Goal: Task Accomplishment & Management: Use online tool/utility

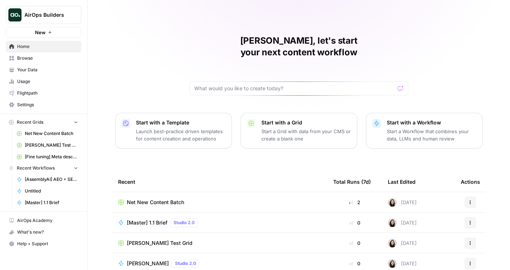
click at [25, 70] on span "Your Data" at bounding box center [47, 70] width 61 height 7
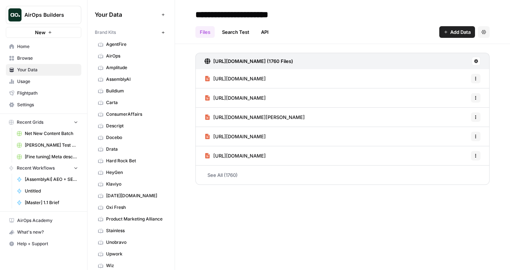
click at [160, 32] on button "New" at bounding box center [162, 32] width 9 height 9
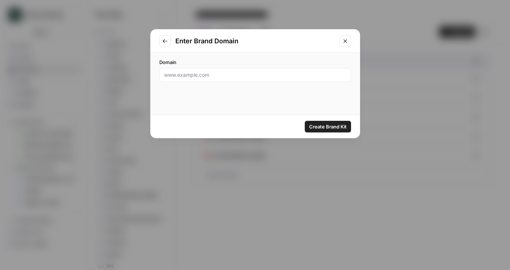
click at [162, 41] on icon "Go to previous step" at bounding box center [165, 41] width 6 height 6
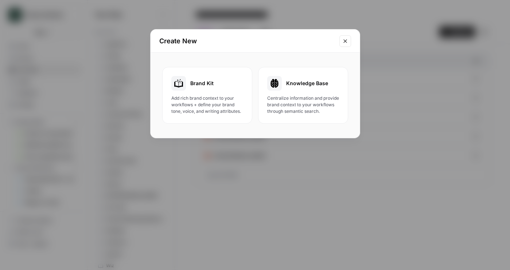
click at [342, 40] on icon "Close modal" at bounding box center [345, 41] width 6 height 6
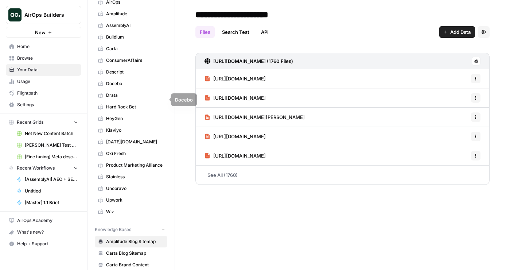
scroll to position [54, 0]
click at [484, 29] on button "Settings" at bounding box center [484, 32] width 12 height 12
click at [458, 29] on span "Add Data" at bounding box center [460, 31] width 20 height 7
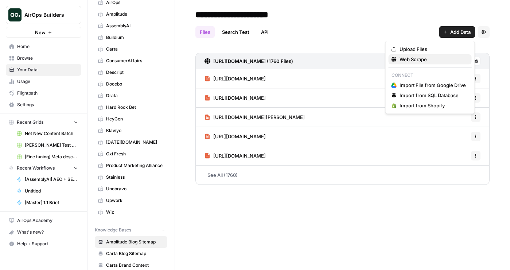
click at [417, 61] on span "Web Scrape" at bounding box center [432, 59] width 66 height 7
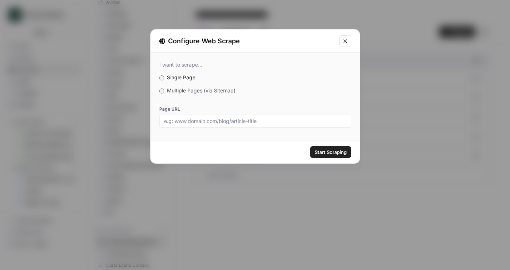
click at [177, 85] on div "I want to scrape... Single Page Multiple Pages (via Sitemap) Page URL" at bounding box center [254, 95] width 209 height 84
click at [177, 86] on div "I want to scrape... Single Page Multiple Pages (via Sitemap) Page URL" at bounding box center [254, 95] width 209 height 84
click at [177, 87] on span "Multiple Pages (via Sitemap)" at bounding box center [201, 90] width 68 height 6
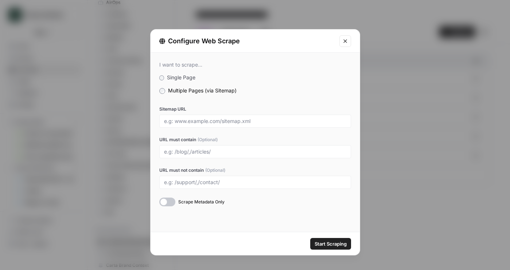
click at [203, 126] on div at bounding box center [255, 121] width 192 height 13
click at [169, 203] on div at bounding box center [167, 202] width 16 height 9
click at [348, 39] on button "Close modal" at bounding box center [345, 41] width 12 height 12
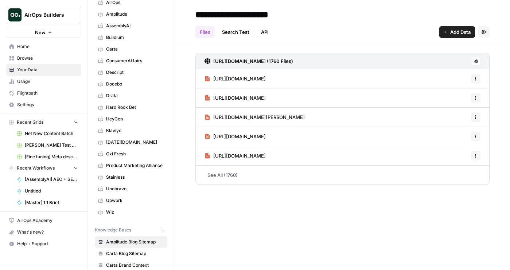
click at [263, 78] on span "https://amplitude.com/blog/zynga-analytics-at-its-peak" at bounding box center [239, 78] width 52 height 7
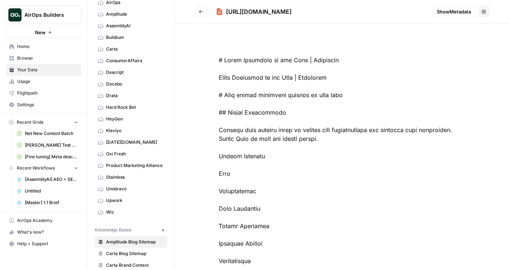
click at [454, 15] on span "Show Metadata" at bounding box center [453, 11] width 34 height 7
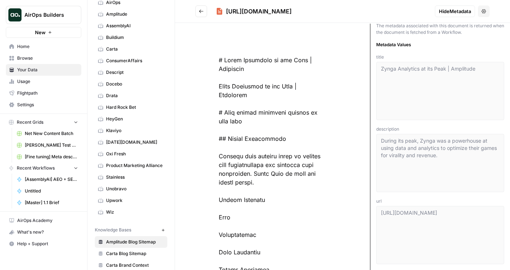
scroll to position [16, 0]
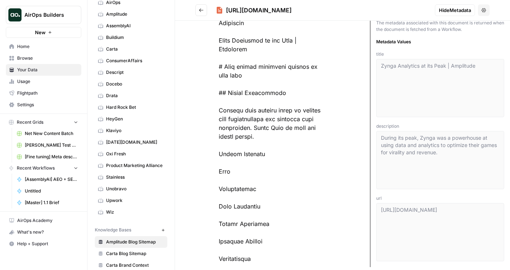
drag, startPoint x: 221, startPoint y: 243, endPoint x: 301, endPoint y: 243, distance: 80.2
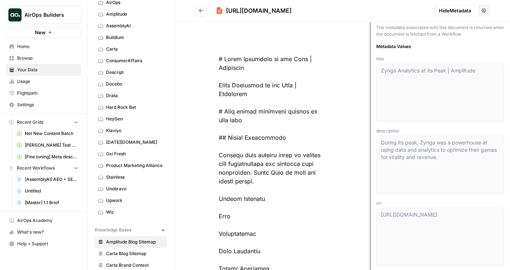
scroll to position [0, 0]
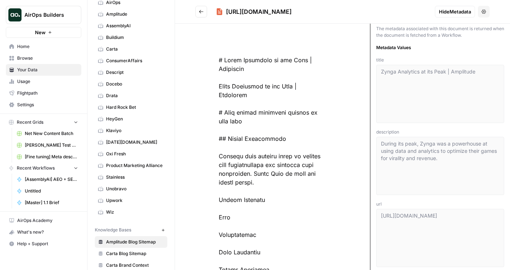
drag, startPoint x: 213, startPoint y: 54, endPoint x: 330, endPoint y: 245, distance: 223.5
drag, startPoint x: 199, startPoint y: 47, endPoint x: 318, endPoint y: 202, distance: 195.7
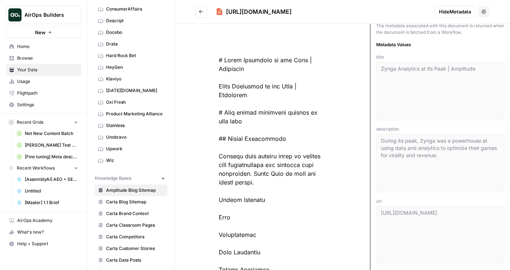
scroll to position [118, 0]
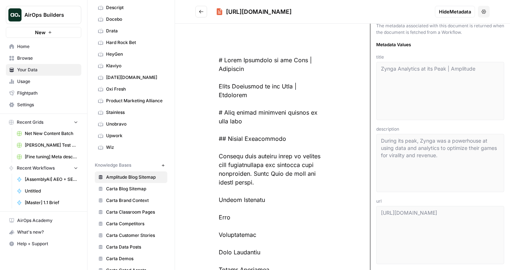
click at [122, 184] on link "Carta Blog Sitemap" at bounding box center [131, 189] width 72 height 12
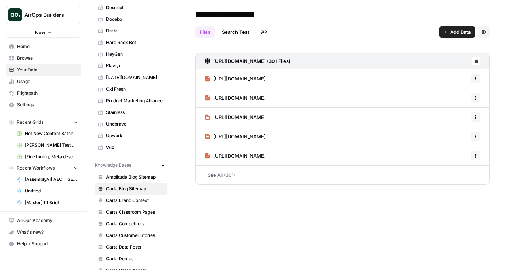
click at [246, 89] on link "https://carta.com/blog/policy-weekly-09-20-24/" at bounding box center [234, 98] width 61 height 19
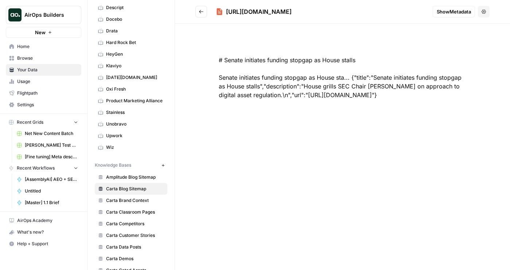
drag, startPoint x: 239, startPoint y: 50, endPoint x: 492, endPoint y: 93, distance: 256.8
click at [492, 93] on div "# Senate initiates funding stopgap as House stalls Senate initiates funding sto…" at bounding box center [342, 147] width 335 height 247
click at [472, 103] on div "# Senate initiates funding stopgap as House stalls Senate initiates funding sto…" at bounding box center [342, 77] width 294 height 79
drag, startPoint x: 476, startPoint y: 106, endPoint x: 183, endPoint y: 39, distance: 301.3
click at [183, 39] on div "# Senate initiates funding stopgap as House stalls Senate initiates funding sto…" at bounding box center [342, 147] width 335 height 247
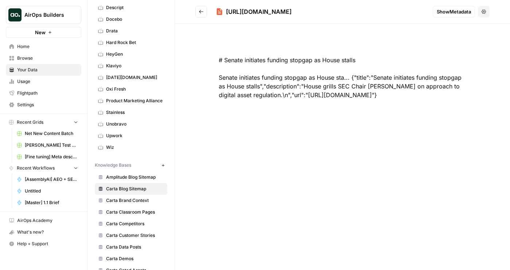
click at [286, 56] on div "# Senate initiates funding stopgap as House stalls Senate initiates funding sto…" at bounding box center [342, 77] width 294 height 79
drag, startPoint x: 204, startPoint y: 52, endPoint x: 431, endPoint y: 106, distance: 233.6
click at [431, 106] on div "# Senate initiates funding stopgap as House stalls Senate initiates funding sto…" at bounding box center [342, 77] width 294 height 79
click at [435, 106] on div "# Senate initiates funding stopgap as House stalls Senate initiates funding sto…" at bounding box center [342, 77] width 294 height 79
drag, startPoint x: 194, startPoint y: 55, endPoint x: 455, endPoint y: 114, distance: 267.8
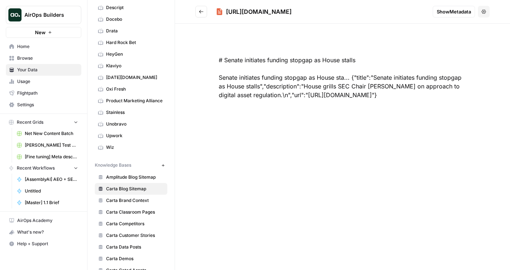
click at [455, 114] on div "# Senate initiates funding stopgap as House stalls Senate initiates funding sto…" at bounding box center [342, 147] width 335 height 247
click at [463, 112] on div "# Senate initiates funding stopgap as House stalls Senate initiates funding sto…" at bounding box center [342, 77] width 294 height 79
drag, startPoint x: 464, startPoint y: 112, endPoint x: 184, endPoint y: 52, distance: 286.9
click at [184, 52] on div "# Senate initiates funding stopgap as House stalls Senate initiates funding sto…" at bounding box center [342, 147] width 335 height 247
click at [291, 99] on div "# Senate initiates funding stopgap as House stalls Senate initiates funding sto…" at bounding box center [342, 77] width 294 height 79
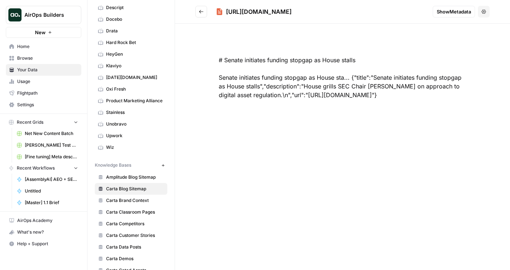
click at [447, 9] on span "Show Metadata" at bounding box center [453, 11] width 34 height 7
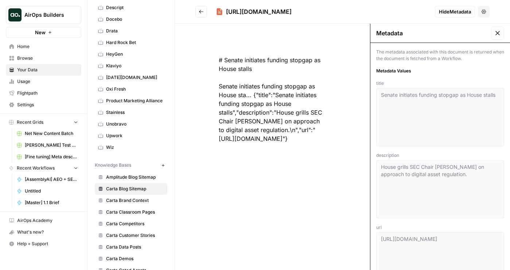
drag, startPoint x: 356, startPoint y: 158, endPoint x: 210, endPoint y: 59, distance: 175.7
click at [210, 59] on div "# Senate initiates funding stopgap as House stalls Senate initiates funding sto…" at bounding box center [272, 147] width 195 height 247
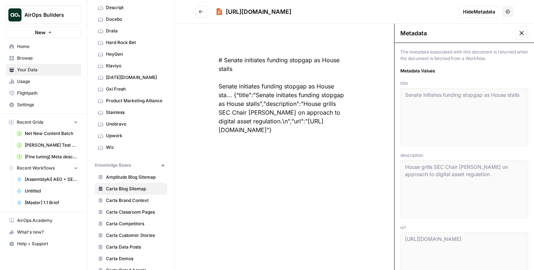
click at [201, 13] on icon "Go back" at bounding box center [201, 11] width 4 height 3
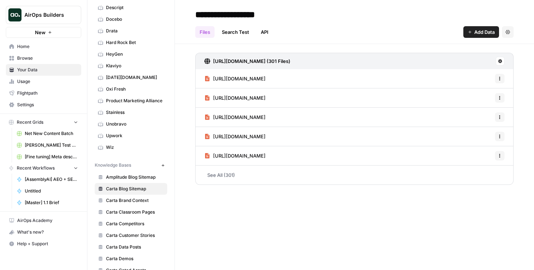
click at [484, 34] on span "Add Data" at bounding box center [484, 31] width 20 height 7
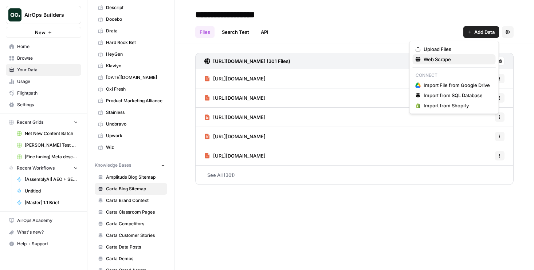
click at [463, 57] on span "Web Scrape" at bounding box center [457, 59] width 66 height 7
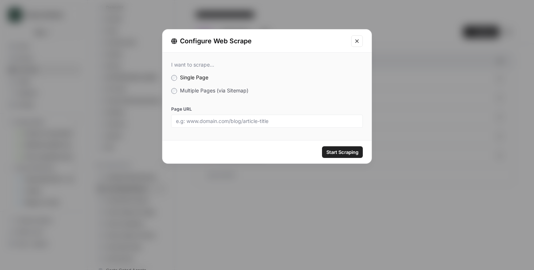
click at [181, 93] on span "Multiple Pages (via Sitemap)" at bounding box center [214, 90] width 68 height 6
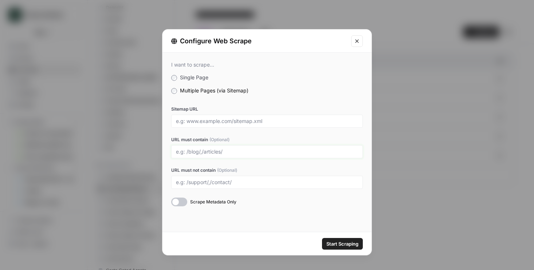
click at [197, 152] on input "URL must contain (Optional)" at bounding box center [267, 152] width 182 height 7
click at [186, 153] on input "URL must contain (Optional)" at bounding box center [267, 152] width 182 height 7
click at [211, 183] on input "URL must not contain (Optional)" at bounding box center [267, 182] width 182 height 7
click at [357, 41] on icon "Close modal" at bounding box center [356, 40] width 3 height 3
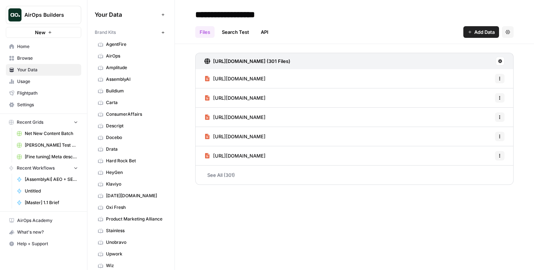
click at [113, 43] on span "AgentFire" at bounding box center [135, 44] width 58 height 7
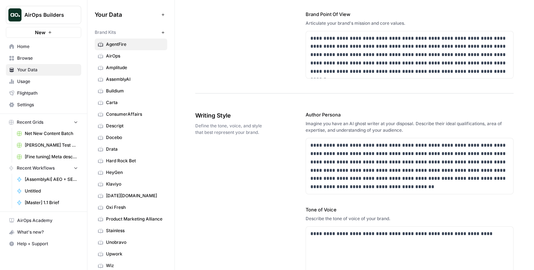
scroll to position [994, 0]
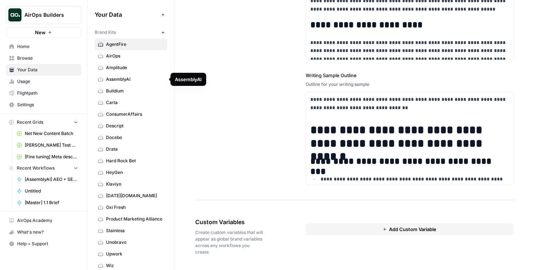
click at [125, 79] on span "AssemblyAI" at bounding box center [135, 79] width 58 height 7
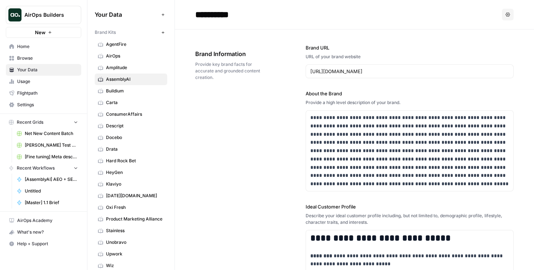
click at [129, 87] on link "Buildium" at bounding box center [131, 91] width 72 height 12
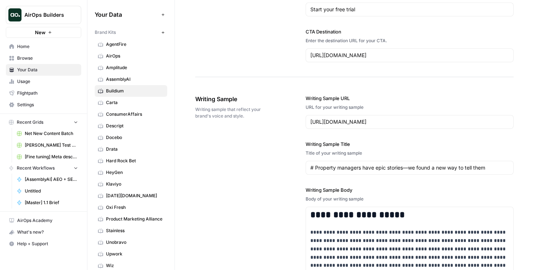
scroll to position [1030, 0]
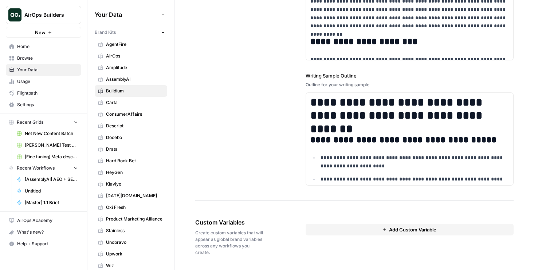
click at [74, 19] on button "AirOps Builders" at bounding box center [43, 15] width 75 height 18
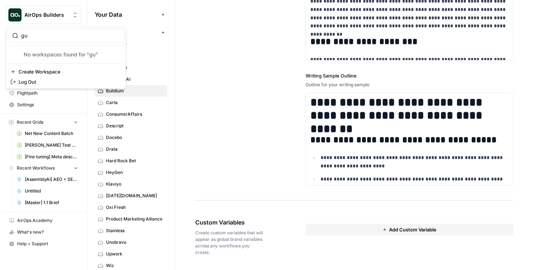
type input "g"
type input "build"
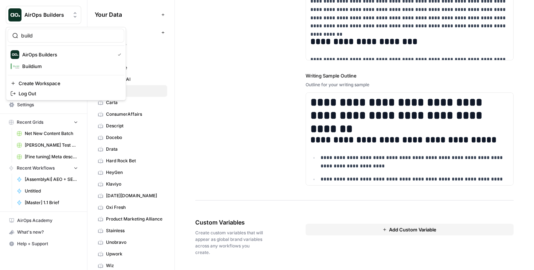
click at [238, 102] on div "**********" at bounding box center [354, 20] width 318 height 360
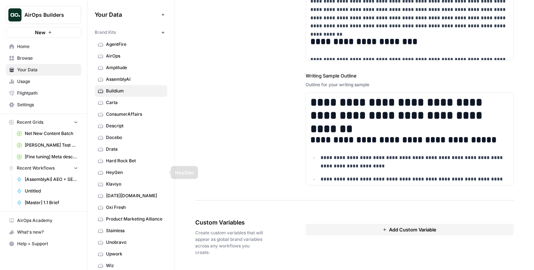
click at [123, 185] on span "Klaviyo" at bounding box center [135, 184] width 58 height 7
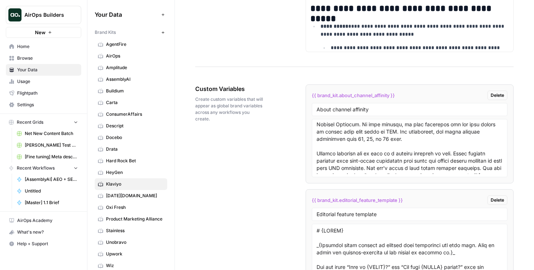
scroll to position [1303, 0]
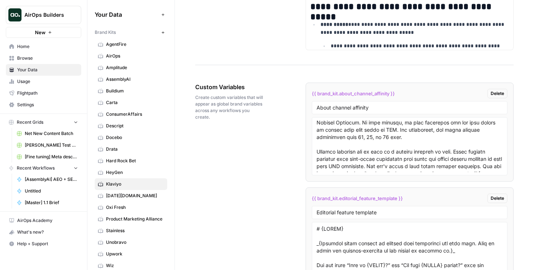
drag, startPoint x: 339, startPoint y: 93, endPoint x: 389, endPoint y: 94, distance: 50.3
click at [389, 94] on span "{{ brand_kit.about_channel_affinity }}" at bounding box center [353, 93] width 83 height 7
drag, startPoint x: 390, startPoint y: 94, endPoint x: 340, endPoint y: 95, distance: 49.6
click at [340, 95] on span "{{ brand_kit.about_channel_affinity }}" at bounding box center [353, 93] width 83 height 7
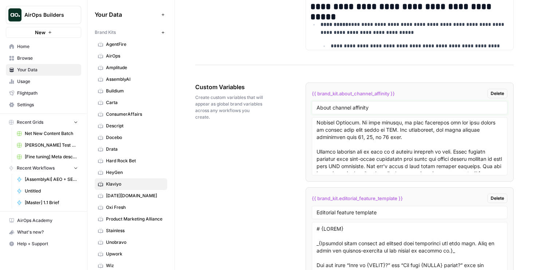
click at [376, 109] on input "About channel affinity" at bounding box center [410, 108] width 187 height 7
drag, startPoint x: 380, startPoint y: 108, endPoint x: 285, endPoint y: 108, distance: 95.1
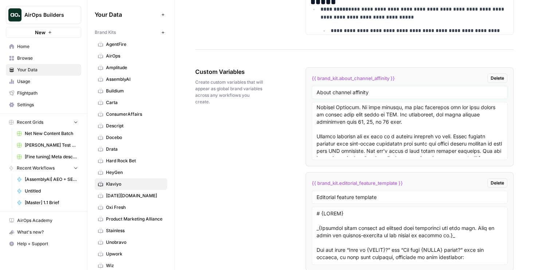
scroll to position [1322, 0]
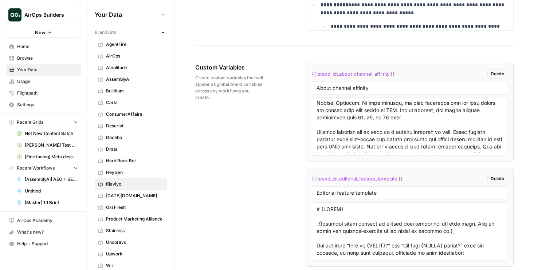
click at [358, 75] on span "{{ brand_kit.about_channel_affinity }}" at bounding box center [353, 73] width 83 height 7
click at [350, 90] on input "About channel affinity" at bounding box center [410, 88] width 187 height 7
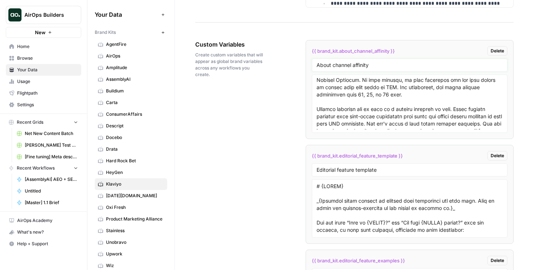
drag, startPoint x: 389, startPoint y: 67, endPoint x: 289, endPoint y: 67, distance: 100.2
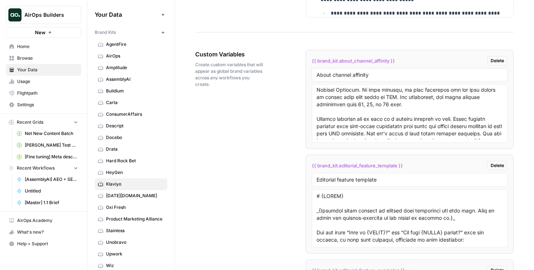
scroll to position [1328, 0]
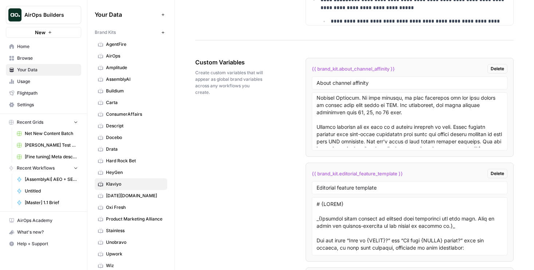
drag, startPoint x: 340, startPoint y: 68, endPoint x: 391, endPoint y: 69, distance: 51.0
click at [391, 69] on span "{{ brand_kit.about_channel_affinity }}" at bounding box center [353, 68] width 83 height 7
click at [377, 68] on span "{{ brand_kit.about_channel_affinity }}" at bounding box center [353, 68] width 83 height 7
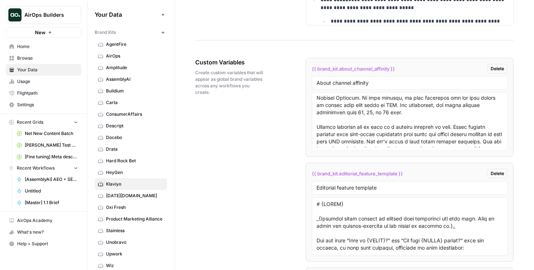
click at [377, 68] on span "{{ brand_kit.about_channel_affinity }}" at bounding box center [353, 68] width 83 height 7
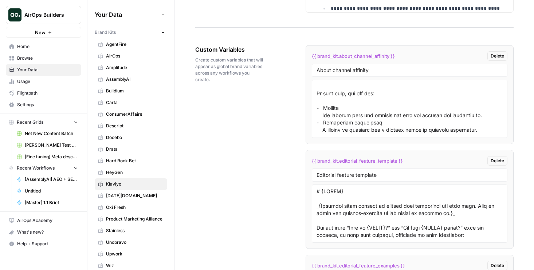
scroll to position [1337, 0]
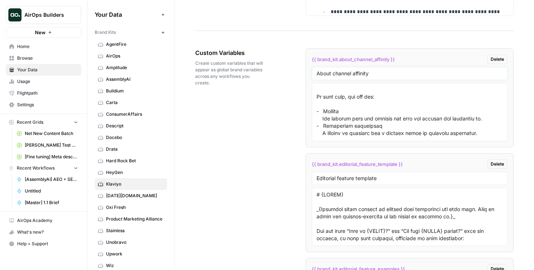
click at [363, 76] on input "About channel affinity" at bounding box center [410, 73] width 187 height 7
drag, startPoint x: 387, startPoint y: 75, endPoint x: 262, endPoint y: 75, distance: 125.3
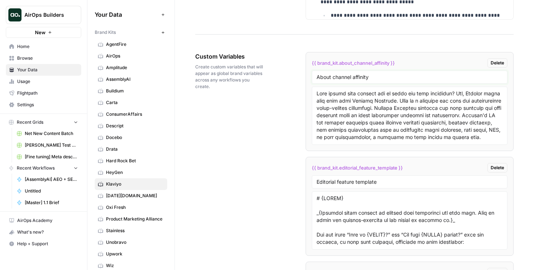
scroll to position [1333, 0]
click at [386, 59] on div "{{ brand_kit.about_channel_affinity }} Delete" at bounding box center [410, 63] width 196 height 9
click at [386, 60] on span "{{ brand_kit.about_channel_affinity }}" at bounding box center [353, 63] width 83 height 7
click at [385, 67] on span "{{ brand_kit.about_channel_affinity }}" at bounding box center [353, 63] width 83 height 7
click at [384, 64] on span "{{ brand_kit.about_channel_affinity }}" at bounding box center [353, 63] width 83 height 7
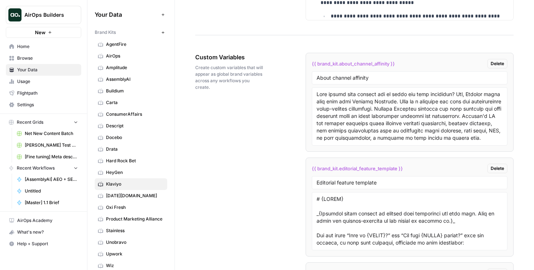
click at [384, 64] on span "{{ brand_kit.about_channel_affinity }}" at bounding box center [353, 63] width 83 height 7
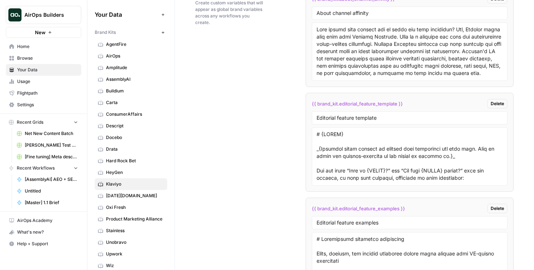
click at [369, 104] on span "{{ brand_kit.editorial_feature_template }}" at bounding box center [357, 103] width 91 height 7
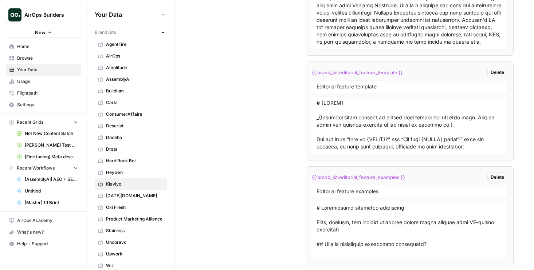
scroll to position [1434, 0]
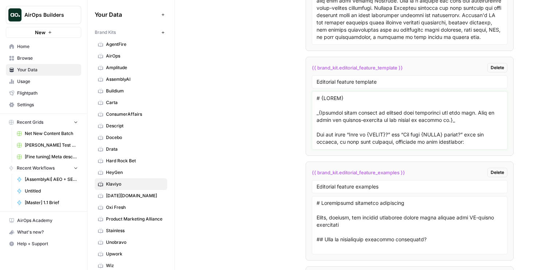
click at [376, 110] on textarea at bounding box center [410, 121] width 187 height 52
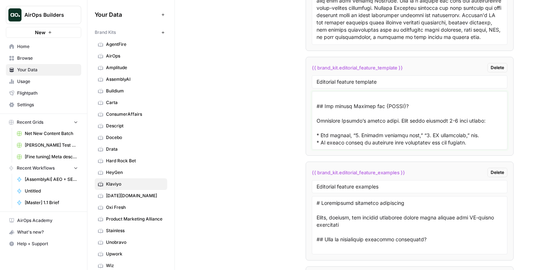
scroll to position [393, 0]
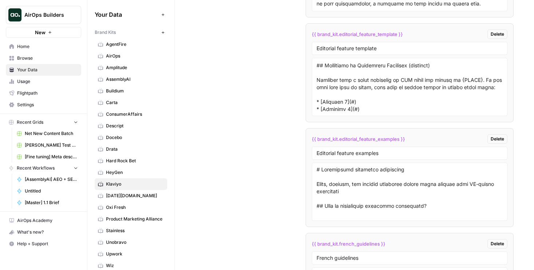
click at [357, 137] on span "{{ brand_kit.editorial_feature_examples }}" at bounding box center [358, 139] width 93 height 7
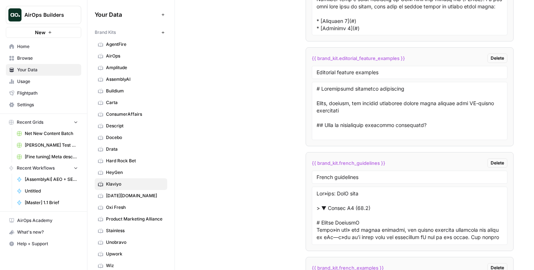
scroll to position [1550, 0]
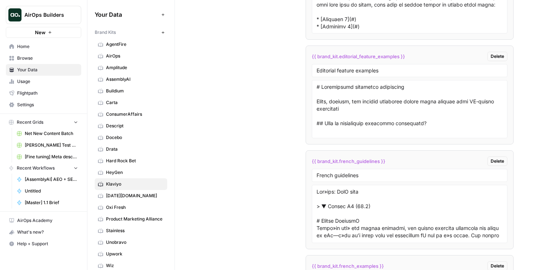
click at [376, 54] on span "{{ brand_kit.editorial_feature_examples }}" at bounding box center [358, 56] width 93 height 7
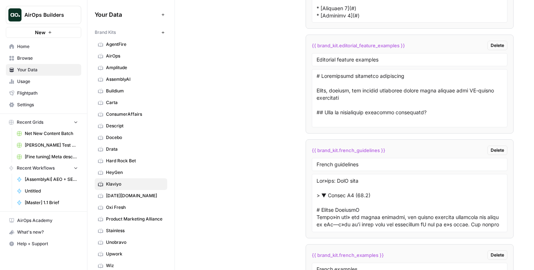
scroll to position [1562, 0]
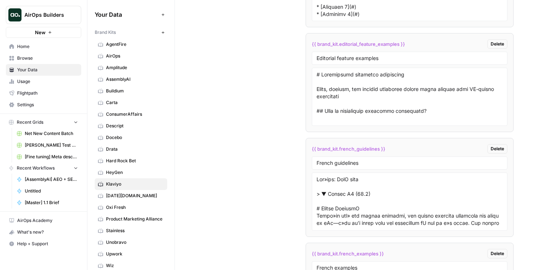
click at [361, 150] on span "{{ brand_kit.french_guidelines }}" at bounding box center [349, 148] width 74 height 7
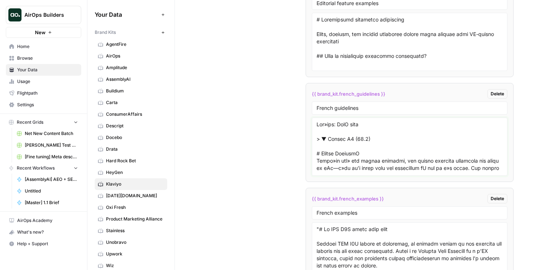
click at [410, 136] on textarea at bounding box center [410, 147] width 187 height 52
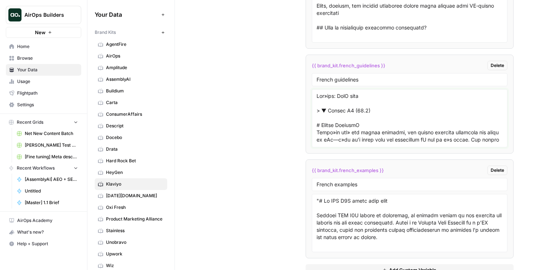
scroll to position [1644, 0]
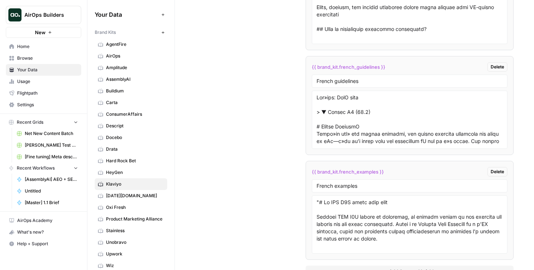
click at [355, 173] on span "{{ brand_kit.french_examples }}" at bounding box center [348, 171] width 72 height 7
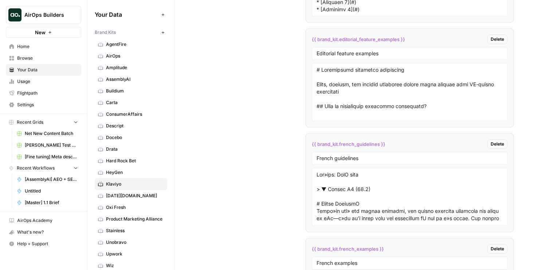
click at [360, 143] on span "{{ brand_kit.french_guidelines }}" at bounding box center [349, 144] width 74 height 7
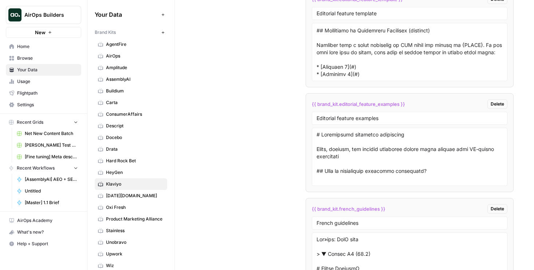
scroll to position [1476, 0]
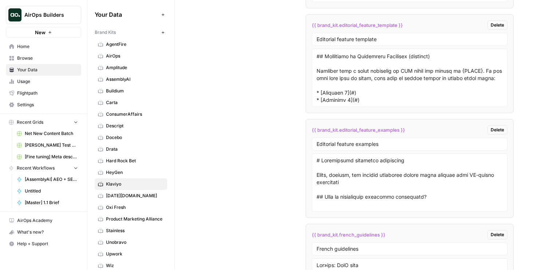
click at [361, 131] on span "{{ brand_kit.editorial_feature_examples }}" at bounding box center [358, 129] width 93 height 7
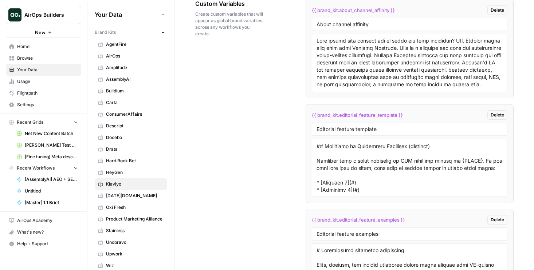
scroll to position [1353, 0]
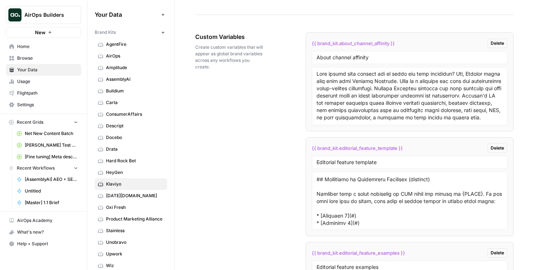
click at [371, 145] on span "{{ brand_kit.editorial_feature_template }}" at bounding box center [357, 148] width 91 height 7
click at [364, 40] on span "{{ brand_kit.about_channel_affinity }}" at bounding box center [353, 43] width 83 height 7
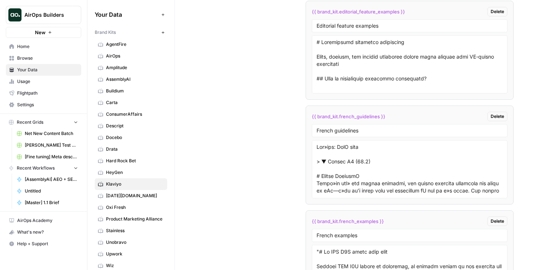
scroll to position [1666, 0]
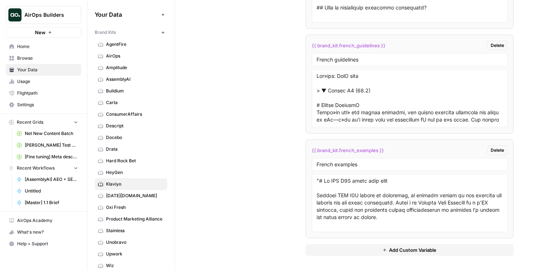
click at [352, 152] on span "{{ brand_kit.french_examples }}" at bounding box center [348, 150] width 72 height 7
click at [352, 46] on span "{{ brand_kit.french_guidelines }}" at bounding box center [349, 45] width 74 height 7
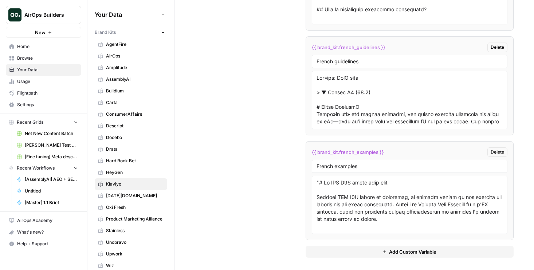
scroll to position [1665, 0]
click at [468, 91] on textarea at bounding box center [410, 100] width 187 height 52
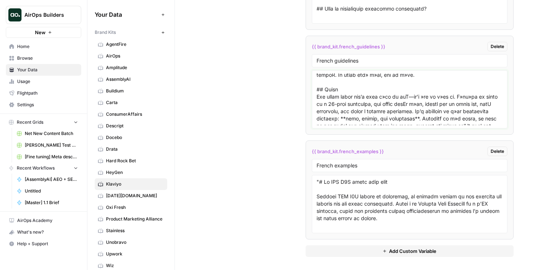
scroll to position [0, 0]
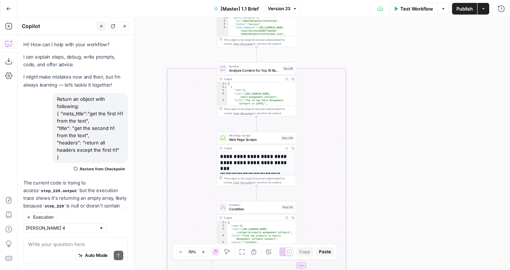
scroll to position [246, 0]
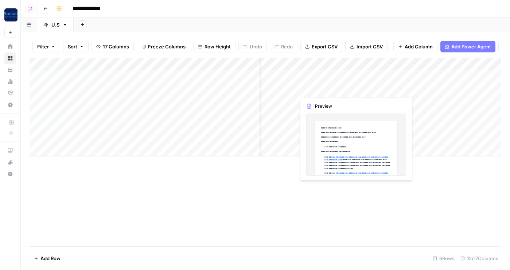
scroll to position [0, 25]
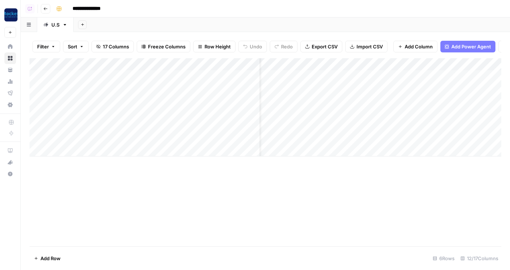
click at [426, 63] on div "Add Column" at bounding box center [265, 107] width 471 height 98
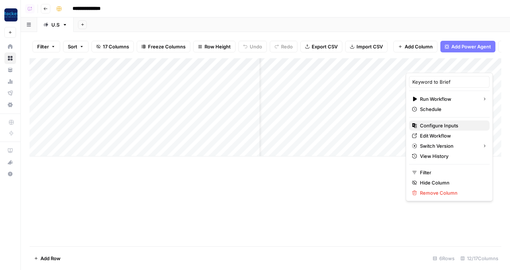
click at [430, 125] on span "Configure Inputs" at bounding box center [452, 125] width 64 height 7
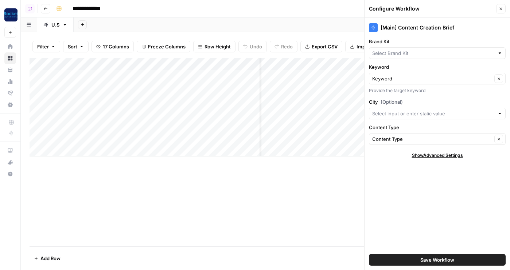
type input "Arnold Law Firm"
click at [499, 11] on button "Close" at bounding box center [500, 8] width 9 height 9
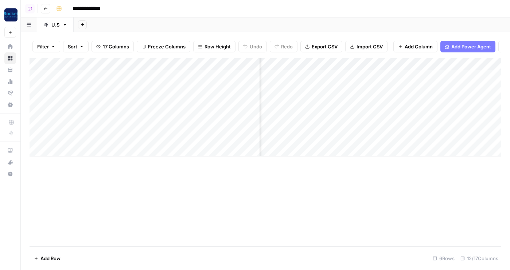
scroll to position [0, 381]
click at [336, 62] on div "Add Column" at bounding box center [265, 107] width 471 height 98
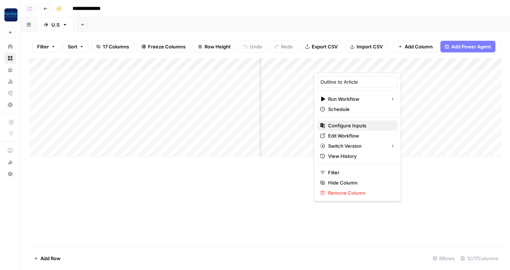
click at [342, 125] on span "Configure Inputs" at bounding box center [360, 125] width 64 height 7
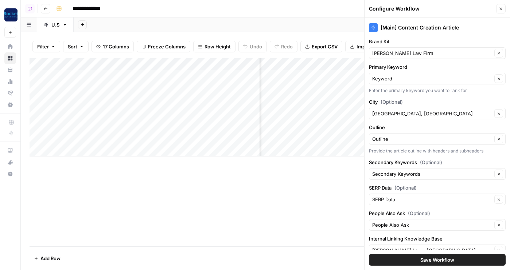
scroll to position [49, 0]
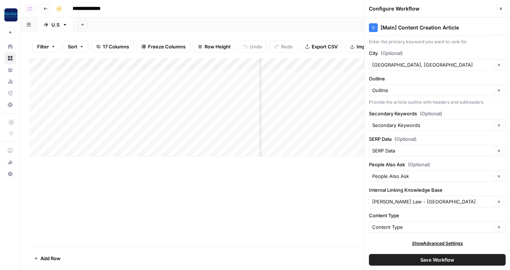
click at [497, 12] on button "Close" at bounding box center [500, 8] width 9 height 9
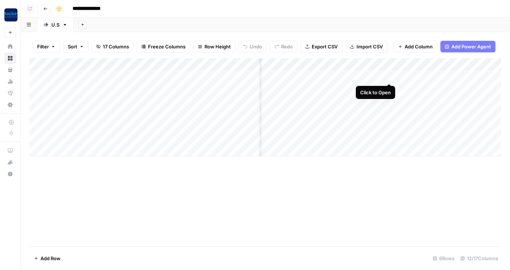
click at [387, 76] on div "Add Column" at bounding box center [265, 107] width 471 height 98
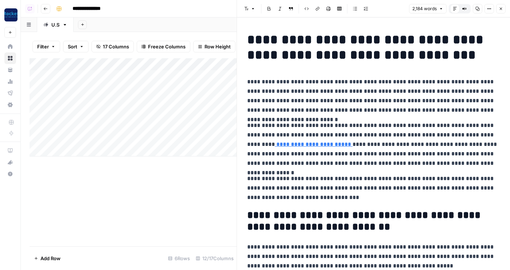
type input "missouri"
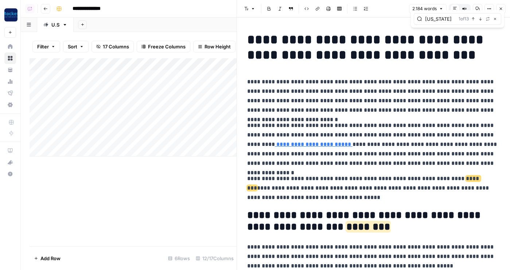
click at [501, 11] on div "missouri 1 of 13 Previous match Next Match Replace Close" at bounding box center [457, 18] width 93 height 17
click at [501, 8] on icon "button" at bounding box center [500, 9] width 4 height 4
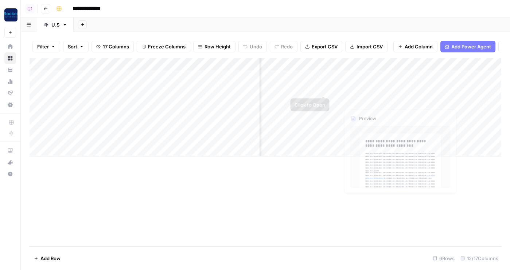
click at [295, 63] on div "Add Column" at bounding box center [265, 107] width 471 height 98
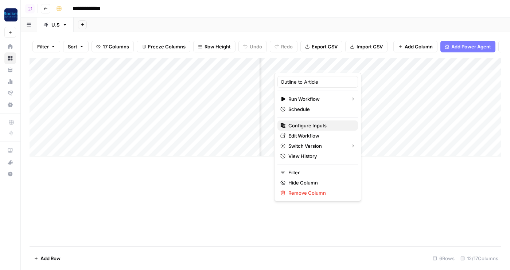
click at [306, 123] on span "Configure Inputs" at bounding box center [320, 125] width 64 height 7
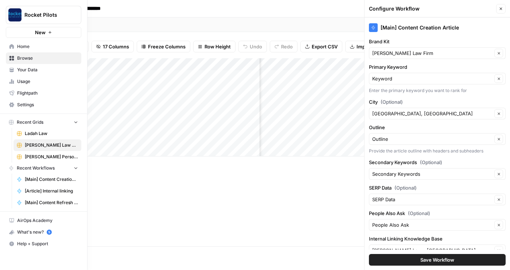
click at [19, 58] on span "Browse" at bounding box center [47, 58] width 61 height 7
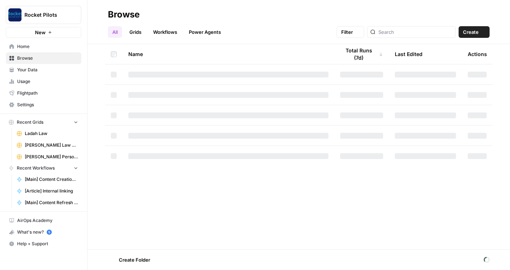
click at [19, 64] on link "Your Data" at bounding box center [43, 70] width 75 height 12
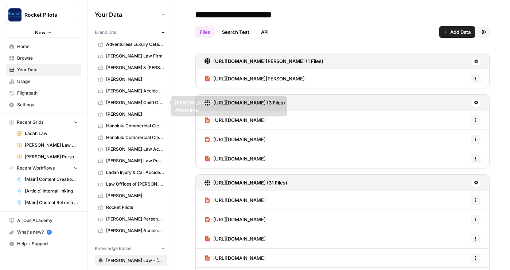
click at [124, 53] on span "[PERSON_NAME] Law Firm" at bounding box center [135, 56] width 58 height 7
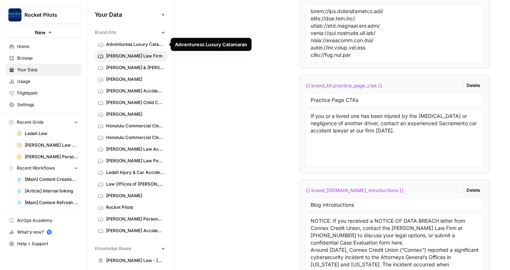
scroll to position [1642, 0]
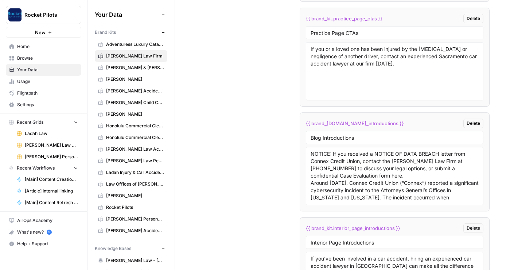
click at [121, 46] on span "Adventuress Luxury Catamaran" at bounding box center [135, 44] width 58 height 7
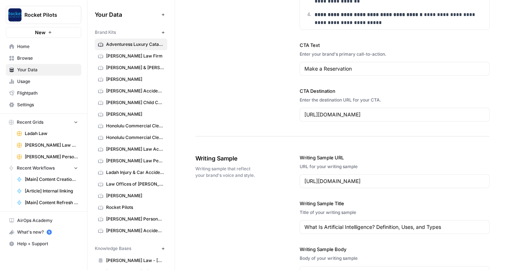
scroll to position [725, 0]
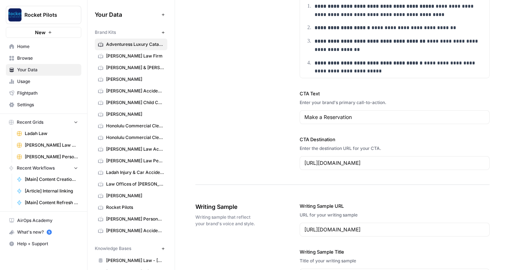
click at [136, 70] on span "Beck & Beck Missouri Car Accident Lawyers" at bounding box center [135, 67] width 58 height 7
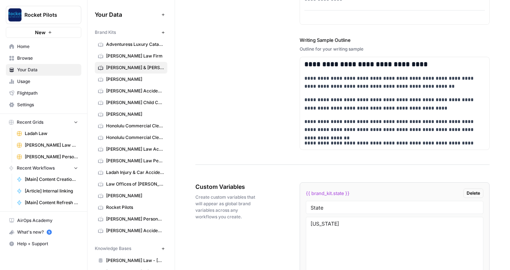
scroll to position [1206, 0]
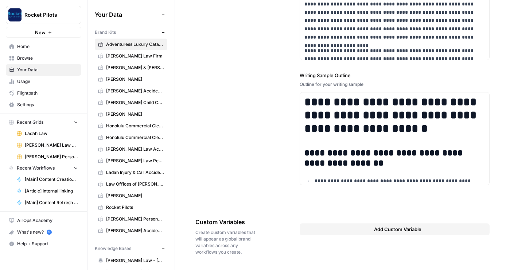
scroll to position [1008, 0]
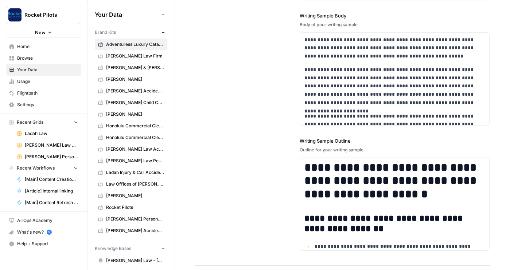
click at [42, 144] on span "[PERSON_NAME] Law Firm" at bounding box center [51, 145] width 53 height 7
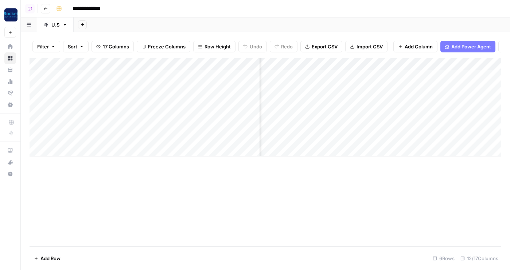
scroll to position [0, 130]
click at [328, 64] on div "Add Column" at bounding box center [265, 107] width 471 height 98
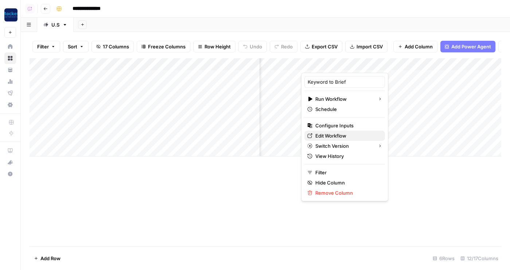
click at [329, 134] on span "Edit Workflow" at bounding box center [347, 135] width 64 height 7
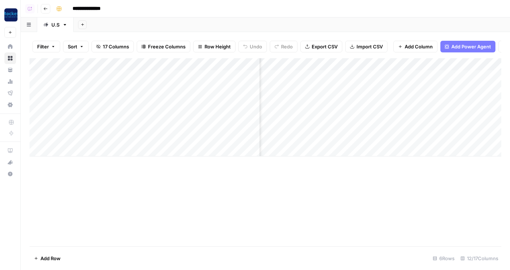
click at [350, 76] on div "Add Column" at bounding box center [265, 107] width 471 height 98
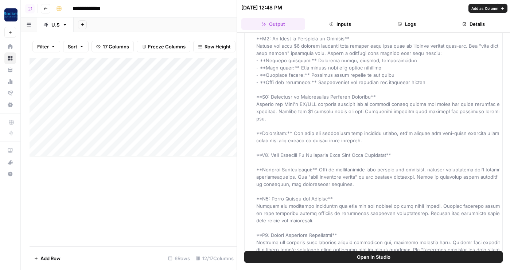
scroll to position [614, 0]
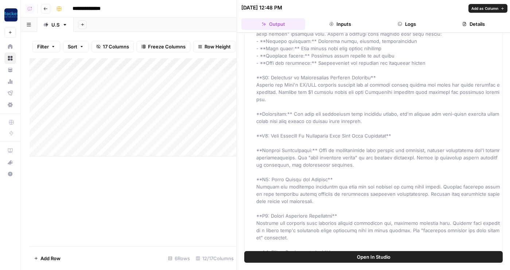
click at [396, 31] on header "08/16/25 at 12:48 PM Close Output Inputs Logs Details" at bounding box center [373, 16] width 273 height 33
click at [397, 28] on button "Logs" at bounding box center [407, 24] width 64 height 12
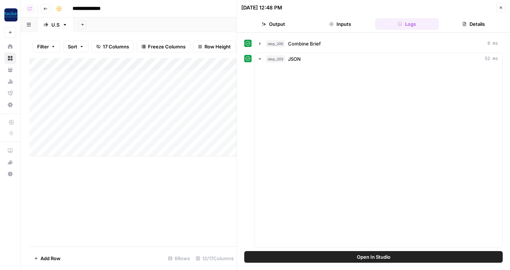
scroll to position [31, 0]
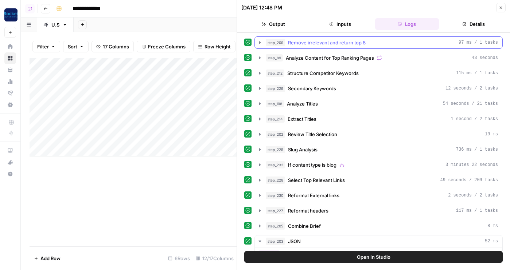
click at [356, 43] on span "Remove irrelevant and return top 8" at bounding box center [327, 42] width 78 height 7
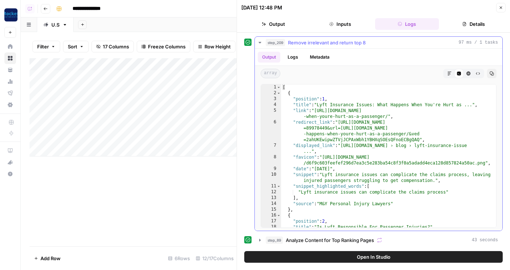
click at [356, 43] on span "Remove irrelevant and return top 8" at bounding box center [327, 42] width 78 height 7
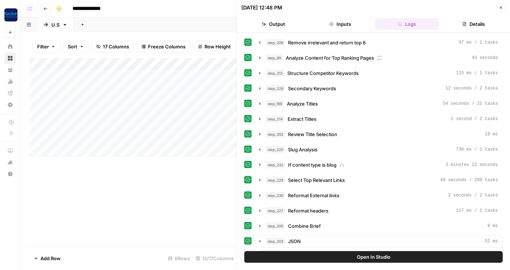
click at [496, 7] on button "Close" at bounding box center [500, 7] width 9 height 9
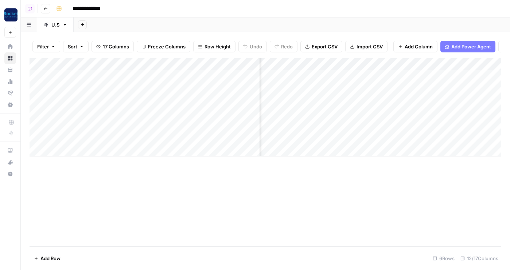
click at [329, 64] on div "Add Column" at bounding box center [265, 107] width 471 height 98
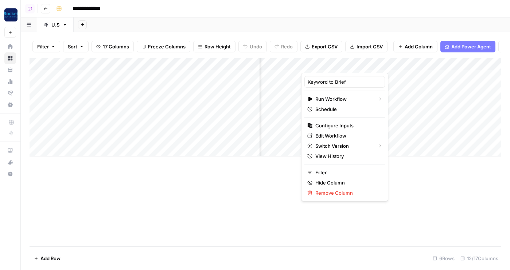
click at [331, 125] on span "Configure Inputs" at bounding box center [347, 125] width 64 height 7
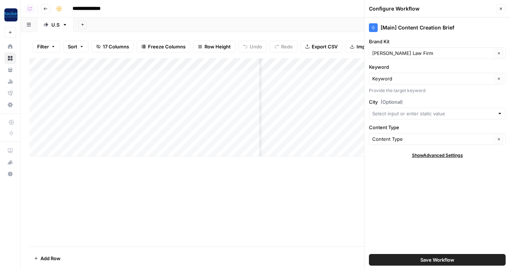
click at [503, 8] on button "Close" at bounding box center [500, 8] width 9 height 9
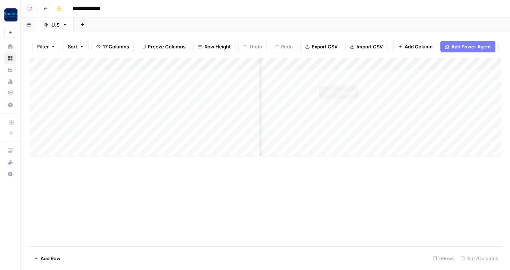
click at [349, 75] on div "Add Column" at bounding box center [265, 107] width 471 height 98
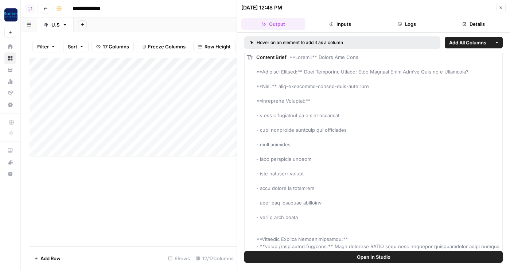
click at [414, 27] on button "Logs" at bounding box center [407, 24] width 64 height 12
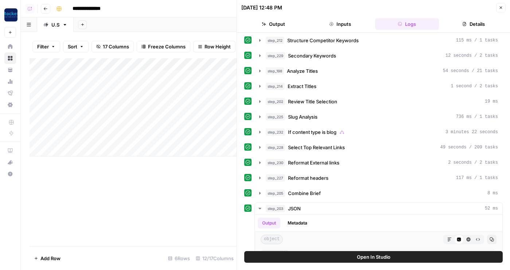
scroll to position [59, 0]
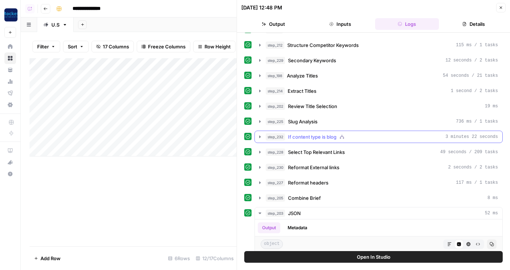
click at [336, 136] on span "If content type is blog" at bounding box center [312, 136] width 48 height 7
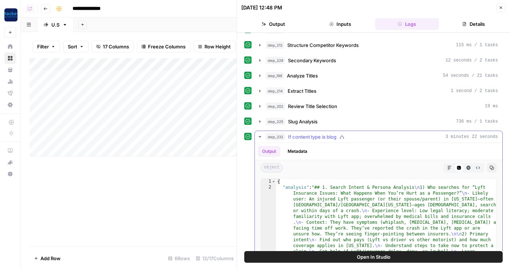
click at [336, 136] on span "If content type is blog" at bounding box center [312, 136] width 48 height 7
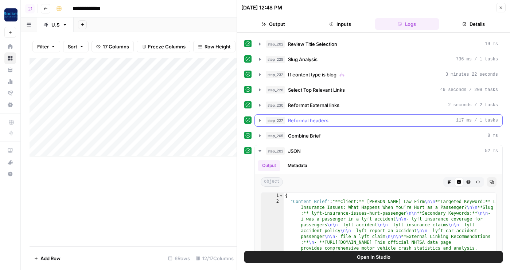
scroll to position [133, 0]
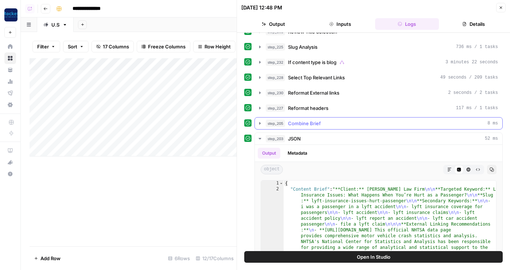
click at [380, 109] on div "step_227 Reformat headers 117 ms / 1 tasks" at bounding box center [382, 108] width 232 height 7
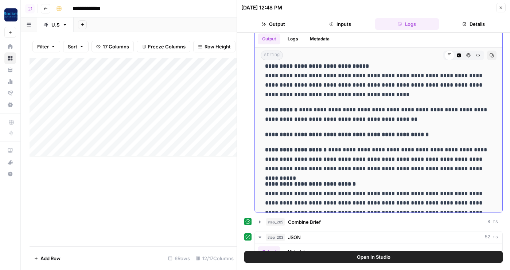
scroll to position [1394, 0]
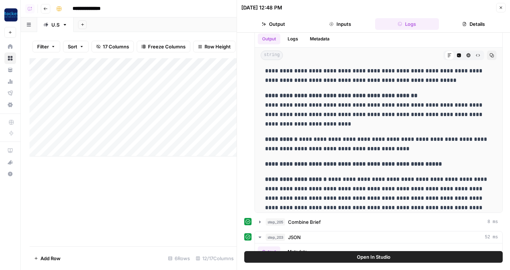
click at [499, 3] on button "Close" at bounding box center [500, 7] width 9 height 9
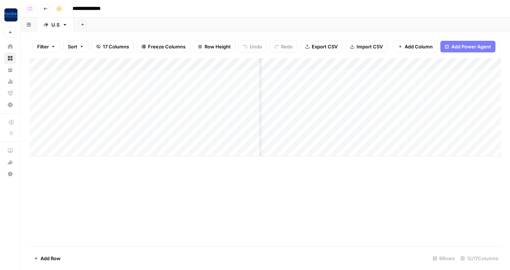
scroll to position [0, 372]
click at [371, 78] on div "Add Column" at bounding box center [265, 107] width 471 height 98
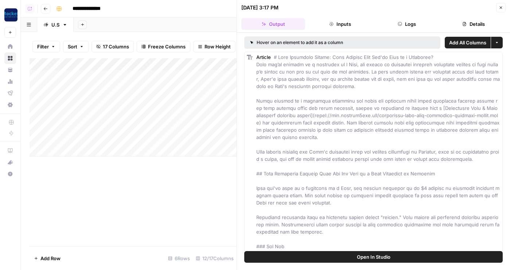
click at [400, 24] on icon "button" at bounding box center [399, 24] width 4 height 4
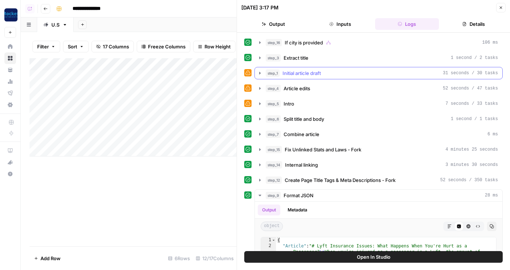
click at [336, 71] on div "step_1 Initial article draft 31 seconds / 30 tasks" at bounding box center [382, 73] width 232 height 7
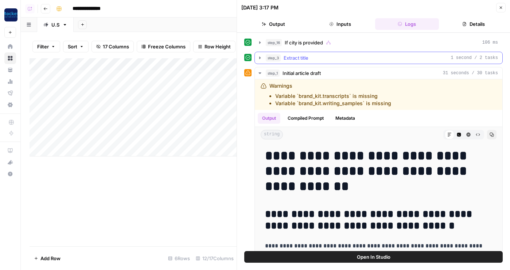
click at [314, 59] on div "step_3 Extract title 1 second / 2 tasks" at bounding box center [382, 57] width 232 height 7
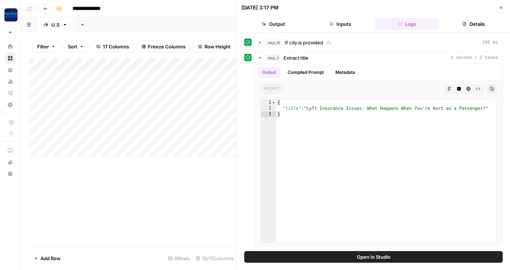
click at [499, 5] on icon "button" at bounding box center [500, 7] width 4 height 4
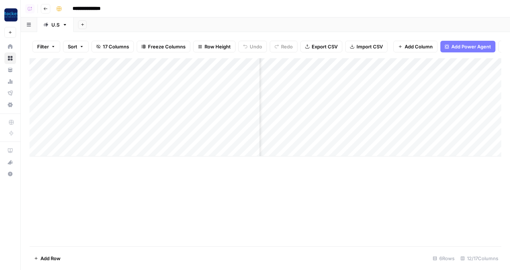
scroll to position [0, 267]
click at [422, 75] on div "Add Column" at bounding box center [265, 107] width 471 height 98
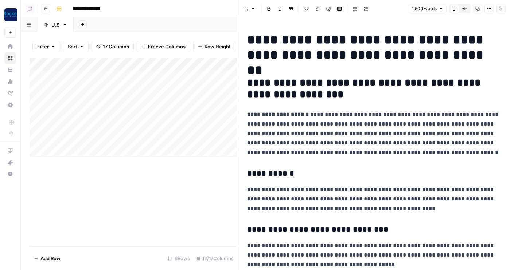
click at [422, 155] on p "**********" at bounding box center [373, 133] width 252 height 47
click at [501, 11] on button "Close" at bounding box center [500, 8] width 9 height 9
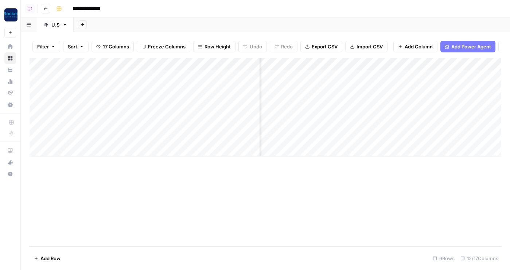
click at [443, 63] on div "Add Column" at bounding box center [265, 107] width 471 height 98
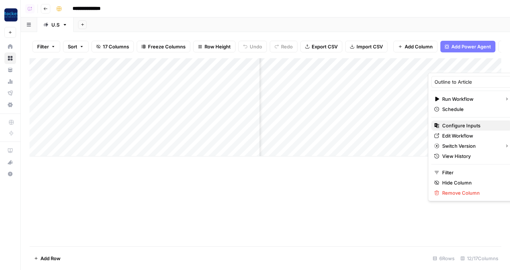
click at [447, 125] on span "Configure Inputs" at bounding box center [474, 125] width 64 height 7
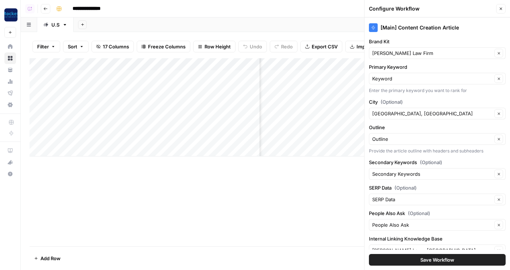
click at [499, 10] on icon "button" at bounding box center [500, 9] width 4 height 4
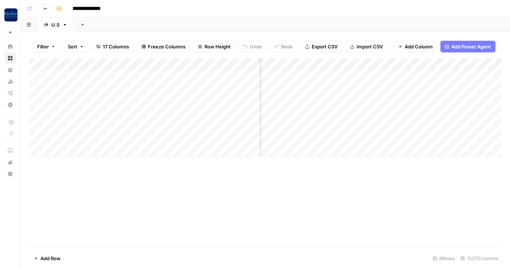
scroll to position [0, 326]
click at [416, 77] on div "Add Column" at bounding box center [265, 107] width 471 height 98
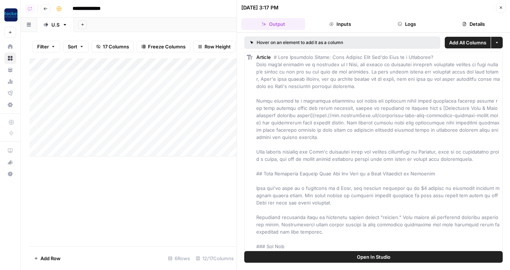
click at [407, 18] on button "Logs" at bounding box center [407, 24] width 64 height 12
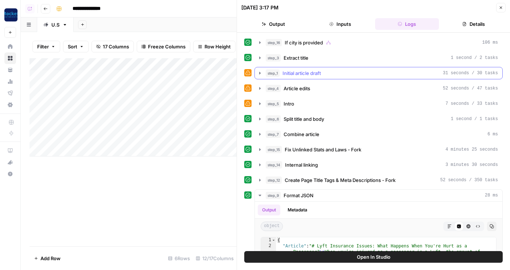
click at [347, 70] on div "step_1 Initial article draft 31 seconds / 30 tasks" at bounding box center [382, 73] width 232 height 7
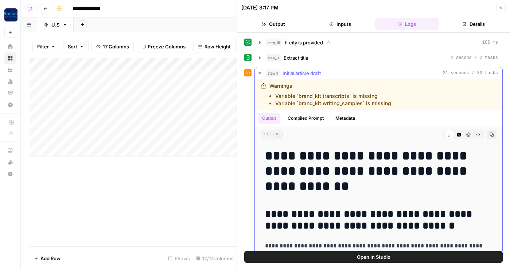
click at [308, 115] on button "Compiled Prompt" at bounding box center [305, 118] width 45 height 11
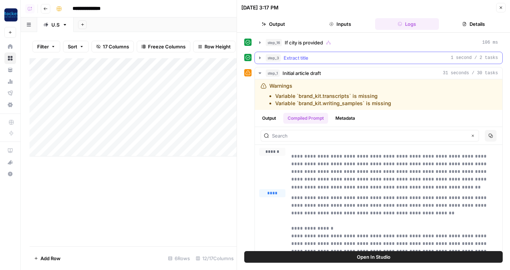
click at [305, 62] on button "step_3 Extract title 1 second / 2 tasks" at bounding box center [378, 58] width 247 height 12
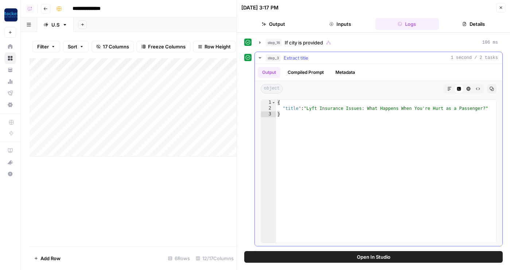
click at [305, 62] on button "step_3 Extract title 1 second / 2 tasks" at bounding box center [378, 58] width 247 height 12
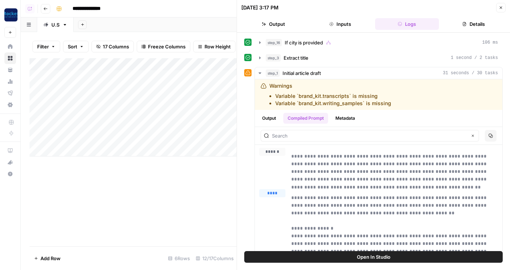
click at [336, 26] on button "Inputs" at bounding box center [340, 24] width 64 height 12
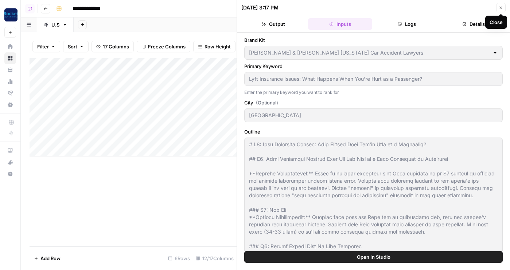
click at [498, 8] on icon "button" at bounding box center [500, 7] width 4 height 4
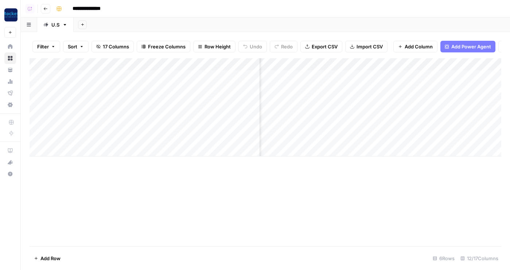
scroll to position [0, 344]
click at [382, 53] on div "Filter Sort 17 Columns Freeze Columns Row Height Undo Redo Export CSV Import CS…" at bounding box center [265, 46] width 471 height 23
click at [382, 59] on div "Add Column" at bounding box center [265, 107] width 471 height 98
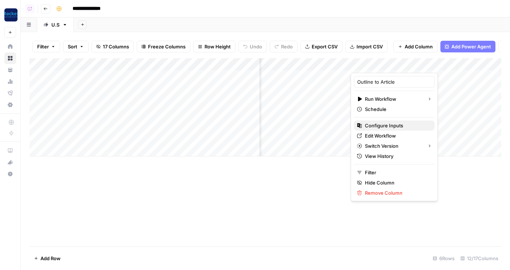
click at [383, 128] on span "Configure Inputs" at bounding box center [397, 125] width 64 height 7
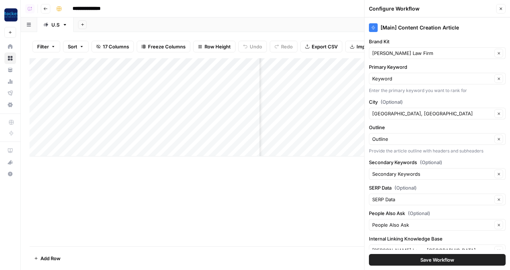
scroll to position [49, 0]
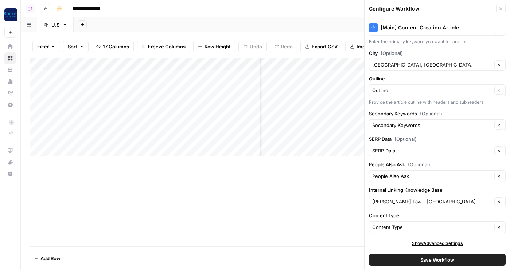
click at [502, 9] on span "Close" at bounding box center [502, 9] width 0 height 0
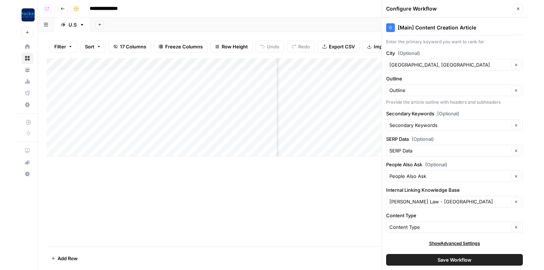
scroll to position [0, 0]
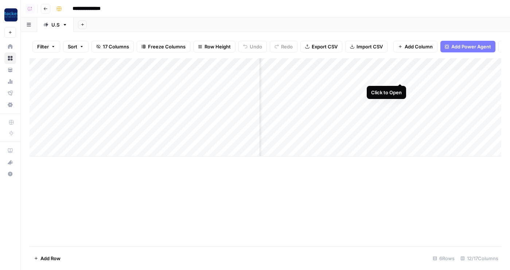
click at [384, 62] on div "Add Column" at bounding box center [265, 107] width 471 height 98
click at [404, 27] on div "Add Sheet" at bounding box center [292, 24] width 436 height 15
click at [400, 77] on div "Add Column" at bounding box center [265, 107] width 471 height 98
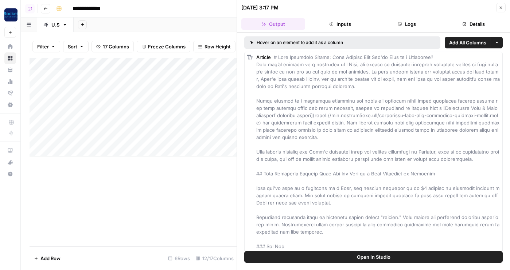
click at [417, 22] on button "Logs" at bounding box center [407, 24] width 64 height 12
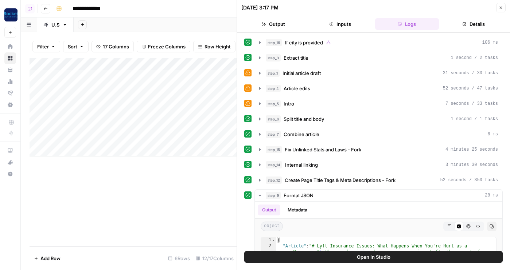
click at [370, 21] on button "Inputs" at bounding box center [340, 24] width 64 height 12
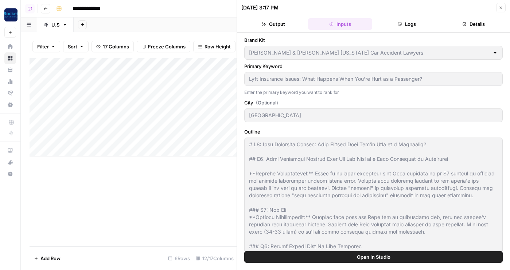
click at [498, 3] on button "Close" at bounding box center [500, 7] width 9 height 9
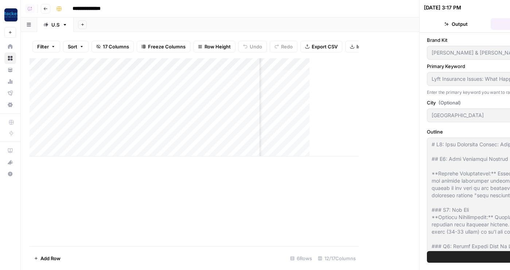
click at [502, 9] on div "**********" at bounding box center [277, 9] width 449 height 12
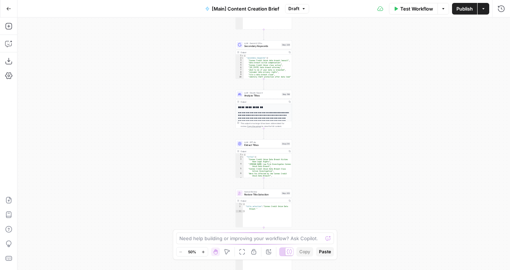
drag, startPoint x: 173, startPoint y: 72, endPoint x: 109, endPoint y: 192, distance: 135.4
click at [109, 192] on div "true false true false Workflow Set Inputs Inputs Condition If city is provided …" at bounding box center [263, 143] width 492 height 253
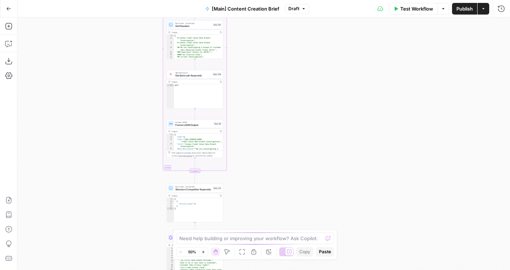
drag, startPoint x: 112, startPoint y: 98, endPoint x: 106, endPoint y: 270, distance: 172.8
click at [106, 270] on html "Rocket Pilots New Home Browse Your Data Usage Flightpath Settings Recent Grids …" at bounding box center [255, 135] width 510 height 270
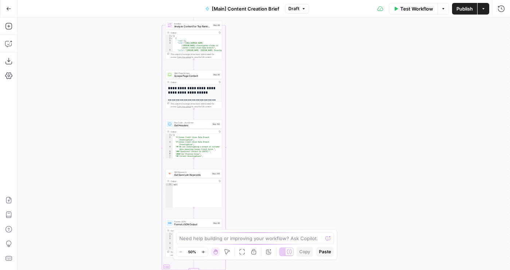
drag, startPoint x: 131, startPoint y: 90, endPoint x: 131, endPoint y: 292, distance: 202.2
click at [131, 270] on html "Rocket Pilots New Home Browse Your Data Usage Flightpath Settings Recent Grids …" at bounding box center [255, 135] width 510 height 270
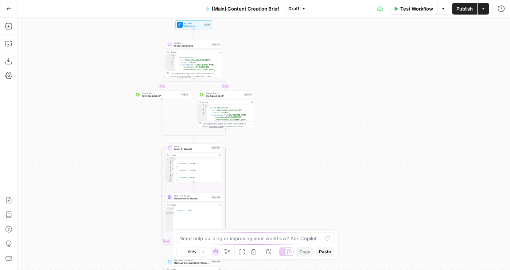
drag, startPoint x: 130, startPoint y: 114, endPoint x: 130, endPoint y: 234, distance: 120.6
click at [130, 234] on div "true false true false Workflow Set Inputs Inputs Condition If city is provided …" at bounding box center [263, 143] width 492 height 253
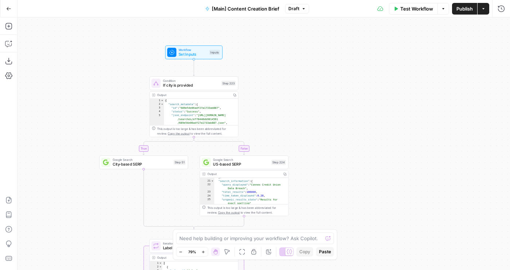
scroll to position [189, 0]
drag, startPoint x: 321, startPoint y: 189, endPoint x: 321, endPoint y: 70, distance: 118.4
click at [321, 71] on div "true false true false Workflow Set Inputs Inputs Condition If city is provided …" at bounding box center [263, 143] width 492 height 253
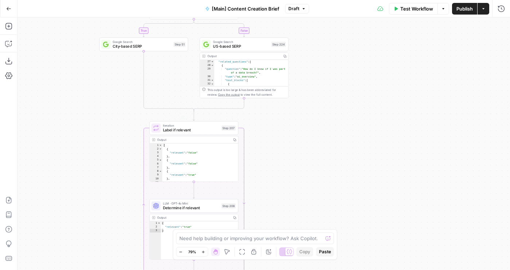
drag, startPoint x: 79, startPoint y: 179, endPoint x: 111, endPoint y: 42, distance: 141.4
click at [111, 42] on div "true false true false Workflow Set Inputs Inputs Condition If city is provided …" at bounding box center [263, 143] width 492 height 253
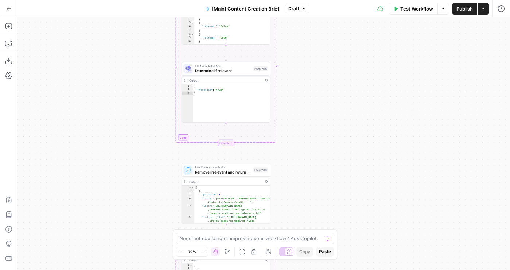
drag, startPoint x: 91, startPoint y: 139, endPoint x: 91, endPoint y: 17, distance: 121.7
click at [91, 18] on div "true false true false Workflow Set Inputs Inputs Condition If city is provided …" at bounding box center [263, 143] width 492 height 253
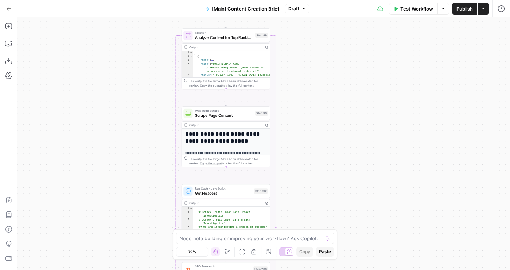
drag, startPoint x: 86, startPoint y: 146, endPoint x: 79, endPoint y: 11, distance: 135.4
click at [79, 11] on div "Go Back [Main] Content Creation Brief Draft Test Workflow Options Publish Actio…" at bounding box center [255, 135] width 510 height 270
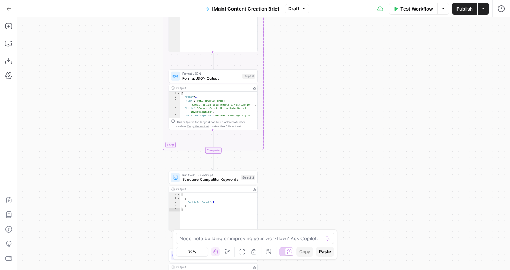
drag, startPoint x: 75, startPoint y: 155, endPoint x: 75, endPoint y: 72, distance: 83.4
click at [75, 72] on div "true false true false Workflow Set Inputs Inputs Condition If city is provided …" at bounding box center [263, 143] width 492 height 253
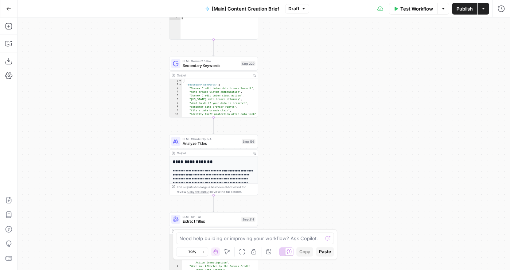
drag, startPoint x: 80, startPoint y: -15, endPoint x: 80, endPoint y: -30, distance: 15.3
click at [80, 0] on html "Rocket Pilots New Home Browse Your Data Usage Flightpath Settings Recent Grids …" at bounding box center [255, 135] width 510 height 270
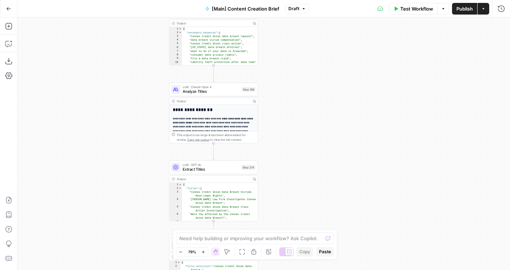
drag, startPoint x: 90, startPoint y: 128, endPoint x: 90, endPoint y: 113, distance: 15.3
click at [90, 113] on div "true false true false Workflow Set Inputs Inputs Condition If city is provided …" at bounding box center [263, 143] width 492 height 253
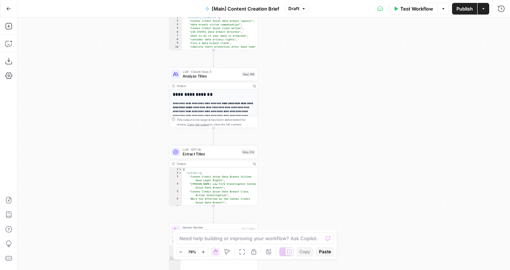
drag, startPoint x: 110, startPoint y: 207, endPoint x: 92, endPoint y: 81, distance: 127.3
click at [92, 81] on div "true false true false Workflow Set Inputs Inputs Condition If city is provided …" at bounding box center [263, 143] width 492 height 253
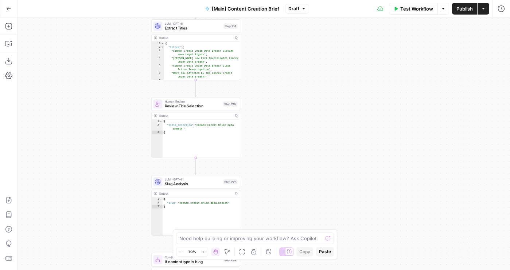
drag, startPoint x: 92, startPoint y: 171, endPoint x: 92, endPoint y: 52, distance: 118.0
click at [92, 52] on div "true false true false Workflow Set Inputs Inputs Condition If city is provided …" at bounding box center [263, 143] width 492 height 253
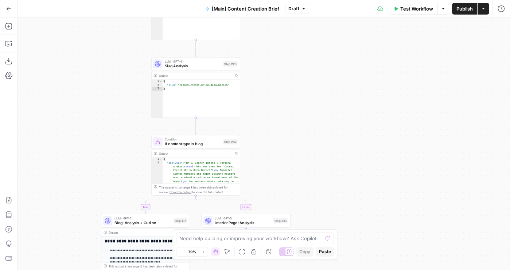
drag, startPoint x: 92, startPoint y: 169, endPoint x: 92, endPoint y: 90, distance: 79.1
click at [92, 90] on div "true false true false Workflow Set Inputs Inputs Condition If city is provided …" at bounding box center [263, 143] width 492 height 253
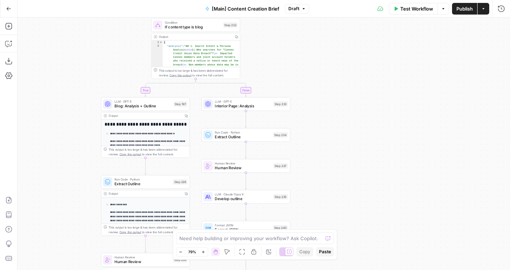
drag, startPoint x: 55, startPoint y: 185, endPoint x: 55, endPoint y: 126, distance: 58.7
click at [55, 126] on div "true false true false Workflow Set Inputs Inputs Condition If city is provided …" at bounding box center [263, 143] width 492 height 253
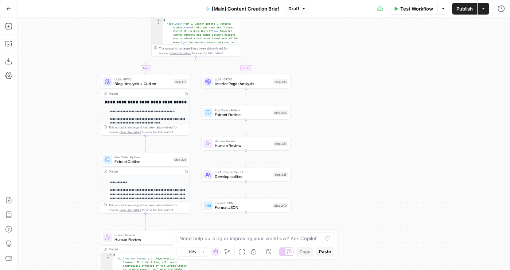
drag, startPoint x: 63, startPoint y: 167, endPoint x: 63, endPoint y: 116, distance: 51.4
click at [63, 116] on div "true false true false Workflow Set Inputs Inputs Condition If city is provided …" at bounding box center [263, 143] width 492 height 253
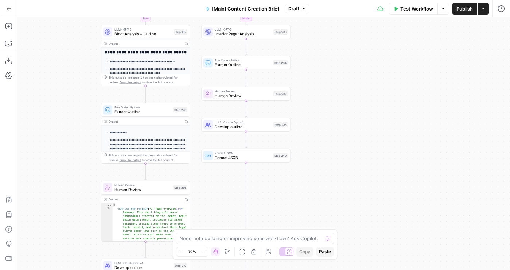
drag, startPoint x: 63, startPoint y: 116, endPoint x: 63, endPoint y: 138, distance: 22.6
click at [63, 138] on div "true false true false Workflow Set Inputs Inputs Condition If city is provided …" at bounding box center [263, 143] width 492 height 253
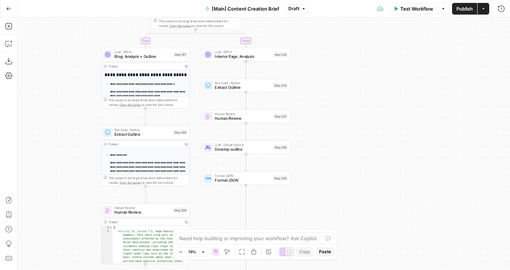
drag, startPoint x: 63, startPoint y: 184, endPoint x: 65, endPoint y: 133, distance: 51.4
click at [63, 154] on div "true false true false Workflow Set Inputs Inputs Condition If city is provided …" at bounding box center [263, 143] width 492 height 253
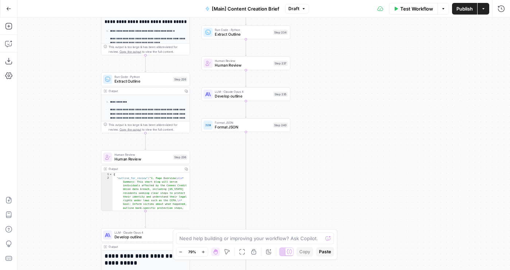
drag, startPoint x: 64, startPoint y: 133, endPoint x: 64, endPoint y: 67, distance: 65.9
click at [64, 68] on div "true false true false Workflow Set Inputs Inputs Condition If city is provided …" at bounding box center [263, 143] width 492 height 253
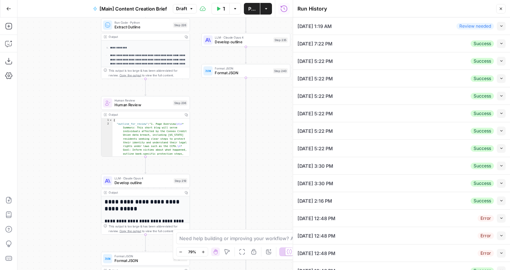
drag, startPoint x: 62, startPoint y: 220, endPoint x: 73, endPoint y: 93, distance: 126.9
click at [73, 93] on div "true false true false Workflow Set Inputs Inputs Condition If city is provided …" at bounding box center [154, 143] width 275 height 253
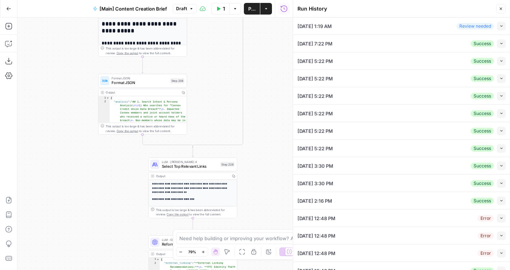
drag, startPoint x: 226, startPoint y: 145, endPoint x: 209, endPoint y: 77, distance: 70.2
click at [209, 77] on div "true false true false Workflow Set Inputs Inputs Condition If city is provided …" at bounding box center [154, 143] width 275 height 253
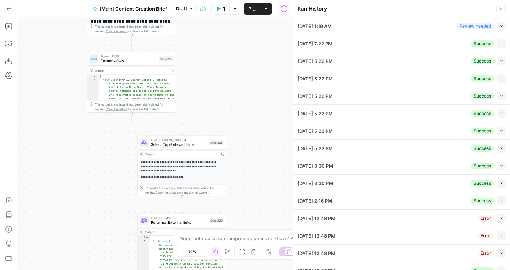
drag, startPoint x: 258, startPoint y: 192, endPoint x: 247, endPoint y: 167, distance: 26.7
click at [247, 167] on div "true false true false Workflow Set Inputs Inputs Condition If city is provided …" at bounding box center [154, 143] width 275 height 253
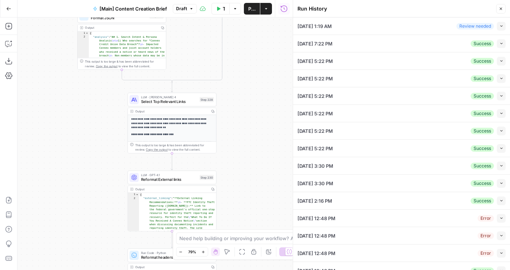
drag, startPoint x: 247, startPoint y: 167, endPoint x: 236, endPoint y: 107, distance: 61.0
click at [236, 107] on div "true false true false Workflow Set Inputs Inputs Condition If city is provided …" at bounding box center [154, 143] width 275 height 253
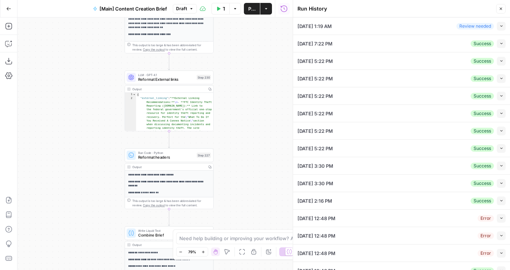
drag, startPoint x: 245, startPoint y: 154, endPoint x: 245, endPoint y: 78, distance: 75.8
click at [245, 78] on div "true false true false Workflow Set Inputs Inputs Condition If city is provided …" at bounding box center [154, 143] width 275 height 253
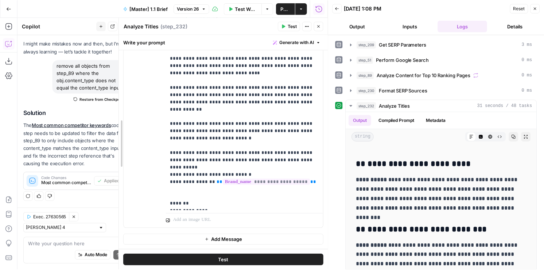
scroll to position [95, 0]
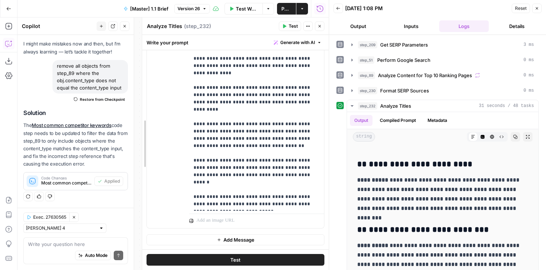
drag, startPoint x: 119, startPoint y: 77, endPoint x: 142, endPoint y: 77, distance: 23.0
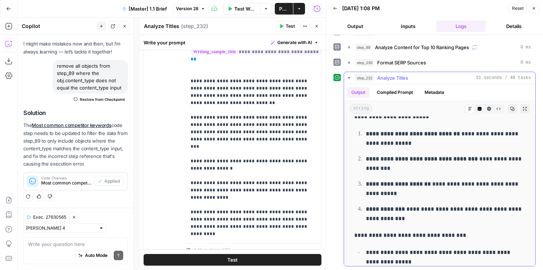
scroll to position [0, 0]
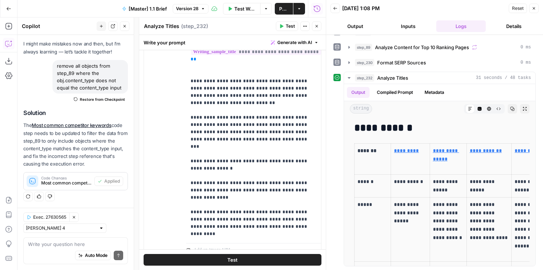
click at [317, 27] on icon "button" at bounding box center [317, 26] width 3 height 3
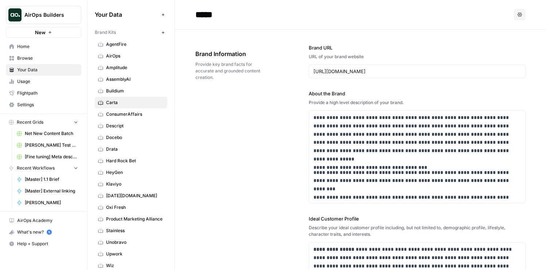
scroll to position [1326, 0]
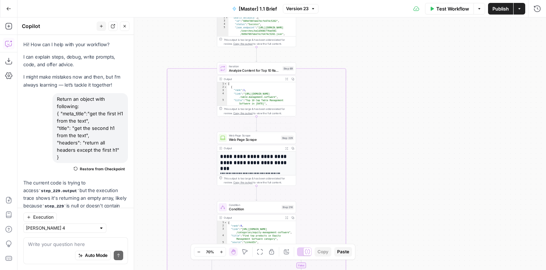
scroll to position [246, 0]
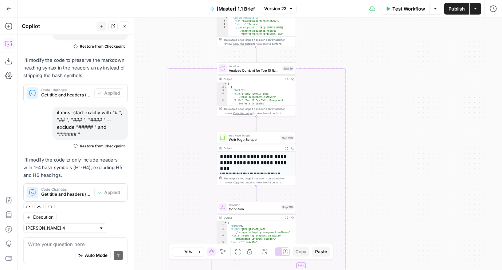
drag, startPoint x: 153, startPoint y: 189, endPoint x: 185, endPoint y: 81, distance: 113.0
click at [185, 82] on div "false true true false Workflow Set Inputs Inputs Run Code · Python Get SERP Par…" at bounding box center [259, 143] width 485 height 253
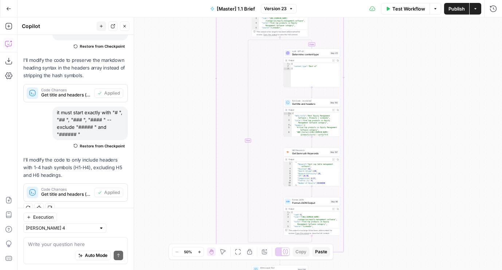
click at [192, 78] on div "false true true false Workflow Set Inputs Inputs Run Code · Python Get SERP Par…" at bounding box center [259, 143] width 485 height 253
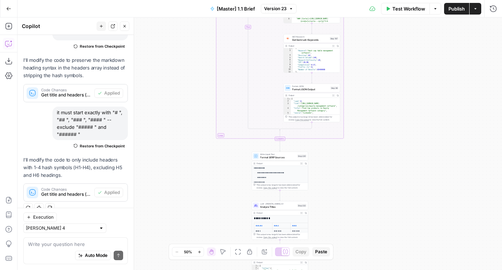
drag, startPoint x: 181, startPoint y: 191, endPoint x: 180, endPoint y: 42, distance: 149.0
click at [181, 44] on div "false true true false Workflow Set Inputs Inputs Run Code · Python Get SERP Par…" at bounding box center [259, 143] width 485 height 253
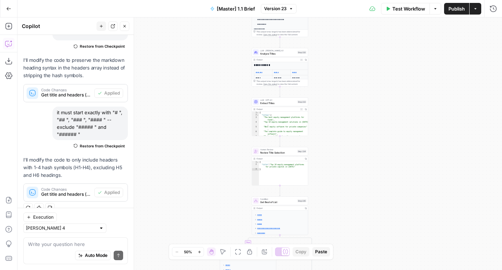
click at [180, 30] on div "false true true false Workflow Set Inputs Inputs Run Code · Python Get SERP Par…" at bounding box center [259, 143] width 485 height 253
drag, startPoint x: 227, startPoint y: 140, endPoint x: 157, endPoint y: 38, distance: 124.0
click at [157, 38] on div "false true true false Workflow Set Inputs Inputs Run Code · Python Get SERP Par…" at bounding box center [259, 143] width 485 height 253
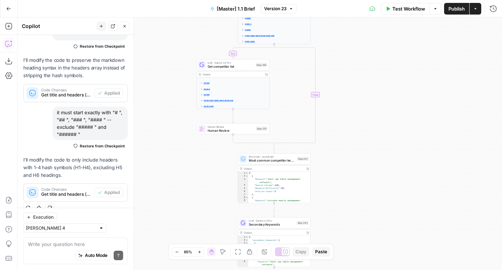
drag, startPoint x: 163, startPoint y: 90, endPoint x: 221, endPoint y: -23, distance: 127.3
click at [221, 0] on html "AirOps Builders New Home Browse Your Data Usage Flightpath Settings Recent Grid…" at bounding box center [251, 135] width 502 height 270
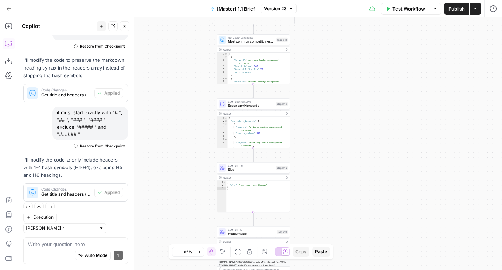
click at [142, 52] on div "false true true false Workflow Set Inputs Inputs Run Code · Python Get SERP Par…" at bounding box center [259, 143] width 485 height 253
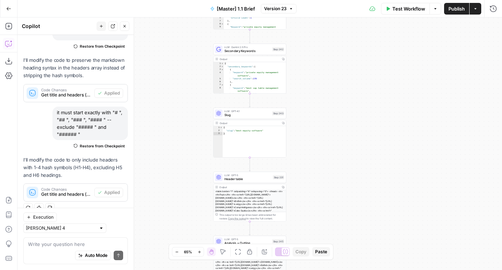
drag, startPoint x: 160, startPoint y: 129, endPoint x: 158, endPoint y: 62, distance: 66.7
click at [158, 62] on div "false true true false Workflow Set Inputs Inputs Run Code · Python Get SERP Par…" at bounding box center [259, 143] width 485 height 253
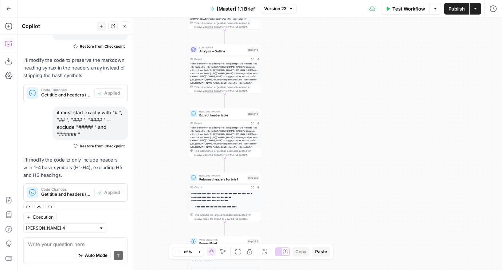
drag, startPoint x: 137, startPoint y: 75, endPoint x: 136, endPoint y: 62, distance: 12.8
click at [136, 62] on body "AirOps Builders New Home Browse Your Data Usage Flightpath Settings Recent Grid…" at bounding box center [251, 135] width 502 height 270
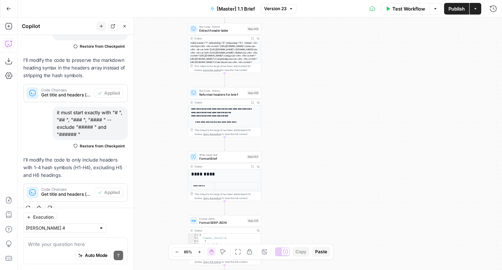
drag, startPoint x: 152, startPoint y: 139, endPoint x: 152, endPoint y: 54, distance: 84.9
click at [152, 54] on div "false true true false Workflow Set Inputs Inputs Run Code · Python Get SERP Par…" at bounding box center [259, 143] width 485 height 253
drag, startPoint x: 153, startPoint y: 169, endPoint x: 153, endPoint y: 90, distance: 78.7
click at [153, 90] on div "false true true false Workflow Set Inputs Inputs Run Code · Python Get SERP Par…" at bounding box center [259, 143] width 485 height 253
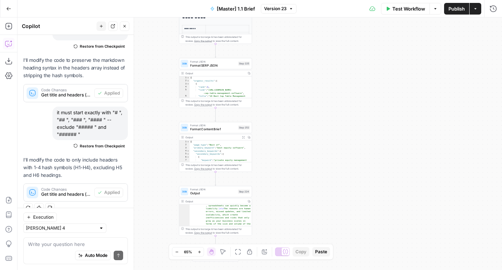
drag, startPoint x: 149, startPoint y: 138, endPoint x: 144, endPoint y: 99, distance: 38.5
click at [144, 99] on div "false true true false Workflow Set Inputs Inputs Run Code · Python Get SERP Par…" at bounding box center [259, 143] width 485 height 253
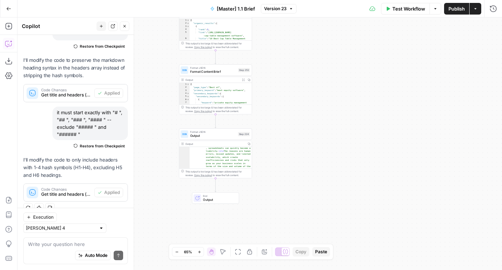
click at [154, 102] on div "false true true false Workflow Set Inputs Inputs Run Code · Python Get SERP Par…" at bounding box center [259, 143] width 485 height 253
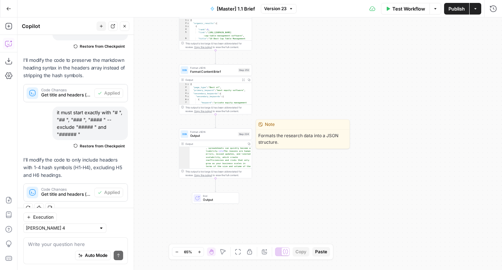
click at [195, 140] on div "Format JSON Output Step 224 Copy step Delete step Edit Note Test Output Copy 9 …" at bounding box center [215, 154] width 73 height 50
click at [185, 136] on icon at bounding box center [184, 134] width 5 height 5
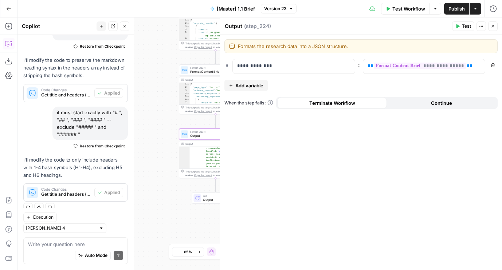
click at [283, 8] on span "Version 23" at bounding box center [275, 8] width 23 height 7
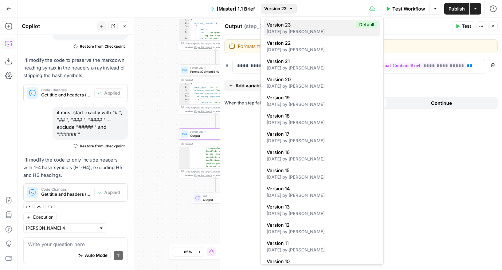
click at [282, 26] on span "Version 23" at bounding box center [310, 24] width 87 height 7
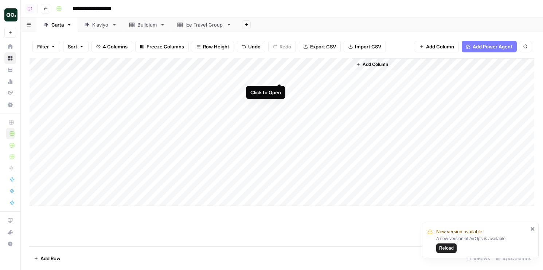
click at [279, 74] on div "Add Column" at bounding box center [282, 132] width 505 height 148
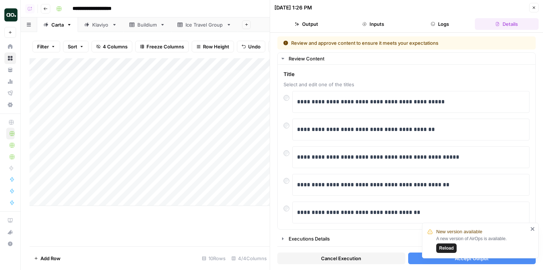
click at [326, 257] on span "Cancel Execution" at bounding box center [341, 258] width 40 height 7
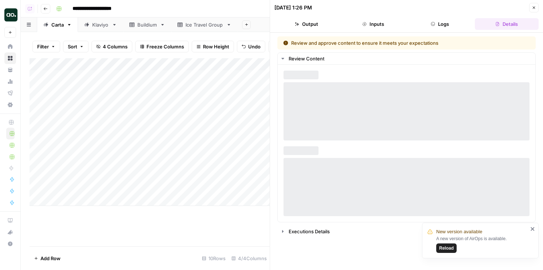
click at [537, 8] on button "Close" at bounding box center [533, 7] width 9 height 9
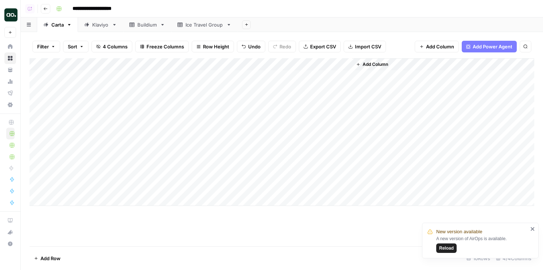
click at [282, 90] on div "Add Column" at bounding box center [282, 132] width 505 height 148
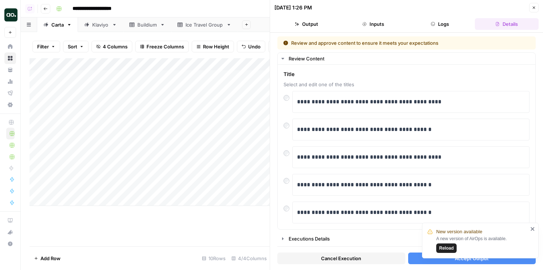
click at [352, 258] on span "Cancel Execution" at bounding box center [341, 258] width 40 height 7
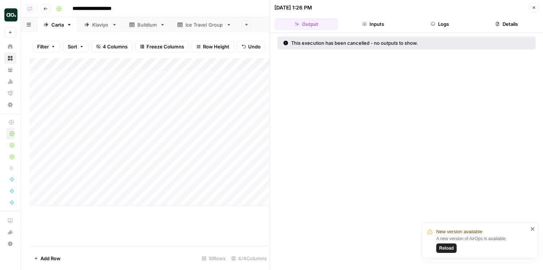
click at [534, 9] on icon "button" at bounding box center [534, 7] width 4 height 4
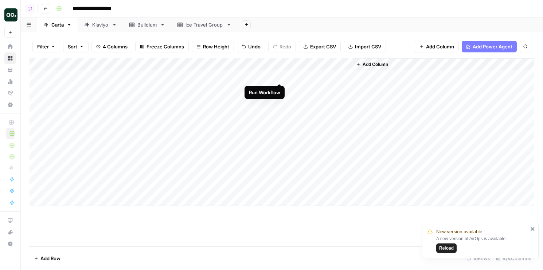
click at [279, 76] on div "Add Column" at bounding box center [282, 132] width 505 height 148
click at [279, 86] on div "Add Column" at bounding box center [282, 132] width 505 height 148
click at [185, 100] on div "Add Column" at bounding box center [282, 132] width 505 height 148
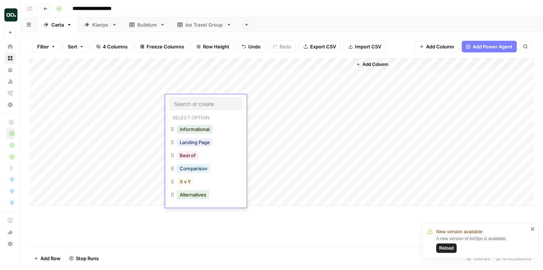
click at [190, 124] on div "Informational" at bounding box center [194, 129] width 39 height 10
click at [190, 129] on button "Informational" at bounding box center [195, 129] width 36 height 9
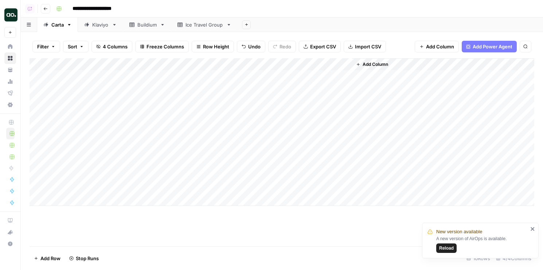
click at [252, 101] on div "Add Column" at bounding box center [282, 132] width 505 height 148
click at [451, 249] on span "Reload" at bounding box center [446, 248] width 15 height 7
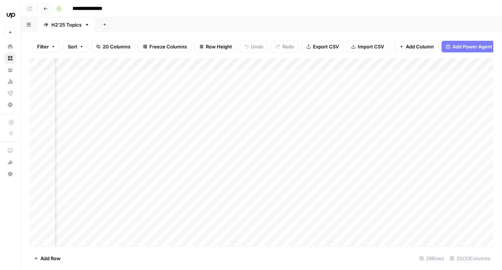
scroll to position [0, 920]
click at [314, 76] on div "Add Column" at bounding box center [262, 152] width 464 height 188
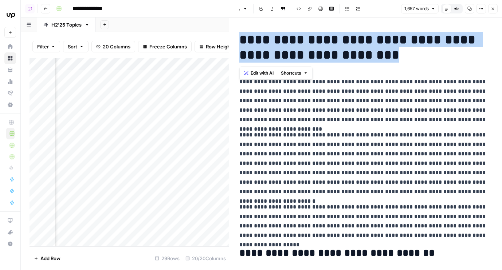
drag, startPoint x: 396, startPoint y: 51, endPoint x: 231, endPoint y: 35, distance: 165.5
click at [231, 35] on div "**********" at bounding box center [365, 135] width 273 height 270
copy h1 "**********"
click at [493, 9] on icon "button" at bounding box center [493, 9] width 4 height 4
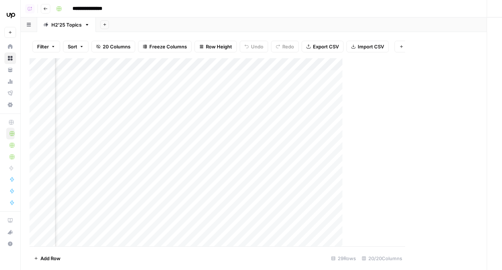
scroll to position [0, 912]
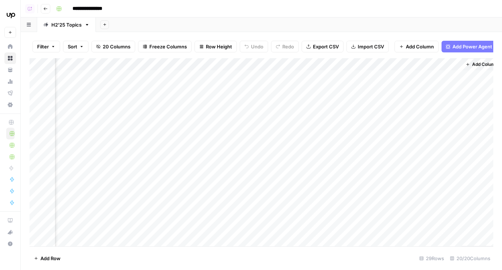
click at [322, 97] on div "Add Column" at bounding box center [262, 152] width 464 height 188
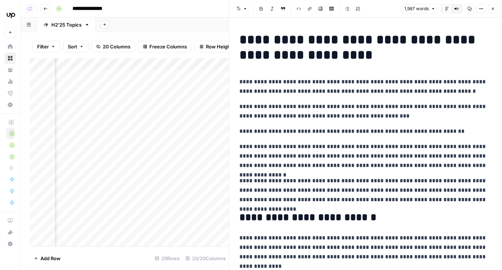
click at [495, 8] on icon "button" at bounding box center [493, 9] width 4 height 4
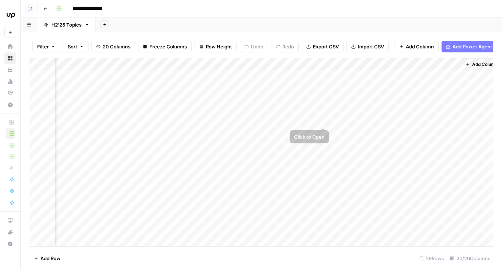
click at [324, 113] on div "Add Column" at bounding box center [262, 152] width 464 height 188
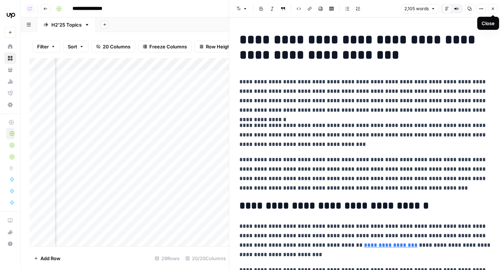
click at [494, 7] on icon "button" at bounding box center [493, 9] width 4 height 4
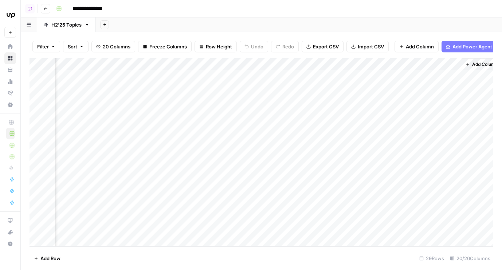
click at [323, 133] on div "Add Column" at bounding box center [262, 152] width 464 height 188
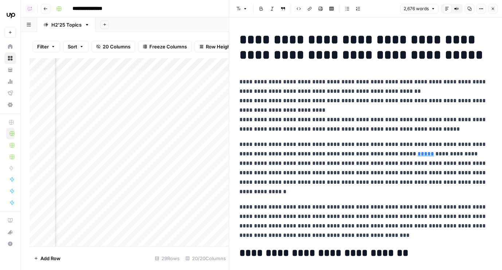
click at [490, 11] on button "Close" at bounding box center [492, 8] width 9 height 9
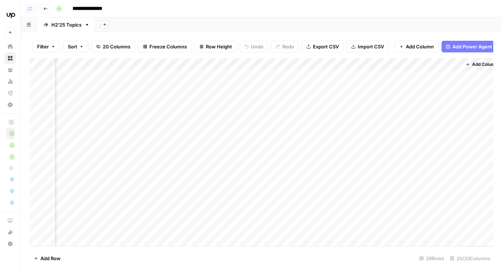
click at [323, 151] on div "Add Column" at bounding box center [262, 152] width 464 height 188
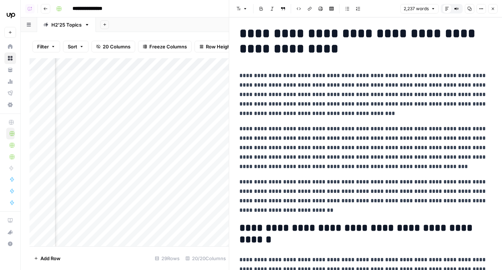
scroll to position [7, 0]
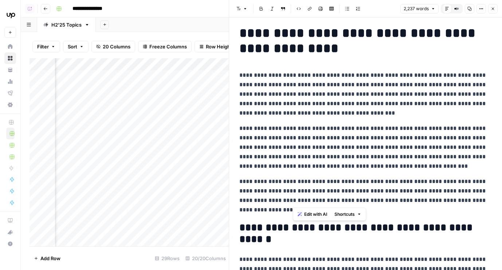
drag, startPoint x: 299, startPoint y: 205, endPoint x: 292, endPoint y: 181, distance: 24.9
click at [292, 181] on p "**********" at bounding box center [365, 196] width 252 height 38
click at [291, 133] on p "**********" at bounding box center [365, 147] width 252 height 47
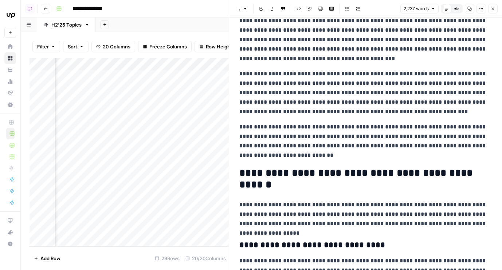
scroll to position [60, 0]
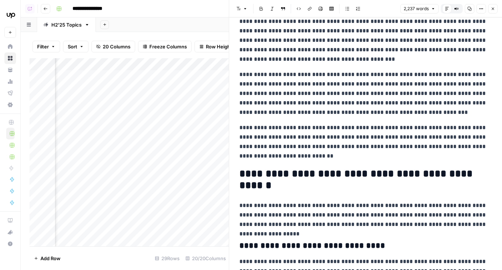
drag, startPoint x: 295, startPoint y: 186, endPoint x: 223, endPoint y: 171, distance: 74.0
click at [223, 171] on body "**********" at bounding box center [251, 135] width 502 height 270
click at [346, 172] on h2 "**********" at bounding box center [365, 179] width 252 height 23
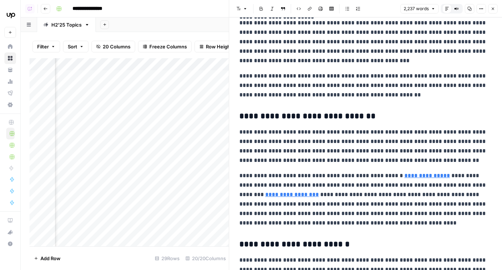
scroll to position [2013, 0]
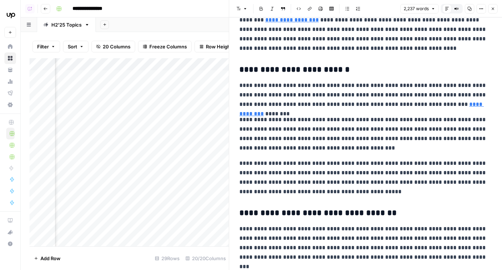
click at [491, 10] on icon "button" at bounding box center [493, 9] width 4 height 4
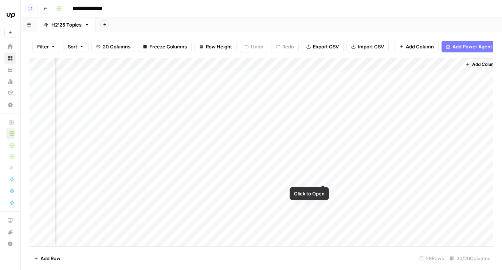
click at [324, 169] on div "Add Column" at bounding box center [262, 152] width 464 height 188
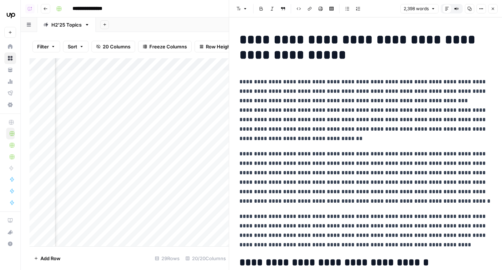
click at [489, 10] on button "Close" at bounding box center [492, 8] width 9 height 9
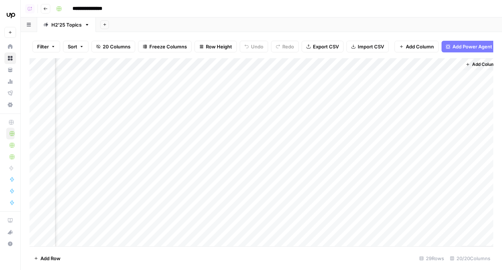
click at [324, 130] on div "Add Column" at bounding box center [262, 152] width 464 height 188
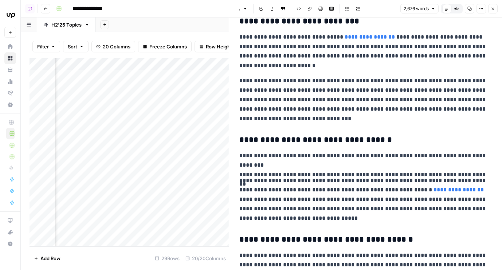
scroll to position [307, 0]
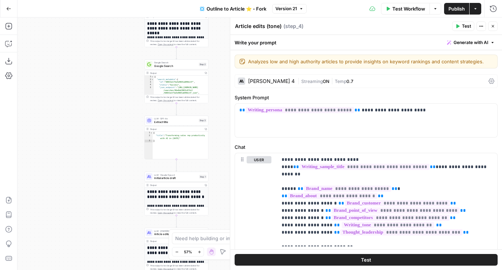
scroll to position [982, 0]
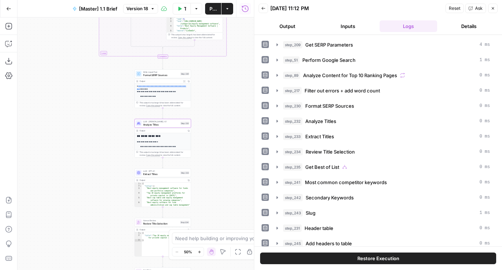
scroll to position [102, 0]
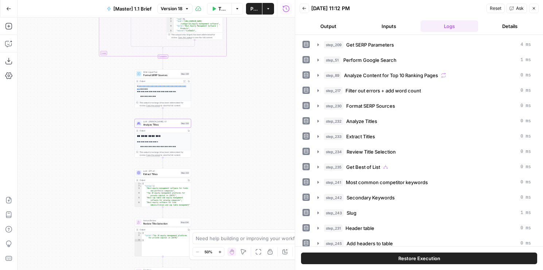
click at [5, 7] on button "Go Back" at bounding box center [8, 8] width 13 height 13
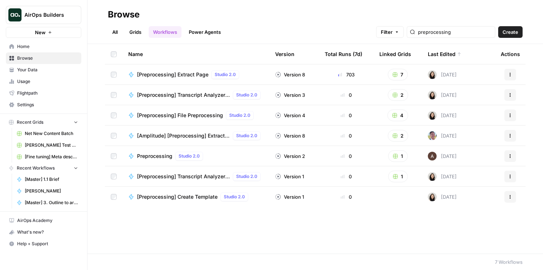
click at [199, 37] on link "Power Agents" at bounding box center [204, 32] width 41 height 12
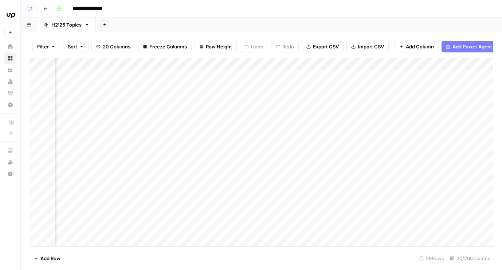
scroll to position [0, 920]
click at [313, 112] on div "Add Column" at bounding box center [262, 152] width 464 height 188
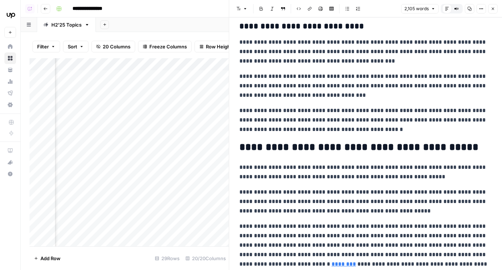
scroll to position [2665, 0]
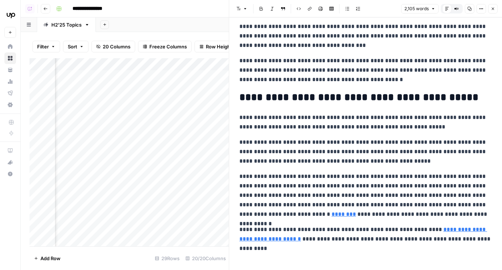
click at [495, 8] on button "Close" at bounding box center [492, 8] width 9 height 9
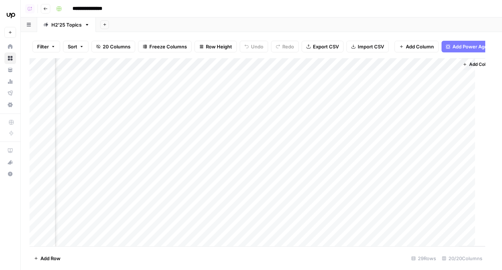
scroll to position [0, 912]
click at [325, 92] on div "Add Column" at bounding box center [262, 152] width 464 height 188
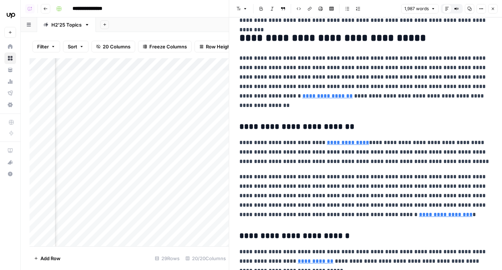
scroll to position [462, 0]
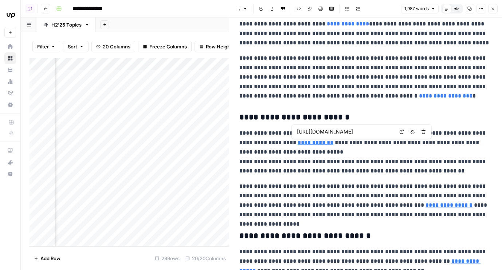
type input "[URL][DOMAIN_NAME]"
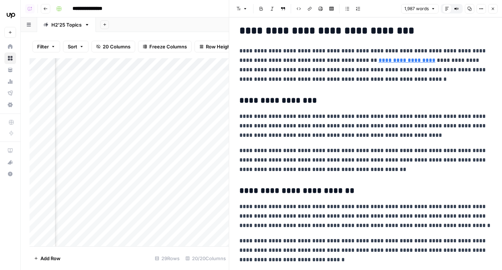
scroll to position [941, 0]
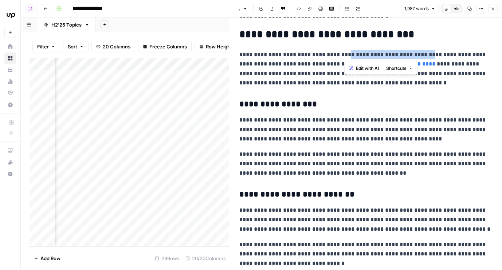
drag, startPoint x: 344, startPoint y: 55, endPoint x: 192, endPoint y: 55, distance: 152.3
click at [192, 55] on body "**********" at bounding box center [251, 135] width 502 height 270
click at [327, 62] on p "**********" at bounding box center [365, 69] width 252 height 38
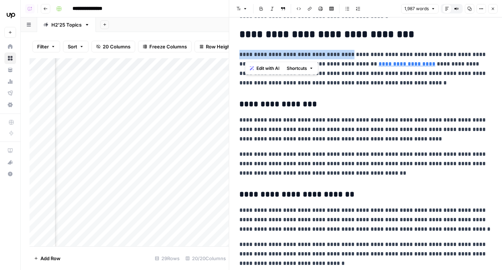
drag, startPoint x: 346, startPoint y: 54, endPoint x: 238, endPoint y: 54, distance: 108.6
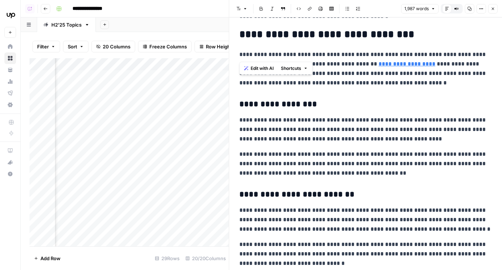
click at [243, 52] on p "**********" at bounding box center [365, 69] width 252 height 38
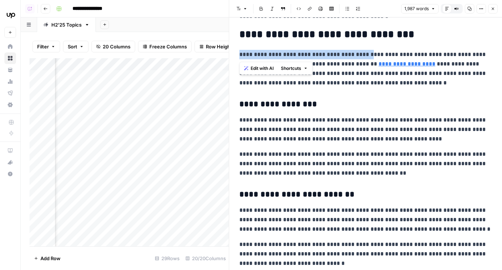
drag, startPoint x: 240, startPoint y: 52, endPoint x: 366, endPoint y: 52, distance: 126.4
click at [366, 52] on p "**********" at bounding box center [365, 69] width 252 height 38
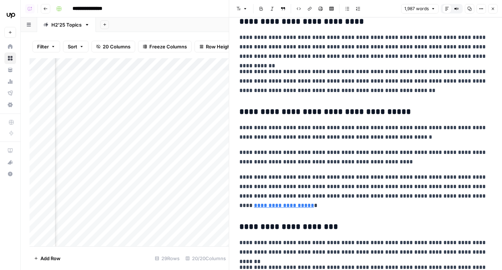
scroll to position [1449, 0]
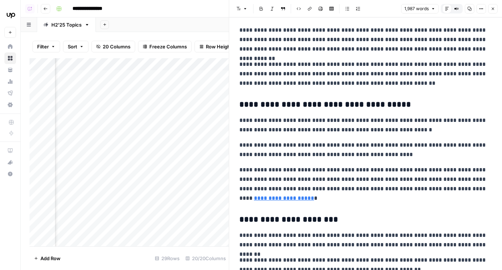
click at [491, 8] on icon "button" at bounding box center [493, 9] width 4 height 4
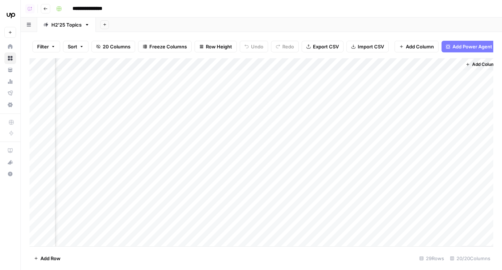
click at [325, 75] on div "Add Column" at bounding box center [262, 152] width 464 height 188
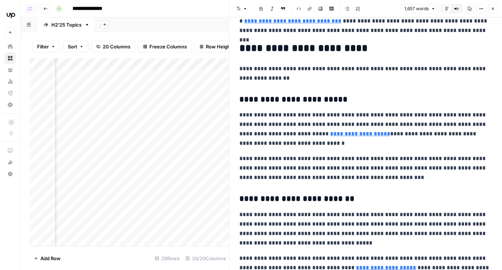
scroll to position [731, 0]
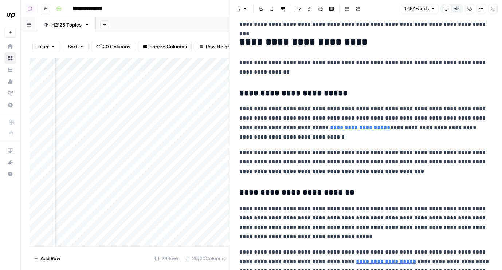
click at [241, 93] on h3 "**********" at bounding box center [365, 94] width 252 height 10
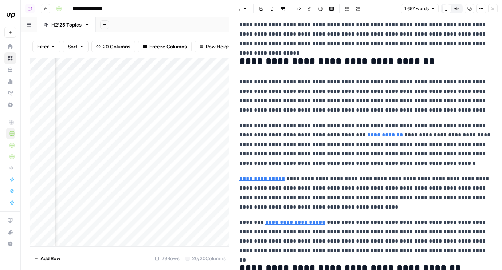
scroll to position [148, 0]
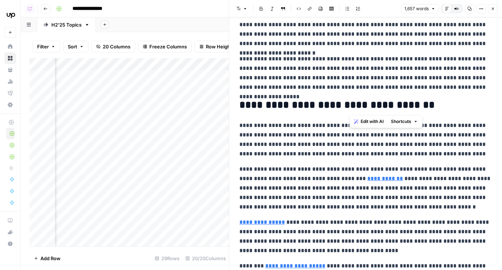
drag, startPoint x: 433, startPoint y: 104, endPoint x: 177, endPoint y: 104, distance: 256.1
click at [177, 104] on body "**********" at bounding box center [251, 135] width 502 height 270
drag, startPoint x: 240, startPoint y: 105, endPoint x: 435, endPoint y: 105, distance: 194.2
click at [435, 105] on h2 "**********" at bounding box center [365, 105] width 252 height 12
copy h2 "**********"
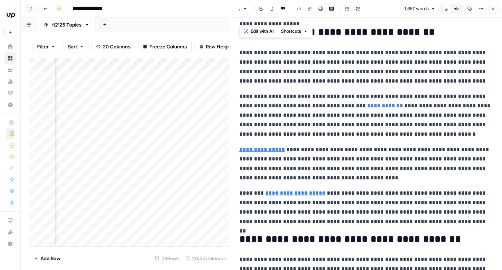
scroll to position [239, 0]
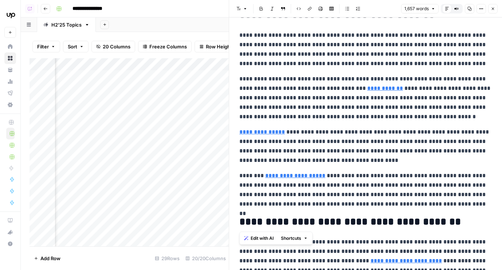
drag, startPoint x: 436, startPoint y: 221, endPoint x: 238, endPoint y: 220, distance: 198.2
copy h2 "**********"
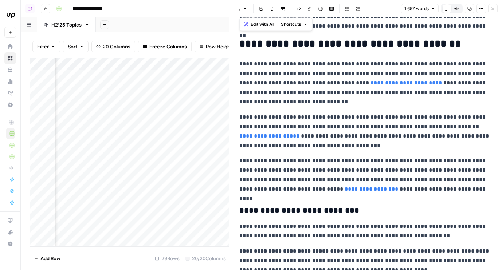
scroll to position [569, 0]
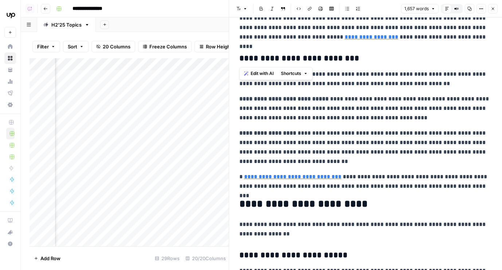
drag, startPoint x: 362, startPoint y: 59, endPoint x: 224, endPoint y: 58, distance: 138.8
click at [224, 58] on body "**********" at bounding box center [251, 135] width 502 height 270
drag, startPoint x: 238, startPoint y: 53, endPoint x: 390, endPoint y: 62, distance: 152.2
copy h3 "**********"
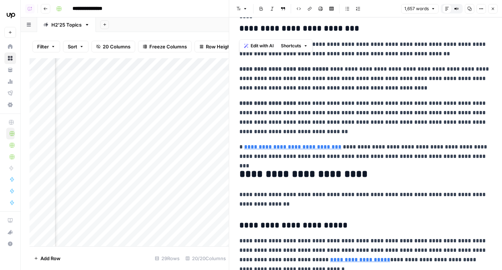
scroll to position [597, 0]
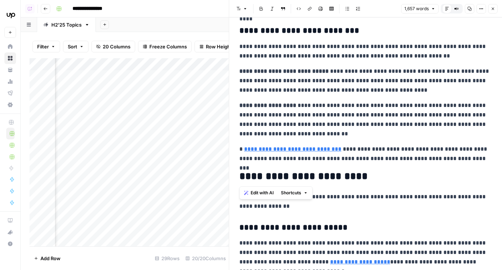
drag, startPoint x: 240, startPoint y: 176, endPoint x: 382, endPoint y: 176, distance: 142.1
click at [382, 176] on h2 "**********" at bounding box center [365, 177] width 252 height 12
copy h2 "**********"
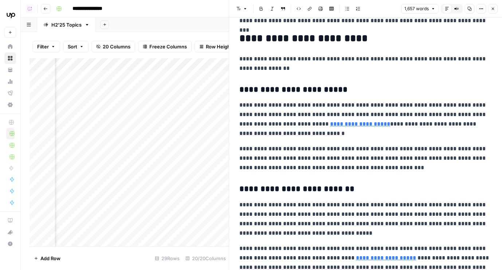
click at [344, 95] on h3 "**********" at bounding box center [365, 90] width 252 height 10
drag, startPoint x: 331, startPoint y: 86, endPoint x: 239, endPoint y: 85, distance: 92.2
click at [239, 85] on h3 "**********" at bounding box center [365, 90] width 252 height 10
copy h3 "**********"
drag, startPoint x: 341, startPoint y: 193, endPoint x: 210, endPoint y: 193, distance: 131.2
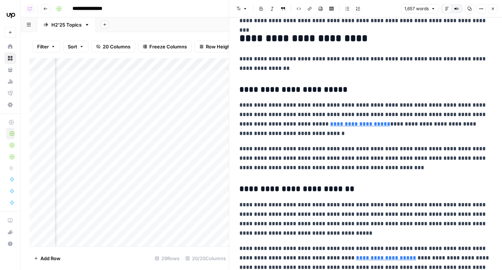
click at [210, 193] on body "**********" at bounding box center [251, 135] width 502 height 270
copy h3 "**********"
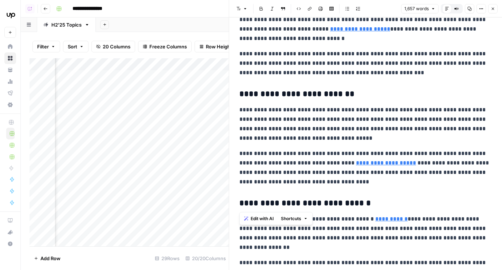
drag, startPoint x: 366, startPoint y: 205, endPoint x: 240, endPoint y: 205, distance: 126.1
click at [240, 205] on h3 "**********" at bounding box center [365, 204] width 252 height 10
copy h3 "**********"
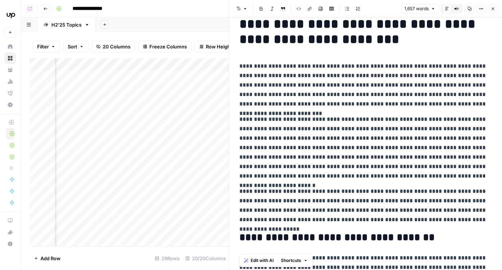
scroll to position [0, 0]
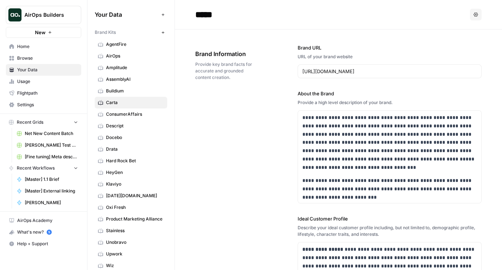
scroll to position [1351, 0]
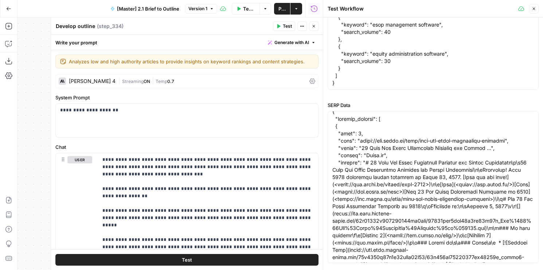
click at [317, 22] on button "Close" at bounding box center [313, 25] width 9 height 9
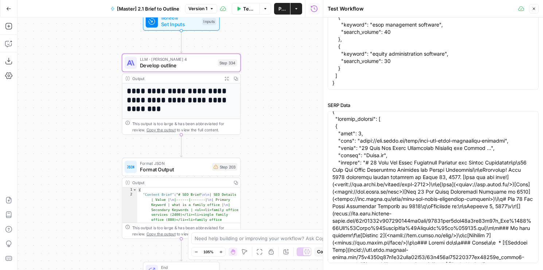
drag, startPoint x: 271, startPoint y: 54, endPoint x: 271, endPoint y: 112, distance: 58.7
click at [271, 112] on div "**********" at bounding box center [169, 143] width 305 height 253
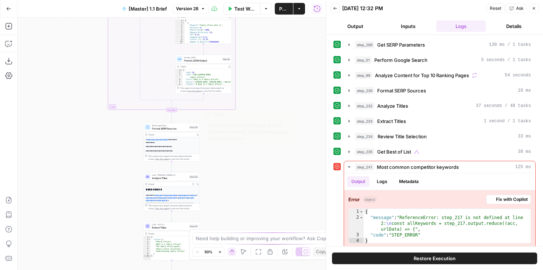
drag, startPoint x: 103, startPoint y: 224, endPoint x: 101, endPoint y: 227, distance: 3.8
click at [142, 16] on div "Go Back [Master] 1.1 Brief Version 28 Test Workflow Options Publish Actions Run…" at bounding box center [163, 135] width 326 height 270
click at [94, 55] on div "true false true false Workflow Set Inputs Inputs Run Code · Python Get SERP Par…" at bounding box center [171, 143] width 308 height 253
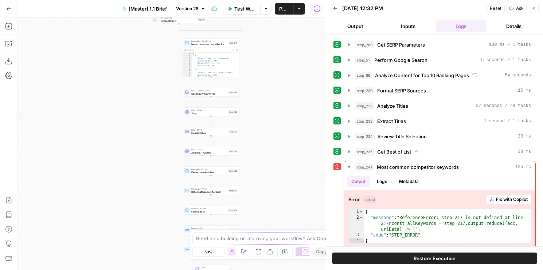
drag, startPoint x: 102, startPoint y: 231, endPoint x: 102, endPoint y: 89, distance: 142.1
click at [102, 89] on div "true false true false Workflow Set Inputs Inputs Run Code · Python Get SERP Par…" at bounding box center [171, 143] width 308 height 253
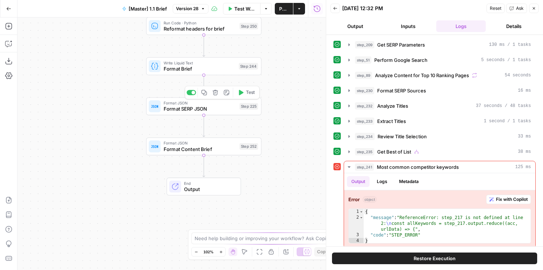
click at [199, 143] on span "Format JSON" at bounding box center [200, 143] width 73 height 6
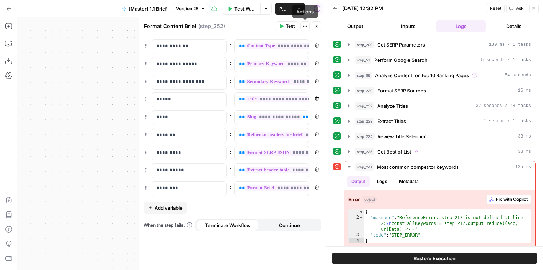
click at [315, 26] on icon "button" at bounding box center [316, 26] width 4 height 4
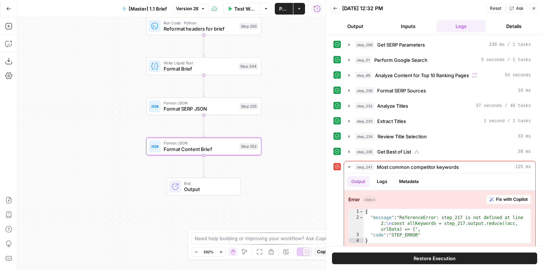
click at [197, 16] on div "Go Back [Master] 1.1 Brief Version 28 Test Workflow Options Publish Actions Run…" at bounding box center [163, 8] width 326 height 17
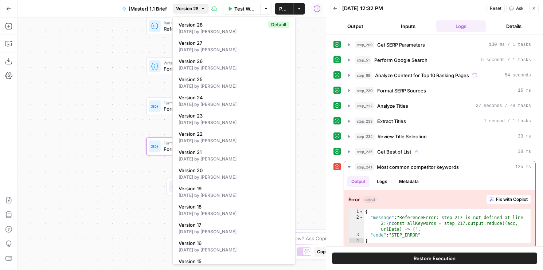
click at [194, 12] on button "Version 28" at bounding box center [191, 8] width 36 height 9
click at [198, 25] on span "Version 28" at bounding box center [222, 24] width 87 height 7
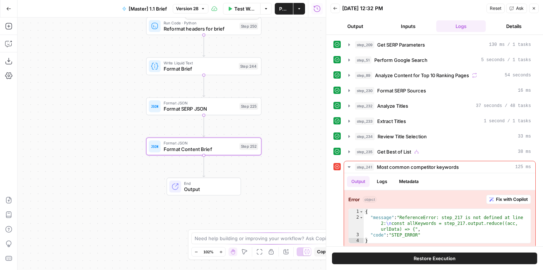
click at [194, 10] on span "Version 28" at bounding box center [187, 8] width 23 height 7
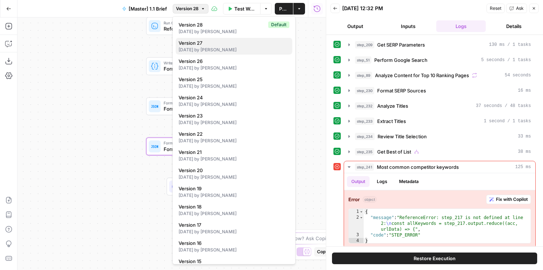
click at [194, 44] on span "Version 27" at bounding box center [233, 42] width 108 height 7
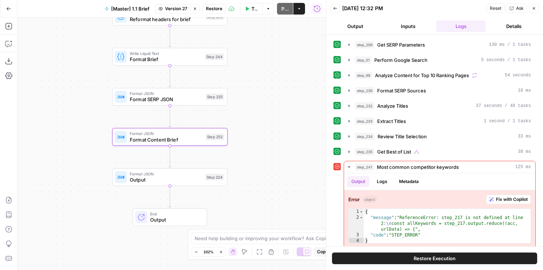
drag, startPoint x: 76, startPoint y: 93, endPoint x: 31, endPoint y: 79, distance: 46.6
click at [31, 79] on div "false true true false Workflow Set Inputs Inputs Run Code · Python Get SERP Par…" at bounding box center [171, 143] width 308 height 253
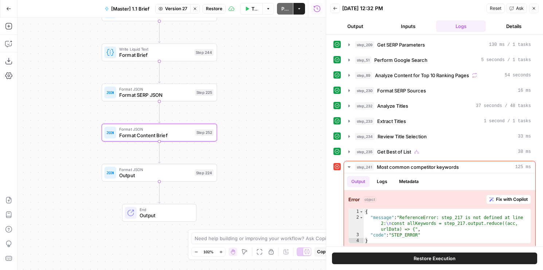
click at [124, 172] on span "Output" at bounding box center [155, 175] width 72 height 7
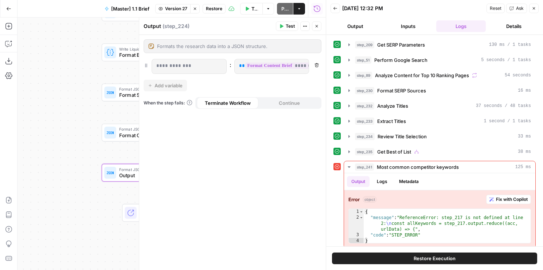
click at [311, 22] on div "Test Actions Close" at bounding box center [299, 25] width 46 height 9
click at [315, 24] on icon "button" at bounding box center [316, 26] width 4 height 4
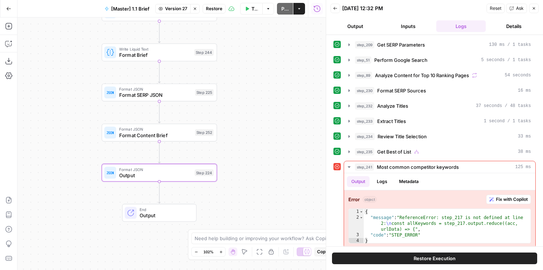
click at [142, 131] on span "Format JSON" at bounding box center [155, 129] width 73 height 6
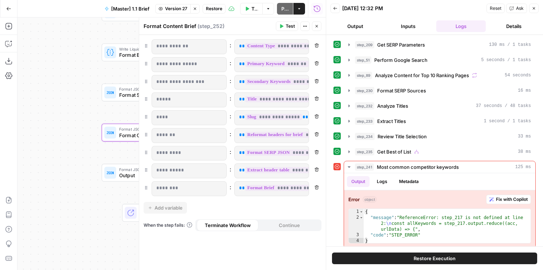
click at [320, 28] on button "Close" at bounding box center [316, 25] width 9 height 9
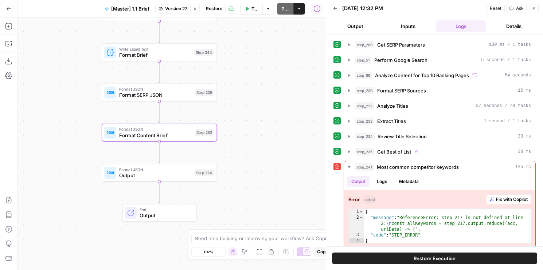
click at [125, 132] on span "Format Content Brief" at bounding box center [155, 135] width 73 height 7
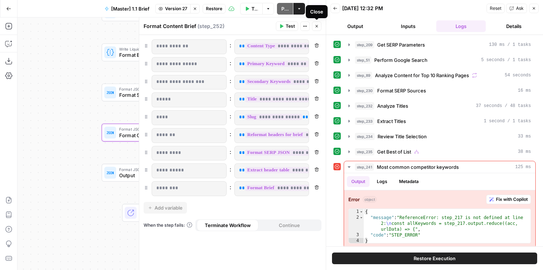
click at [316, 24] on icon "button" at bounding box center [316, 26] width 4 height 4
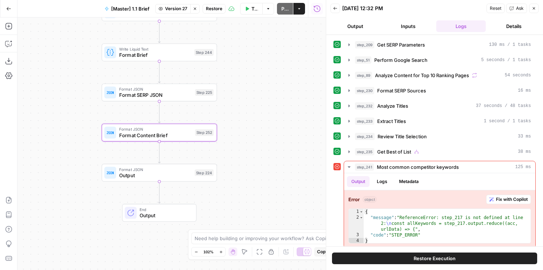
click at [144, 137] on span "Format Content Brief" at bounding box center [155, 135] width 73 height 7
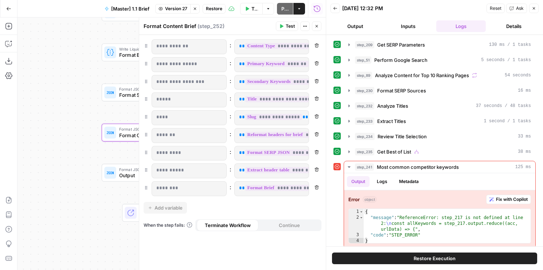
click at [196, 9] on icon "button" at bounding box center [195, 9] width 4 height 4
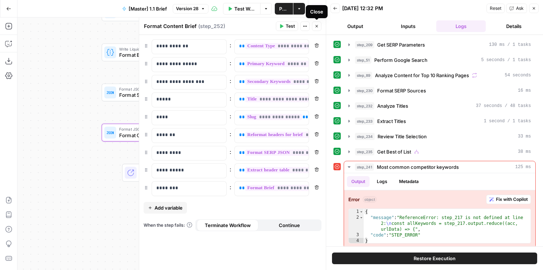
click at [317, 27] on icon "button" at bounding box center [317, 26] width 3 height 3
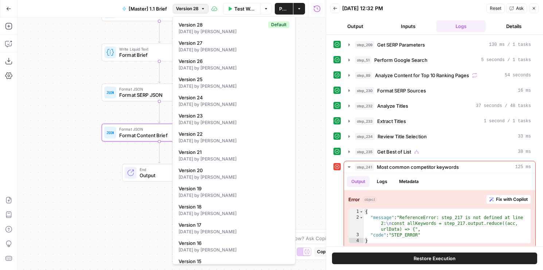
click at [197, 8] on span "Version 28" at bounding box center [187, 8] width 23 height 7
click at [197, 31] on div "3 days ago by Cindy Ouyang" at bounding box center [234, 31] width 111 height 7
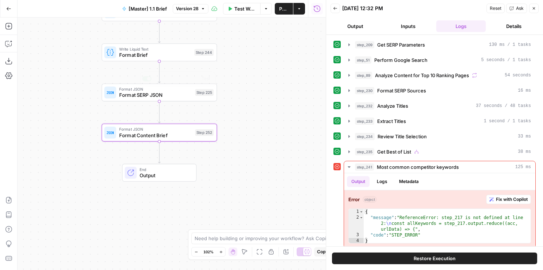
click at [133, 132] on span "Format Content Brief" at bounding box center [155, 135] width 73 height 7
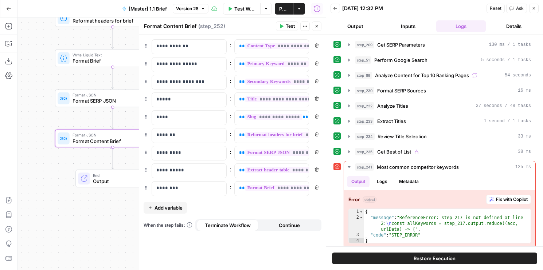
drag, startPoint x: 71, startPoint y: 136, endPoint x: 24, endPoint y: 142, distance: 47.0
click at [24, 142] on div "false true true false Workflow Set Inputs Inputs Run Code · Python Get SERP Par…" at bounding box center [171, 143] width 308 height 253
drag, startPoint x: 169, startPoint y: 188, endPoint x: 199, endPoint y: 188, distance: 29.9
click at [199, 188] on p "********" at bounding box center [183, 188] width 54 height 7
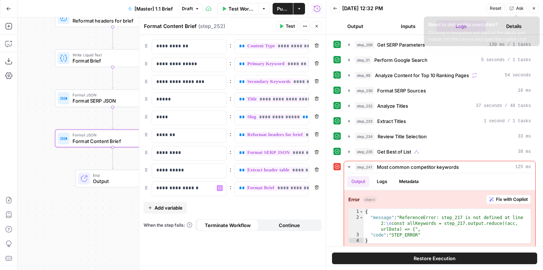
click at [530, 8] on button "Close" at bounding box center [533, 8] width 9 height 9
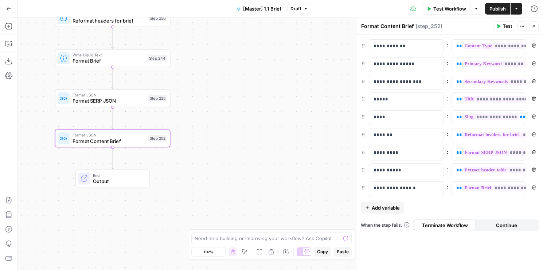
drag, startPoint x: 252, startPoint y: 141, endPoint x: 342, endPoint y: 141, distance: 89.3
click at [342, 141] on div "false true true false Workflow Set Inputs Inputs Run Code · Python Get SERP Par…" at bounding box center [279, 143] width 525 height 253
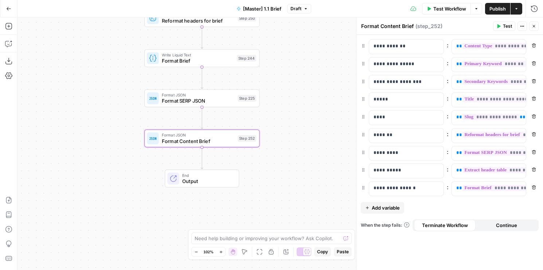
click at [234, 137] on span "Format JSON" at bounding box center [198, 135] width 73 height 6
click at [176, 145] on div "Format JSON Format Content Brief Step 252 Copy step Delete step Add Note Test" at bounding box center [201, 139] width 115 height 18
click at [535, 27] on icon "button" at bounding box center [534, 26] width 4 height 4
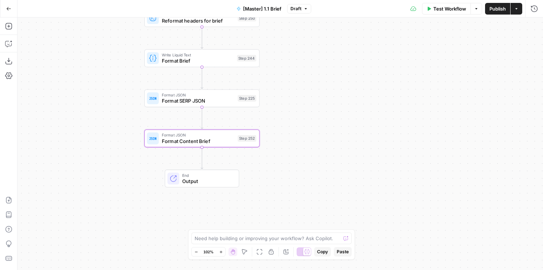
click at [235, 100] on div "Format JSON Format SERP JSON Step 225 Copy step Delete step Add Note Test" at bounding box center [201, 98] width 109 height 13
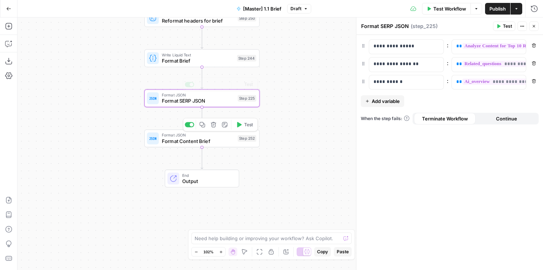
click at [203, 58] on span "Format Brief" at bounding box center [198, 60] width 72 height 7
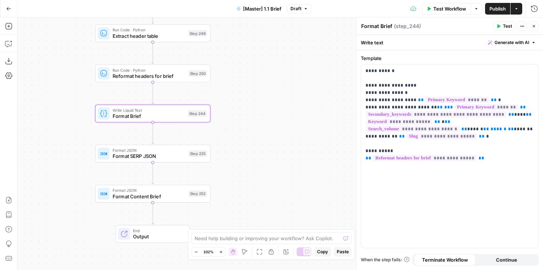
drag, startPoint x: 90, startPoint y: 74, endPoint x: 41, endPoint y: 130, distance: 74.1
click at [41, 130] on div "false true true false Workflow Set Inputs Inputs Run Code · Python Get SERP Par…" at bounding box center [279, 143] width 525 height 253
drag, startPoint x: 36, startPoint y: 153, endPoint x: 47, endPoint y: 95, distance: 58.7
click at [47, 95] on div "false true true false Workflow Set Inputs Inputs Run Code · Python Get SERP Par…" at bounding box center [279, 143] width 525 height 253
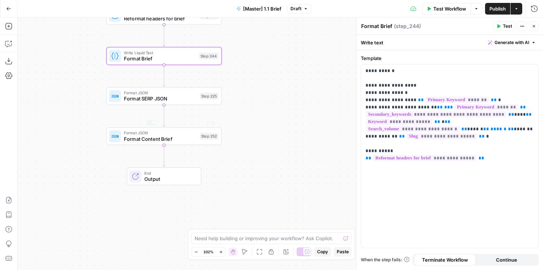
click at [119, 149] on div "false true true false Workflow Set Inputs Inputs Run Code · Python Get SERP Par…" at bounding box center [279, 143] width 525 height 253
click at [119, 137] on div at bounding box center [115, 136] width 12 height 12
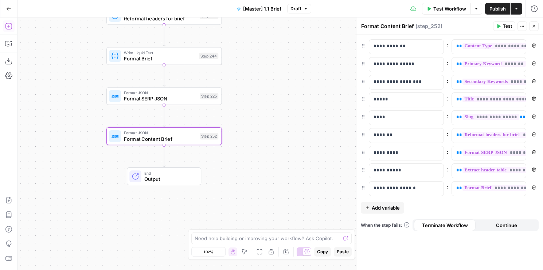
click at [8, 26] on icon "button" at bounding box center [8, 26] width 7 height 7
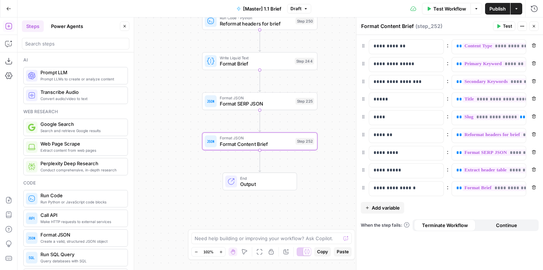
drag, startPoint x: 162, startPoint y: 83, endPoint x: 162, endPoint y: 215, distance: 132.2
click at [162, 215] on div "false true true false Workflow Set Inputs Inputs Run Code · Python Get SERP Par…" at bounding box center [279, 143] width 525 height 253
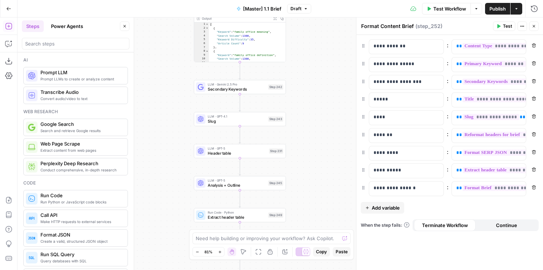
click at [161, 175] on div "false true true false Workflow Set Inputs Inputs Run Code · Python Get SERP Par…" at bounding box center [279, 143] width 525 height 253
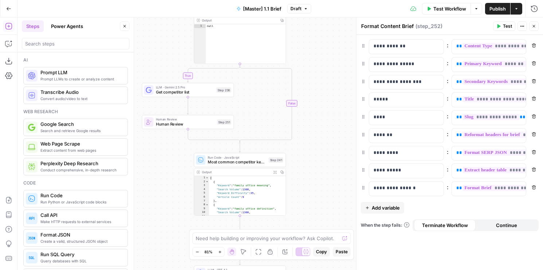
drag, startPoint x: 161, startPoint y: 77, endPoint x: 161, endPoint y: 233, distance: 155.6
click at [161, 233] on div "false true true false Workflow Set Inputs Inputs Run Code · Python Get SERP Par…" at bounding box center [279, 143] width 525 height 253
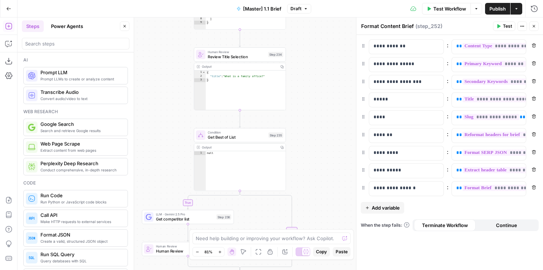
drag, startPoint x: 166, startPoint y: 46, endPoint x: 166, endPoint y: 170, distance: 124.6
click at [166, 170] on div "false true true false Workflow Set Inputs Inputs Run Code · Python Get SERP Par…" at bounding box center [279, 143] width 525 height 253
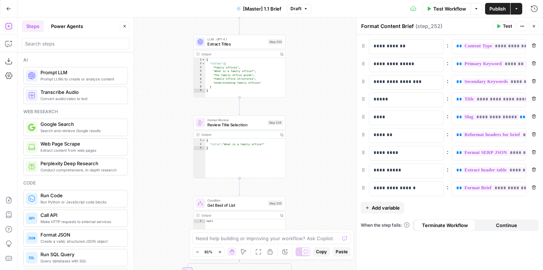
drag, startPoint x: 164, startPoint y: 103, endPoint x: 162, endPoint y: 116, distance: 13.2
click at [162, 116] on div "false true true false Workflow Set Inputs Inputs Run Code · Python Get SERP Par…" at bounding box center [279, 143] width 525 height 253
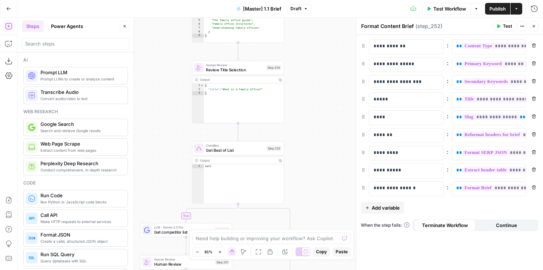
drag, startPoint x: 162, startPoint y: 116, endPoint x: 166, endPoint y: 66, distance: 50.8
click at [166, 67] on div "false true true false Workflow Set Inputs Inputs Run Code · Python Get SERP Par…" at bounding box center [279, 143] width 525 height 253
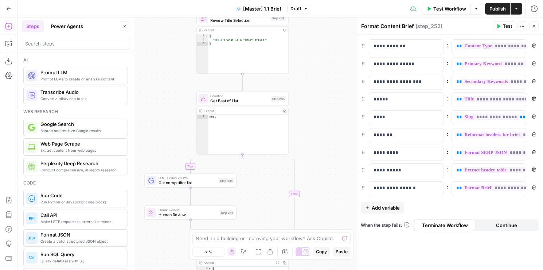
drag, startPoint x: 159, startPoint y: 127, endPoint x: 161, endPoint y: 77, distance: 49.6
click at [161, 78] on div "false true true false Workflow Set Inputs Inputs Run Code · Python Get SERP Par…" at bounding box center [279, 143] width 525 height 253
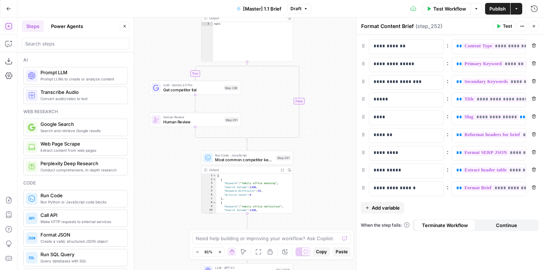
drag, startPoint x: 163, startPoint y: 79, endPoint x: 165, endPoint y: 33, distance: 46.0
click at [166, 33] on div "false true true false Workflow Set Inputs Inputs Run Code · Python Get SERP Par…" at bounding box center [279, 143] width 525 height 253
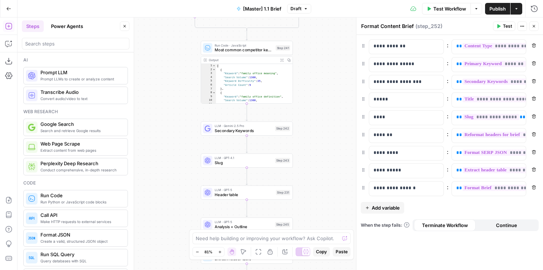
drag, startPoint x: 165, startPoint y: 32, endPoint x: 165, endPoint y: 28, distance: 4.4
click at [165, 28] on div "false true true false Workflow Set Inputs Inputs Run Code · Python Get SERP Par…" at bounding box center [279, 143] width 525 height 253
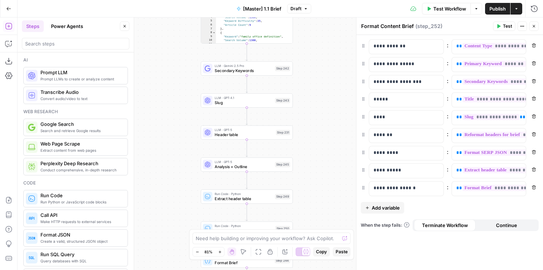
drag, startPoint x: 165, startPoint y: 138, endPoint x: 165, endPoint y: 82, distance: 55.7
click at [165, 82] on div "false true true false Workflow Set Inputs Inputs Run Code · Python Get SERP Par…" at bounding box center [279, 143] width 525 height 253
drag, startPoint x: 164, startPoint y: 134, endPoint x: 164, endPoint y: 62, distance: 71.4
click at [164, 62] on div "false true true false Workflow Set Inputs Inputs Run Code · Python Get SERP Par…" at bounding box center [279, 143] width 525 height 253
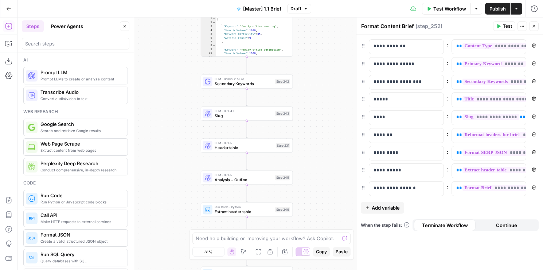
drag, startPoint x: 164, startPoint y: 62, endPoint x: 164, endPoint y: 148, distance: 86.0
click at [164, 148] on div "false true true false Workflow Set Inputs Inputs Run Code · Python Get SERP Par…" at bounding box center [279, 143] width 525 height 253
drag, startPoint x: 163, startPoint y: 63, endPoint x: 163, endPoint y: 224, distance: 161.4
click at [163, 222] on div "false true true false Workflow Set Inputs Inputs Run Code · Python Get SERP Par…" at bounding box center [279, 143] width 525 height 253
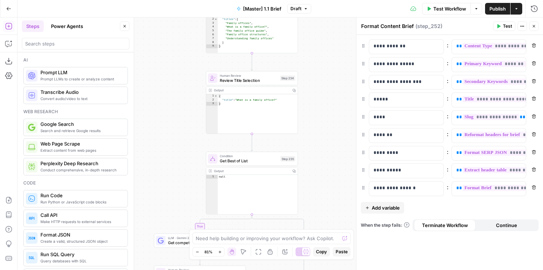
drag, startPoint x: 156, startPoint y: 62, endPoint x: 161, endPoint y: 225, distance: 162.9
click at [161, 225] on div "false true true false Workflow Set Inputs Inputs Run Code · Python Get SERP Par…" at bounding box center [279, 143] width 525 height 253
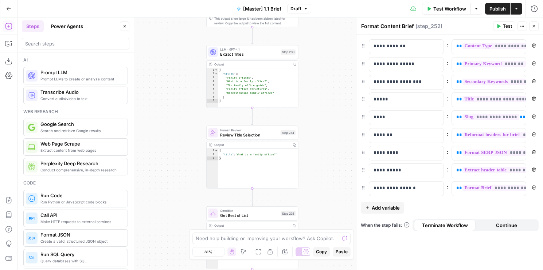
drag, startPoint x: 161, startPoint y: 104, endPoint x: 161, endPoint y: 231, distance: 127.5
click at [161, 231] on div "false true true false Workflow Set Inputs Inputs Run Code · Python Get SERP Par…" at bounding box center [279, 143] width 525 height 253
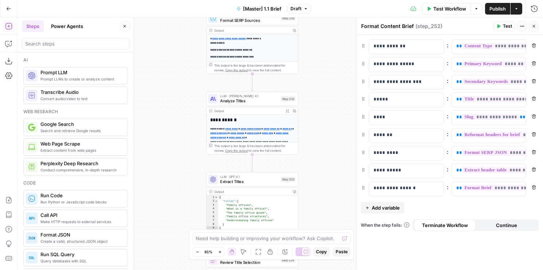
drag, startPoint x: 157, startPoint y: 79, endPoint x: 157, endPoint y: 184, distance: 105.3
click at [157, 184] on div "false true true false Workflow Set Inputs Inputs Run Code · Python Get SERP Par…" at bounding box center [279, 143] width 525 height 253
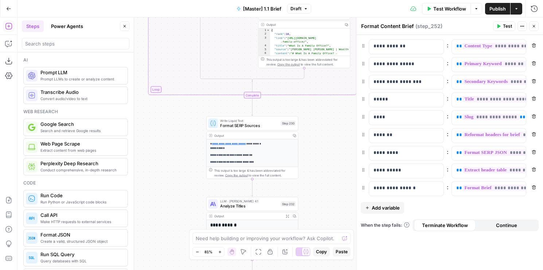
drag, startPoint x: 159, startPoint y: 142, endPoint x: 198, endPoint y: 253, distance: 117.4
click at [198, 253] on body "AirOps Builders New Home Browse Your Data Usage Flightpath Settings Recent Grid…" at bounding box center [271, 135] width 543 height 270
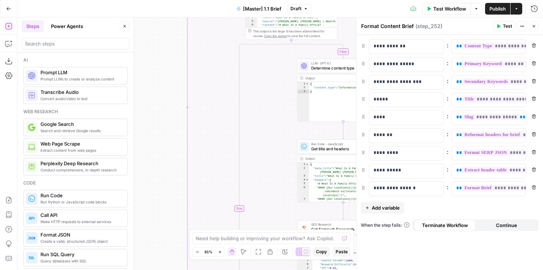
drag, startPoint x: 166, startPoint y: 63, endPoint x: 166, endPoint y: 256, distance: 193.1
click at [166, 256] on div "false true true false Workflow Set Inputs Inputs Run Code · Python Get SERP Par…" at bounding box center [279, 143] width 525 height 253
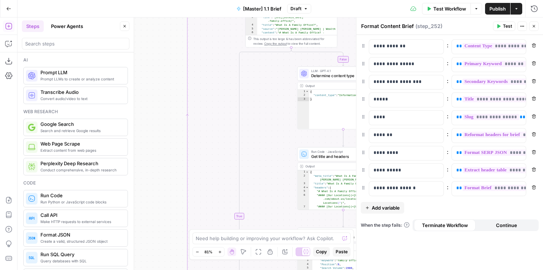
click at [169, 270] on html "AirOps Builders New Home Browse Your Data Usage Flightpath Settings Recent Grid…" at bounding box center [271, 135] width 543 height 270
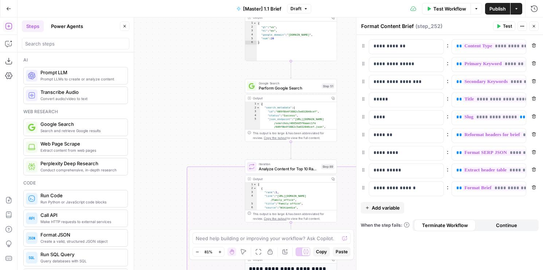
drag, startPoint x: 172, startPoint y: 99, endPoint x: 171, endPoint y: 262, distance: 162.9
click at [171, 262] on div "false true true false Workflow Set Inputs Inputs Run Code · Python Get SERP Par…" at bounding box center [279, 143] width 525 height 253
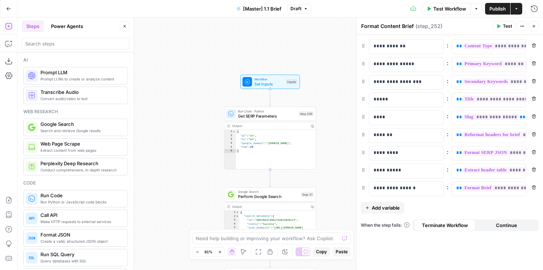
drag, startPoint x: 188, startPoint y: 121, endPoint x: 186, endPoint y: 7, distance: 113.7
click at [185, 8] on div "Go Back [Master] 1.1 Brief Draft Test Workflow Options Publish Actions Run Hist…" at bounding box center [271, 135] width 543 height 270
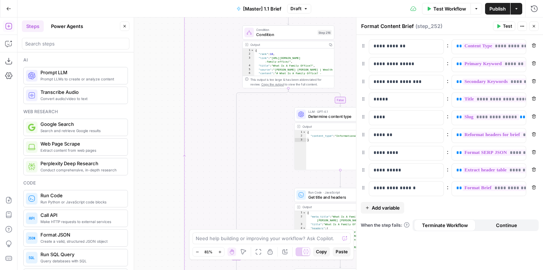
click at [165, 6] on div "Go Back [Master] 1.1 Brief Draft Test Workflow Options Publish Actions Run Hist…" at bounding box center [271, 135] width 543 height 270
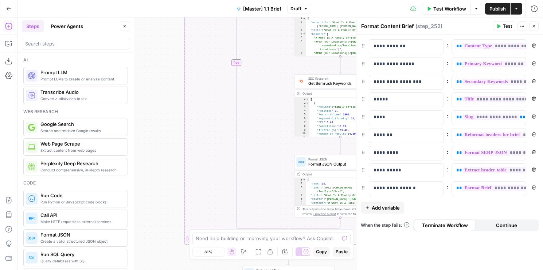
click at [161, 0] on html "AirOps Builders New Home Browse Your Data Usage Flightpath Settings Recent Grid…" at bounding box center [271, 135] width 543 height 270
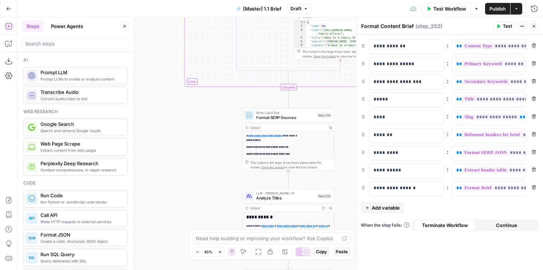
drag, startPoint x: 161, startPoint y: 7, endPoint x: 161, endPoint y: -18, distance: 24.4
click at [161, 0] on html "AirOps Builders New Home Browse Your Data Usage Flightpath Settings Recent Grid…" at bounding box center [271, 135] width 543 height 270
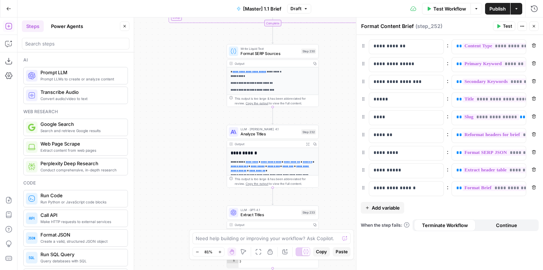
drag, startPoint x: 161, startPoint y: 127, endPoint x: 144, endPoint y: 86, distance: 44.4
click at [144, 86] on div "false true true false Workflow Set Inputs Inputs Run Code · Python Get SERP Par…" at bounding box center [279, 143] width 525 height 253
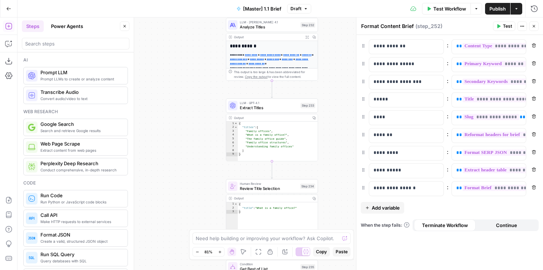
click at [169, 50] on div "false true true false Workflow Set Inputs Inputs Run Code · Python Get SERP Par…" at bounding box center [279, 143] width 525 height 253
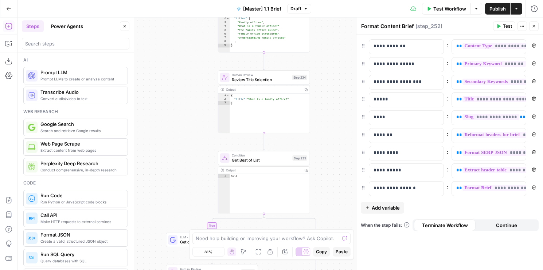
drag, startPoint x: 178, startPoint y: 168, endPoint x: 170, endPoint y: 59, distance: 109.3
click at [170, 59] on div "false true true false Workflow Set Inputs Inputs Run Code · Python Get SERP Par…" at bounding box center [279, 143] width 525 height 253
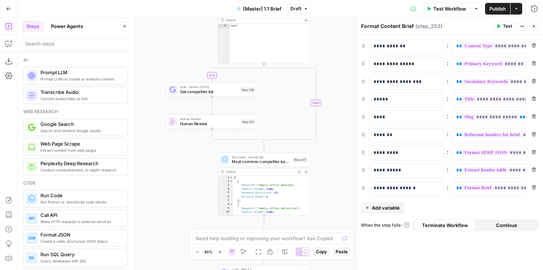
click at [169, 33] on div "false true true false Workflow Set Inputs Inputs Run Code · Python Get SERP Par…" at bounding box center [279, 143] width 525 height 253
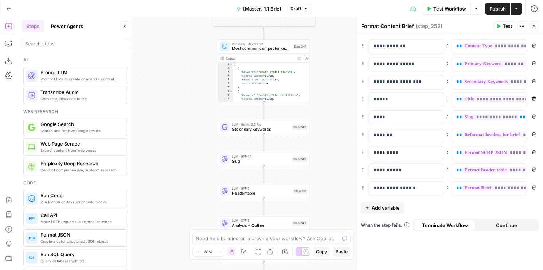
drag, startPoint x: 169, startPoint y: 201, endPoint x: 169, endPoint y: 88, distance: 113.3
click at [169, 88] on div "false true true false Workflow Set Inputs Inputs Run Code · Python Get SERP Par…" at bounding box center [279, 143] width 525 height 253
drag, startPoint x: 183, startPoint y: 177, endPoint x: 163, endPoint y: 148, distance: 35.3
click at [163, 148] on div "false true true false Workflow Set Inputs Inputs Run Code · Python Get SERP Par…" at bounding box center [279, 143] width 525 height 253
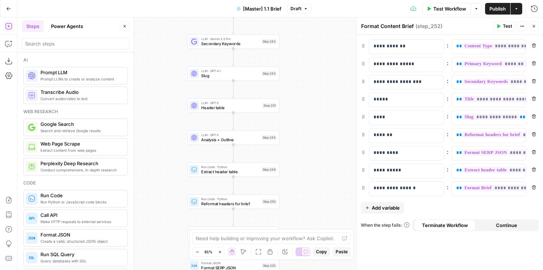
drag, startPoint x: 171, startPoint y: 134, endPoint x: 158, endPoint y: 73, distance: 61.7
click at [158, 73] on div "false true true false Workflow Set Inputs Inputs Run Code · Python Get SERP Par…" at bounding box center [279, 143] width 525 height 253
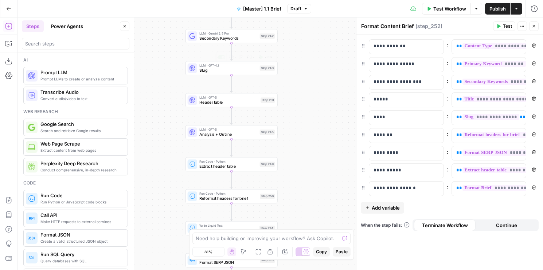
drag, startPoint x: 176, startPoint y: 92, endPoint x: 165, endPoint y: 71, distance: 24.0
click at [165, 71] on div "false true true false Workflow Set Inputs Inputs Run Code · Python Get SERP Par…" at bounding box center [279, 143] width 525 height 253
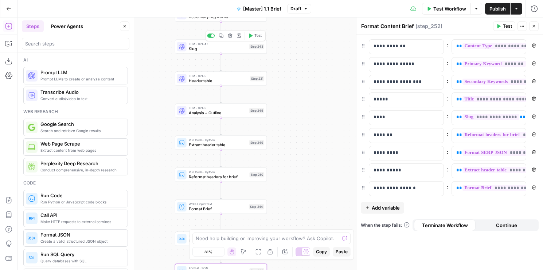
click at [192, 52] on div "LLM · GPT-4.1 Slug Step 243 Copy step Delete step Add Note Test" at bounding box center [221, 47] width 92 height 14
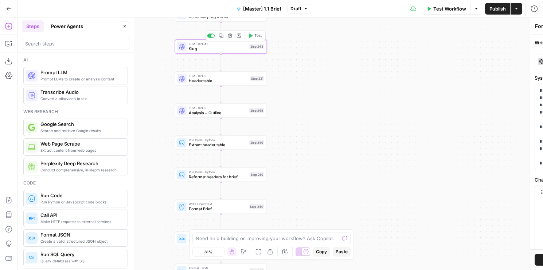
type textarea "Slug"
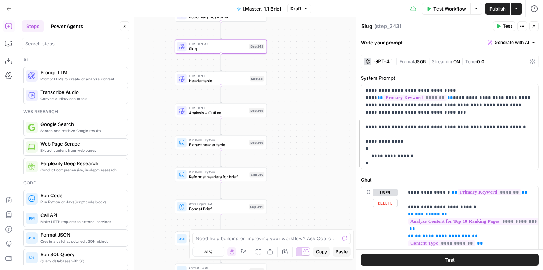
drag, startPoint x: 358, startPoint y: 205, endPoint x: 329, endPoint y: 205, distance: 28.8
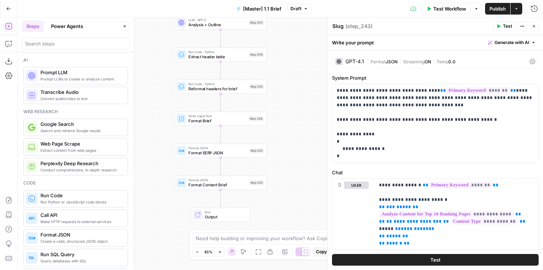
drag
click at [283, 125] on div "false true true false Workflow Set Inputs Inputs Run Code · Python Get SERP Par…" at bounding box center [279, 143] width 525 height 253
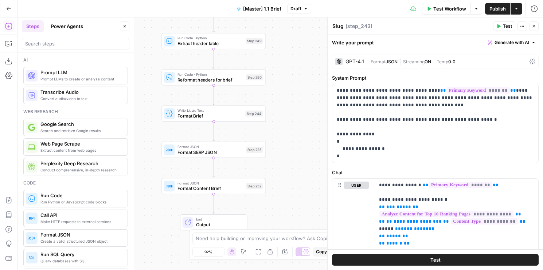
click at [184, 188] on span "Format Content Brief" at bounding box center [210, 188] width 66 height 7
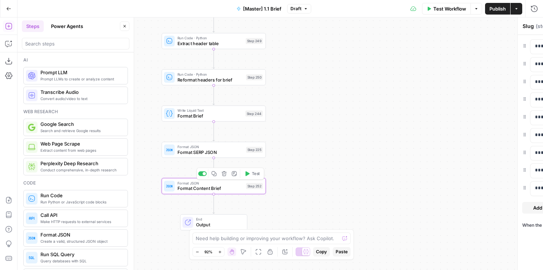
type textarea "Format Content Brief"
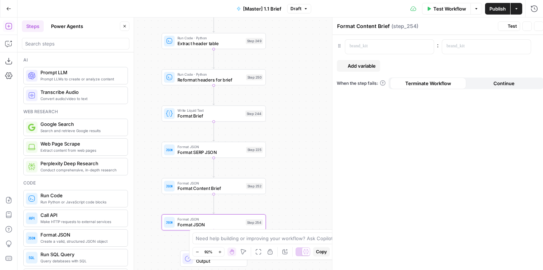
type textarea "Format JSON"
click at [356, 46] on p at bounding box center [379, 46] width 68 height 7
click at [456, 50] on p at bounding box center [476, 46] width 68 height 7
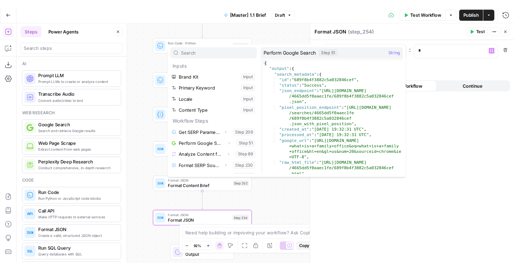
scroll to position [183, 0]
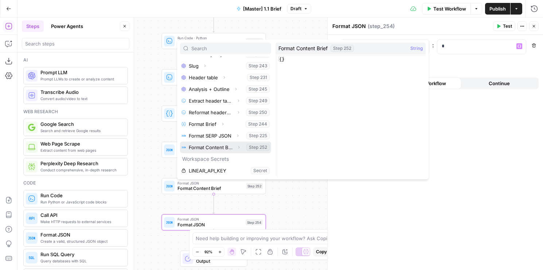
click at [207, 148] on button "Select variable Format Content Brief" at bounding box center [225, 148] width 91 height 12
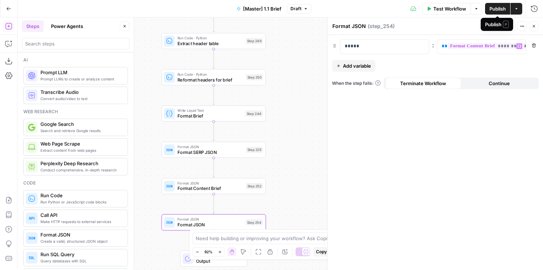
click at [493, 12] on span "Publish" at bounding box center [497, 8] width 16 height 7
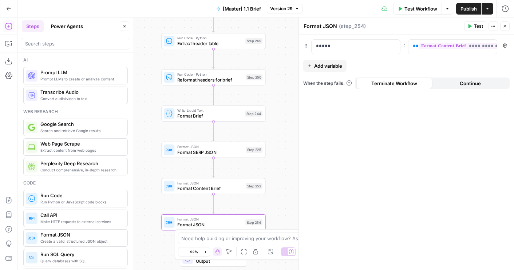
drag, startPoint x: 140, startPoint y: 48, endPoint x: 141, endPoint y: 218, distance: 169.4
click at [141, 218] on div "false true true false Workflow Set Inputs Inputs Run Code · Python Get SERP Par…" at bounding box center [265, 143] width 497 height 253
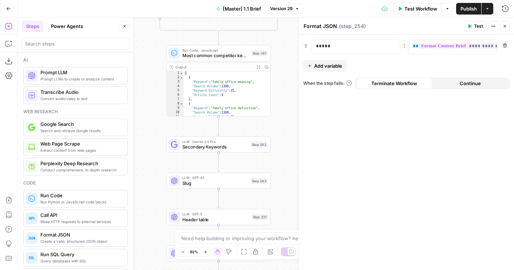
drag, startPoint x: 141, startPoint y: 96, endPoint x: 153, endPoint y: 239, distance: 142.9
click at [153, 239] on div "false true true false Workflow Set Inputs Inputs Run Code · Python Get SERP Par…" at bounding box center [265, 143] width 497 height 253
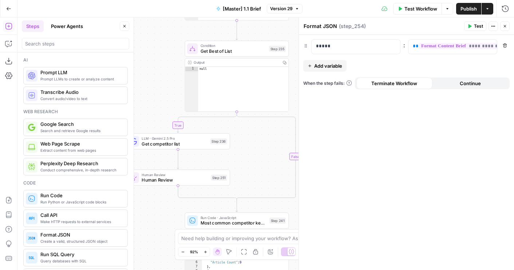
drag, startPoint x: 152, startPoint y: 140, endPoint x: 163, endPoint y: 244, distance: 105.1
click at [163, 244] on div "false true true false Workflow Set Inputs Inputs Run Code · Python Get SERP Par…" at bounding box center [265, 143] width 497 height 253
drag, startPoint x: 154, startPoint y: 86, endPoint x: 154, endPoint y: 194, distance: 108.2
click at [154, 194] on div "false true true false Workflow Set Inputs Inputs Run Code · Python Get SERP Par…" at bounding box center [265, 143] width 497 height 253
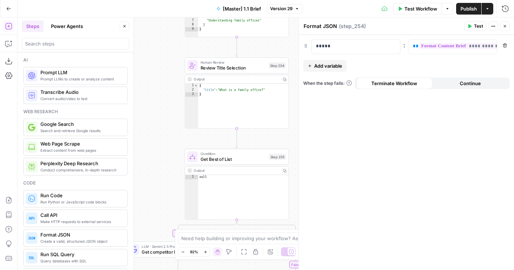
drag, startPoint x: 153, startPoint y: 92, endPoint x: 153, endPoint y: 212, distance: 119.9
click at [153, 212] on div "false true true false Workflow Set Inputs Inputs Run Code · Python Get SERP Par…" at bounding box center [265, 143] width 497 height 253
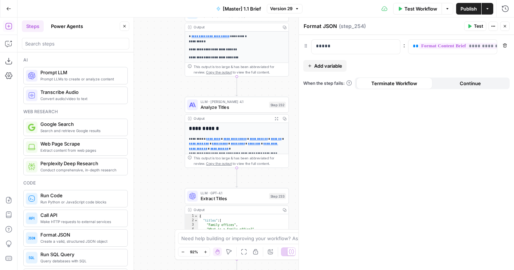
drag, startPoint x: 151, startPoint y: 125, endPoint x: 151, endPoint y: 203, distance: 78.0
click at [151, 203] on div "false true true false Workflow Set Inputs Inputs Run Code · Python Get SERP Par…" at bounding box center [265, 143] width 497 height 253
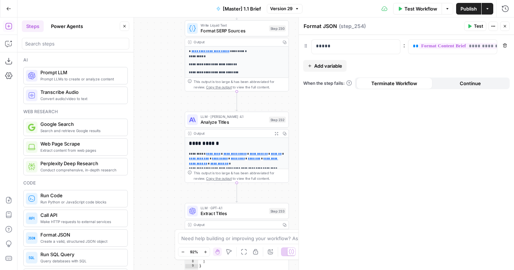
drag, startPoint x: 154, startPoint y: 117, endPoint x: 150, endPoint y: 186, distance: 68.6
click at [150, 186] on div "false true true false Workflow Set Inputs Inputs Run Code · Python Get SERP Par…" at bounding box center [265, 143] width 497 height 253
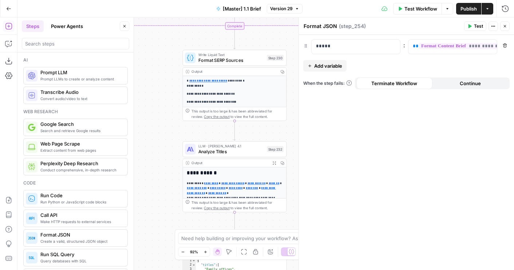
drag, startPoint x: 161, startPoint y: 116, endPoint x: 169, endPoint y: 27, distance: 89.7
click at [169, 27] on div "false true true false Workflow Set Inputs Inputs Run Code · Python Get SERP Par…" at bounding box center [265, 143] width 497 height 253
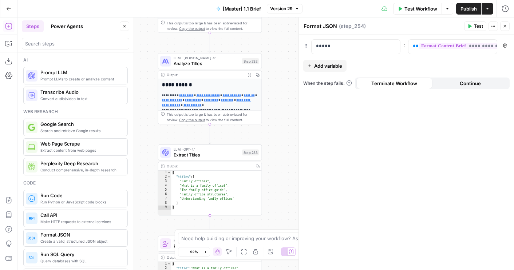
drag, startPoint x: 169, startPoint y: 129, endPoint x: 142, endPoint y: 26, distance: 106.6
click at [142, 26] on div "false true true false Workflow Set Inputs Inputs Run Code · Python Get SERP Par…" at bounding box center [265, 143] width 497 height 253
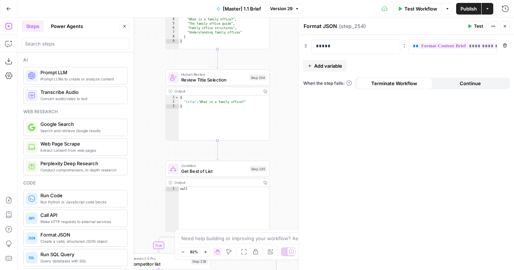
drag, startPoint x: 142, startPoint y: 116, endPoint x: 145, endPoint y: 15, distance: 101.3
click at [145, 15] on div "Go Back [Master] 1.1 Brief Version 29 Test Workflow Options Publish Actions Run…" at bounding box center [257, 135] width 514 height 270
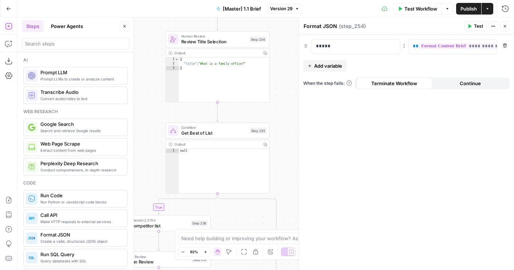
drag, startPoint x: 146, startPoint y: 132, endPoint x: 154, endPoint y: 5, distance: 127.8
click at [154, 5] on div "Go Back [Master] 1.1 Brief Version 29 Test Workflow Options Publish Actions Run…" at bounding box center [257, 135] width 514 height 270
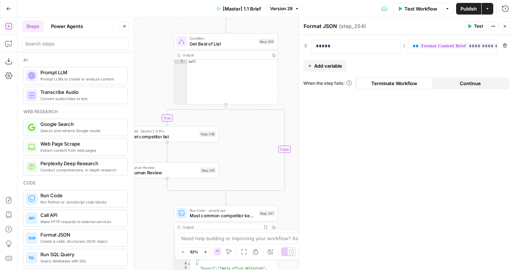
drag, startPoint x: 154, startPoint y: 99, endPoint x: 174, endPoint y: -7, distance: 108.3
click at [174, 0] on html "AirOps Builders New Home Browse Your Data Usage Flightpath Settings Recent Grid…" at bounding box center [257, 135] width 514 height 270
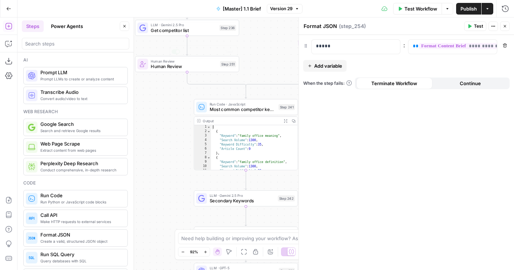
drag, startPoint x: 167, startPoint y: 121, endPoint x: 137, endPoint y: -9, distance: 133.1
click at [137, 0] on html "AirOps Builders New Home Browse Your Data Usage Flightpath Settings Recent Grid…" at bounding box center [257, 135] width 514 height 270
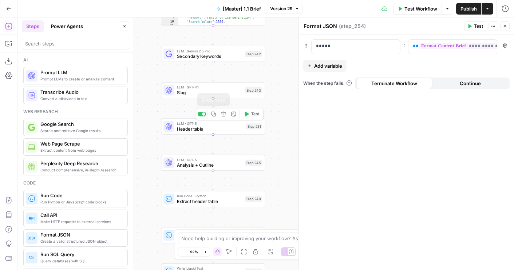
click at [233, 130] on span "Header table" at bounding box center [210, 129] width 67 height 7
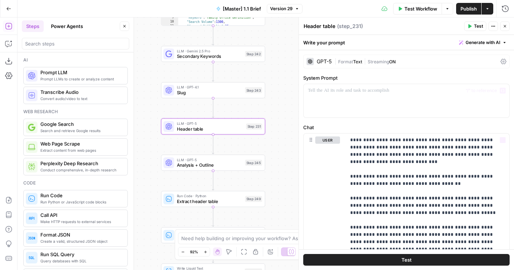
scroll to position [140, 0]
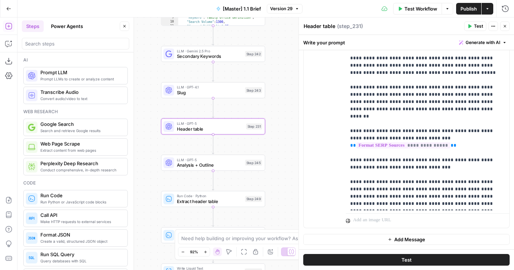
click at [220, 163] on span "Analysis + Outline" at bounding box center [210, 165] width 66 height 7
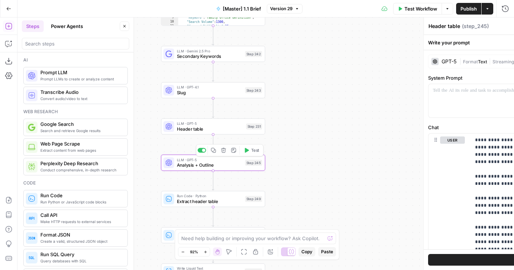
type textarea "Analysis + Outline"
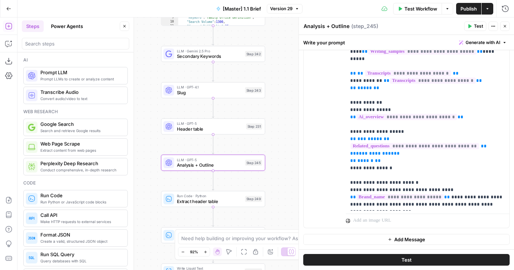
scroll to position [452, 0]
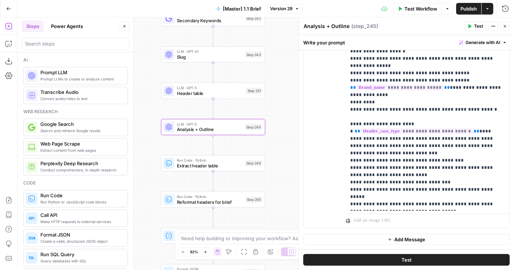
drag, startPoint x: 267, startPoint y: 147, endPoint x: 267, endPoint y: 111, distance: 35.7
click at [267, 111] on div "false true true false Workflow Set Inputs Inputs Run Code · Python Get SERP Par…" at bounding box center [265, 143] width 497 height 253
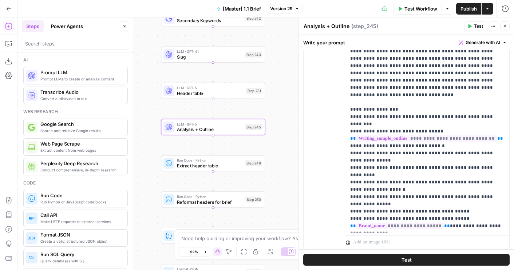
drag, startPoint x: 298, startPoint y: 131, endPoint x: 267, endPoint y: 131, distance: 30.6
click at [295, 131] on div at bounding box center [298, 143] width 7 height 253
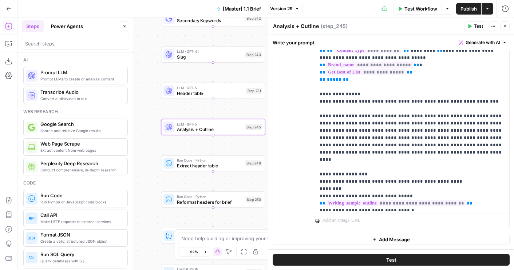
scroll to position [336, 0]
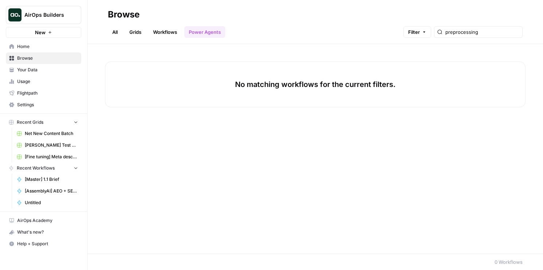
click at [165, 33] on link "Workflows" at bounding box center [165, 32] width 33 height 12
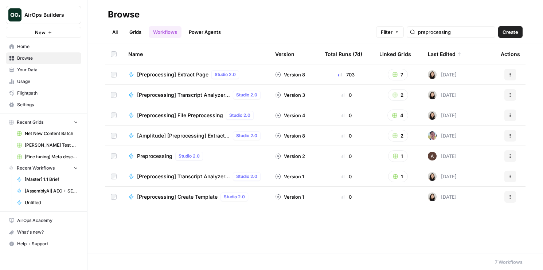
click at [214, 33] on link "Power Agents" at bounding box center [204, 32] width 41 height 12
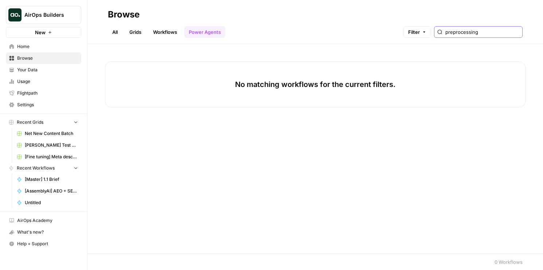
click at [467, 32] on input "preprocessing" at bounding box center [482, 31] width 74 height 7
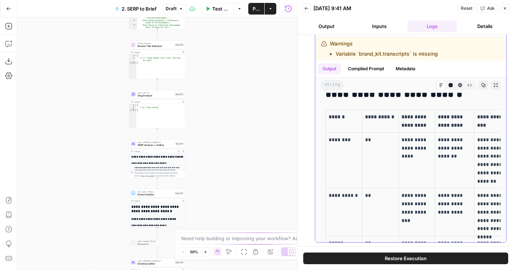
scroll to position [1906, 0]
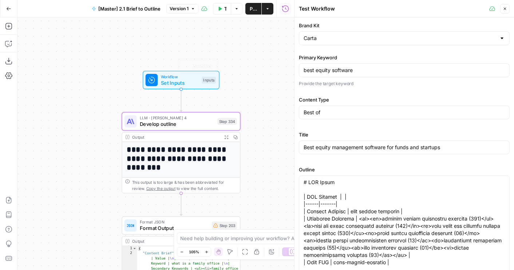
scroll to position [6, 0]
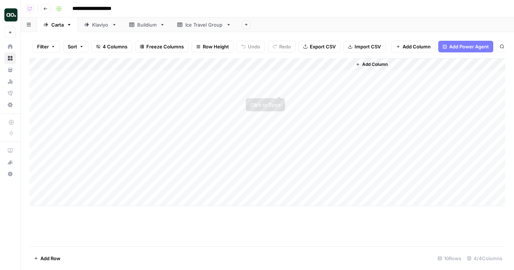
click at [281, 75] on div "Add Column" at bounding box center [268, 132] width 476 height 148
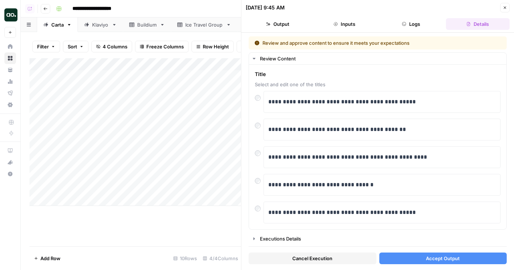
click at [411, 258] on button "Accept Output" at bounding box center [444, 259] width 128 height 12
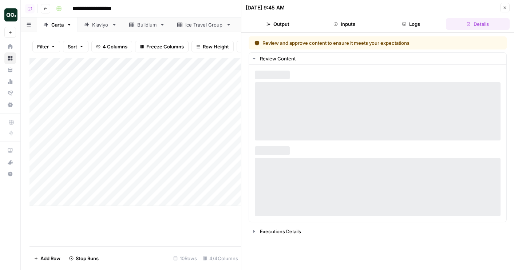
click at [234, 90] on div "Add Column" at bounding box center [136, 132] width 212 height 148
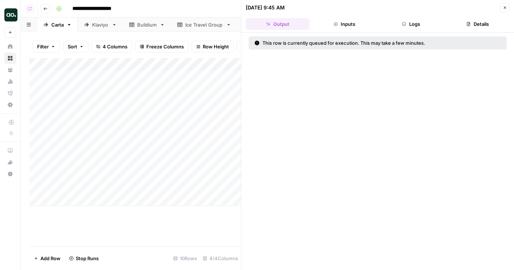
click at [507, 9] on icon "button" at bounding box center [505, 7] width 4 height 4
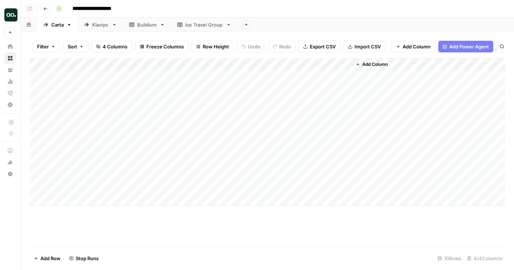
click at [278, 86] on div "Add Column" at bounding box center [268, 132] width 476 height 148
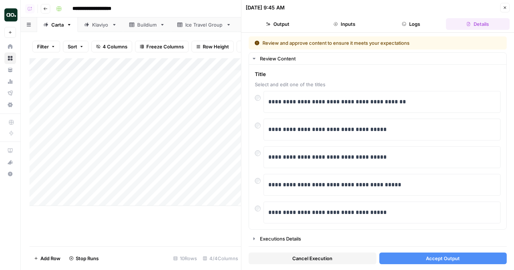
click at [407, 263] on button "Accept Output" at bounding box center [444, 259] width 128 height 12
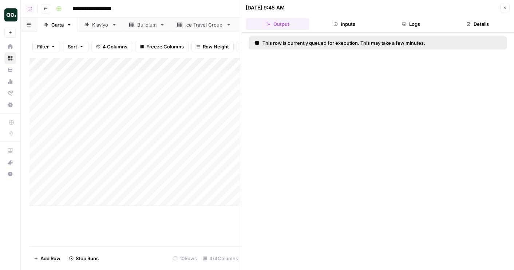
click at [503, 8] on icon "button" at bounding box center [505, 7] width 4 height 4
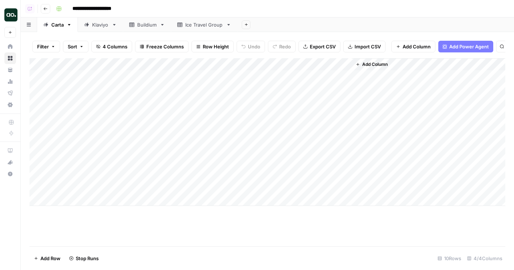
click at [278, 101] on div "Add Column" at bounding box center [268, 132] width 476 height 148
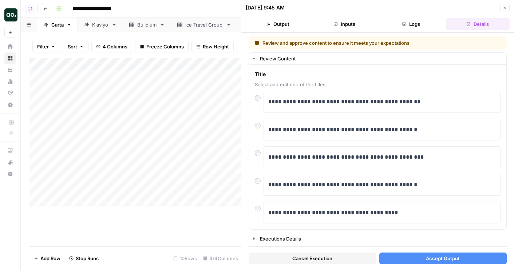
click at [418, 258] on button "Accept Output" at bounding box center [444, 259] width 128 height 12
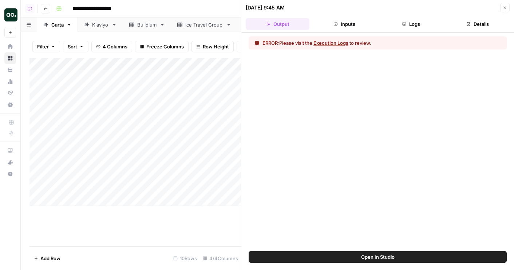
click at [505, 8] on icon "button" at bounding box center [505, 8] width 3 height 3
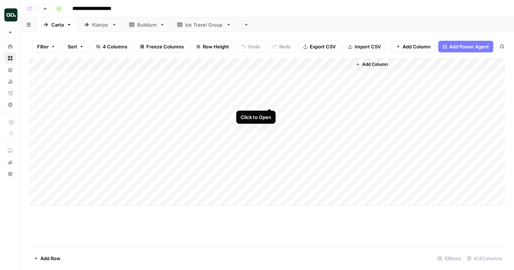
click at [269, 101] on div "Add Column" at bounding box center [268, 132] width 476 height 148
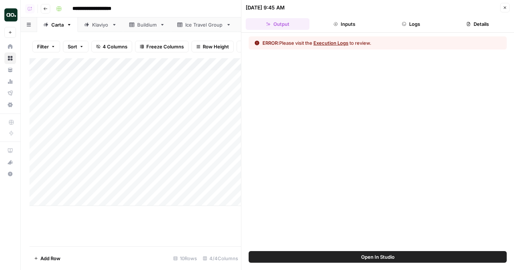
click at [376, 257] on span "Open In Studio" at bounding box center [378, 257] width 34 height 7
click at [506, 6] on icon "button" at bounding box center [505, 7] width 4 height 4
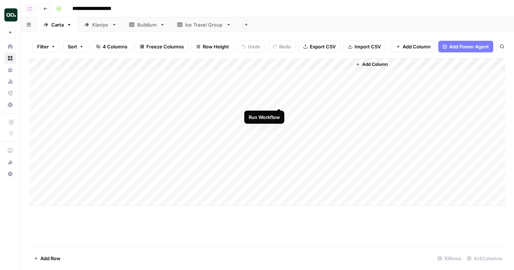
click at [279, 100] on div "Add Column" at bounding box center [268, 132] width 476 height 148
click at [279, 88] on div "Add Column" at bounding box center [268, 132] width 476 height 148
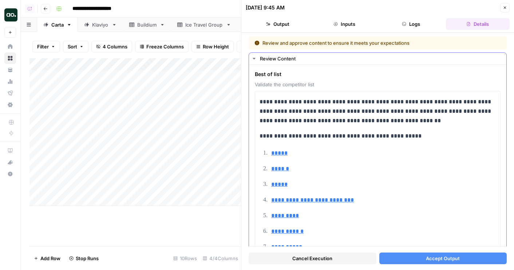
scroll to position [83, 0]
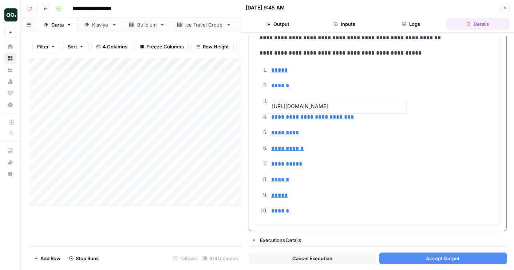
type input "https://qapita.com/"
click at [409, 260] on button "Accept Output" at bounding box center [444, 259] width 128 height 12
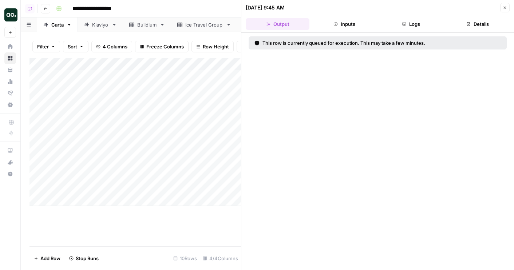
click at [505, 6] on icon "button" at bounding box center [505, 7] width 4 height 4
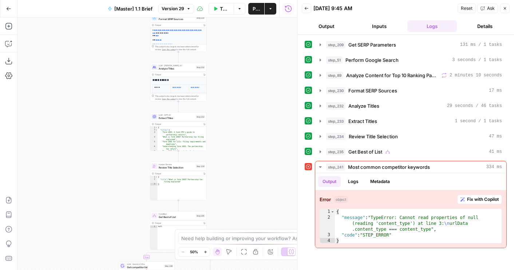
drag, startPoint x: 210, startPoint y: 179, endPoint x: 231, endPoint y: 64, distance: 116.7
click at [231, 64] on div "true false true false Workflow Set Inputs Inputs Run Code · Python Get SERP Par…" at bounding box center [157, 143] width 280 height 253
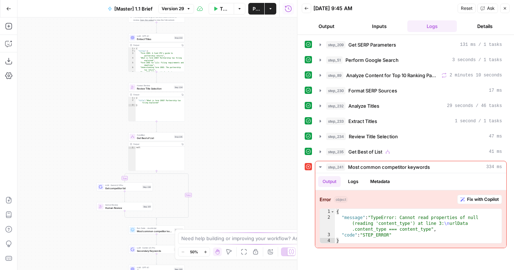
drag, startPoint x: 238, startPoint y: 165, endPoint x: 216, endPoint y: 86, distance: 81.7
click at [216, 86] on div "true false true false Workflow Set Inputs Inputs Run Code · Python Get SERP Par…" at bounding box center [157, 143] width 280 height 253
drag, startPoint x: 216, startPoint y: 86, endPoint x: 216, endPoint y: 227, distance: 140.6
click at [216, 227] on div "true false true false Workflow Set Inputs Inputs Run Code · Python Get SERP Par…" at bounding box center [157, 143] width 280 height 253
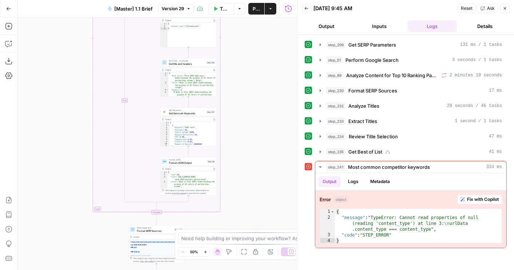
drag, startPoint x: 253, startPoint y: 78, endPoint x: 253, endPoint y: 219, distance: 141.4
click at [253, 219] on div "true false true false Workflow Set Inputs Inputs Run Code · Python Get SERP Par…" at bounding box center [157, 143] width 280 height 253
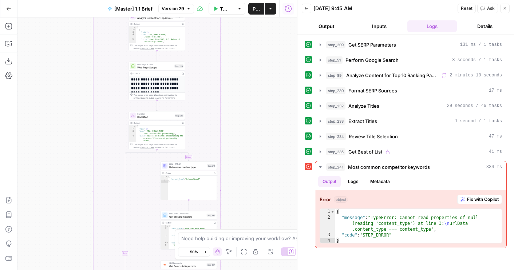
drag, startPoint x: 253, startPoint y: 203, endPoint x: 253, endPoint y: 234, distance: 31.0
click at [253, 234] on body "AirOps Builders New Home Browse Your Data Usage Flightpath Settings Recent Grid…" at bounding box center [257, 135] width 514 height 270
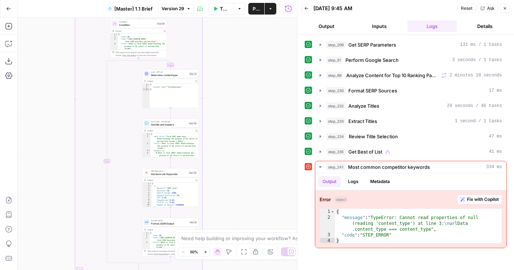
drag, startPoint x: 234, startPoint y: 108, endPoint x: 215, endPoint y: 8, distance: 102.0
click at [215, 8] on div "Go Back [Master] 1.1 Brief Version 29 Test Workflow Options Publish Actions Run…" at bounding box center [148, 135] width 297 height 270
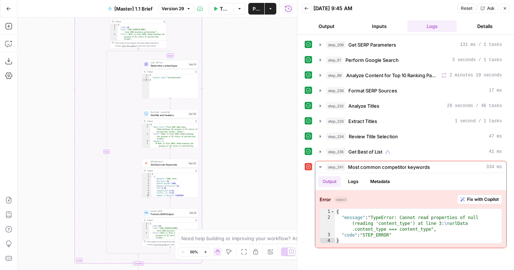
drag, startPoint x: 221, startPoint y: 115, endPoint x: 221, endPoint y: 97, distance: 17.9
click at [221, 97] on div "true false true false Workflow Set Inputs Inputs Run Code · Python Get SERP Par…" at bounding box center [157, 143] width 280 height 253
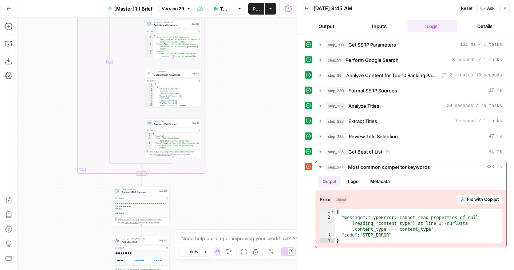
drag, startPoint x: 220, startPoint y: 122, endPoint x: 222, endPoint y: 93, distance: 29.2
click at [222, 93] on div "true false true false Workflow Set Inputs Inputs Run Code · Python Get SERP Par…" at bounding box center [157, 143] width 280 height 253
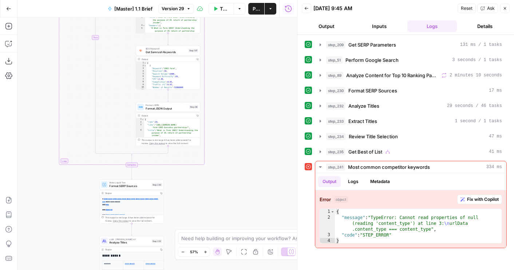
drag, startPoint x: 215, startPoint y: 184, endPoint x: 232, endPoint y: 95, distance: 90.5
click at [232, 96] on div "true false true false Workflow Set Inputs Inputs Run Code · Python Get SERP Par…" at bounding box center [157, 143] width 280 height 253
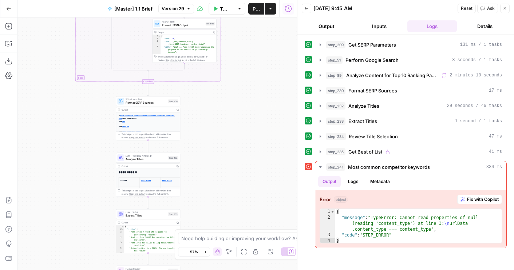
drag, startPoint x: 223, startPoint y: 197, endPoint x: 221, endPoint y: 85, distance: 113.0
click at [221, 85] on div "true false true false Workflow Set Inputs Inputs Run Code · Python Get SERP Par…" at bounding box center [157, 143] width 280 height 253
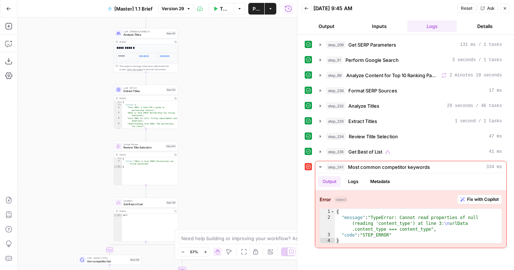
drag, startPoint x: 221, startPoint y: 191, endPoint x: 221, endPoint y: 47, distance: 143.9
click at [221, 47] on div "true false true false Workflow Set Inputs Inputs Run Code · Python Get SERP Par…" at bounding box center [157, 143] width 280 height 253
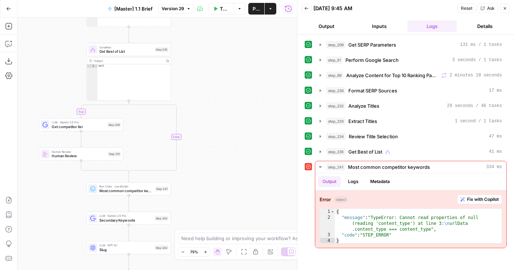
drag, startPoint x: 202, startPoint y: 77, endPoint x: 222, endPoint y: 24, distance: 56.2
click at [222, 24] on div "true false true false Workflow Set Inputs Inputs Run Code · Python Get SERP Par…" at bounding box center [157, 143] width 280 height 253
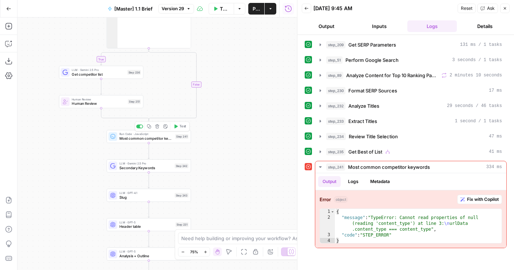
click at [164, 140] on span "Most common competitor keywords" at bounding box center [146, 138] width 54 height 5
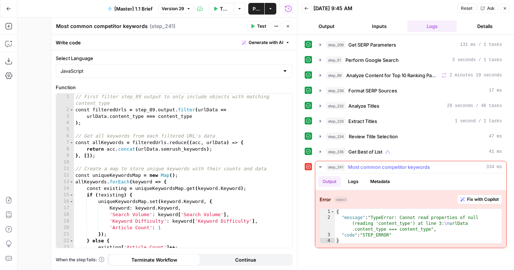
click at [473, 197] on span "Fix with Copilot" at bounding box center [483, 199] width 32 height 7
click at [468, 200] on span "Fix with Copilot" at bounding box center [483, 199] width 32 height 7
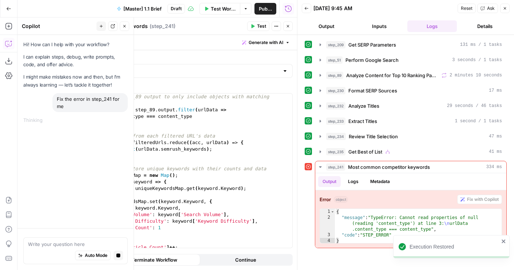
type textarea "**"
click at [185, 126] on div "// First filter step_89 output to only include objects with matching content_ty…" at bounding box center [183, 181] width 219 height 174
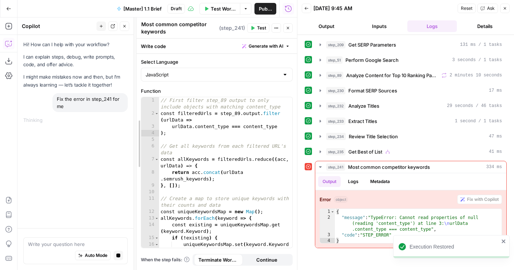
drag, startPoint x: 53, startPoint y: 146, endPoint x: 135, endPoint y: 144, distance: 82.0
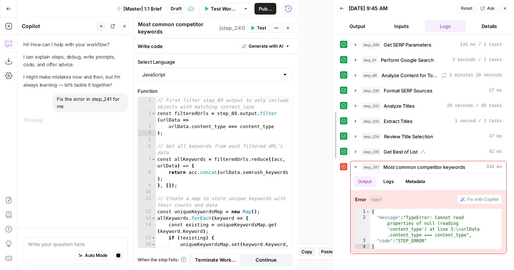
drag, startPoint x: 299, startPoint y: 152, endPoint x: 330, endPoint y: 153, distance: 31.4
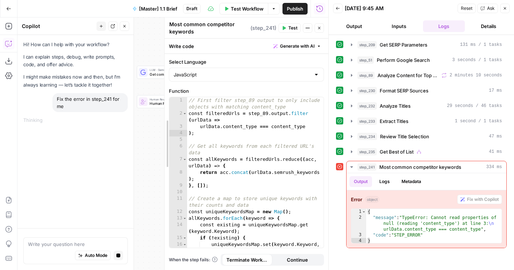
drag, startPoint x: 166, startPoint y: 163, endPoint x: 153, endPoint y: 163, distance: 12.8
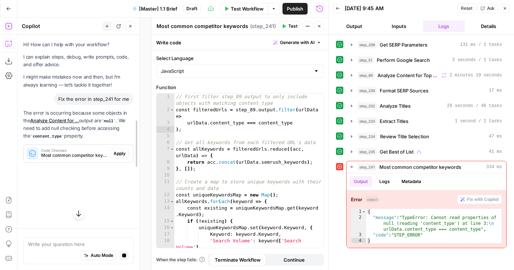
drag, startPoint x: 133, startPoint y: 106, endPoint x: 156, endPoint y: 106, distance: 22.2
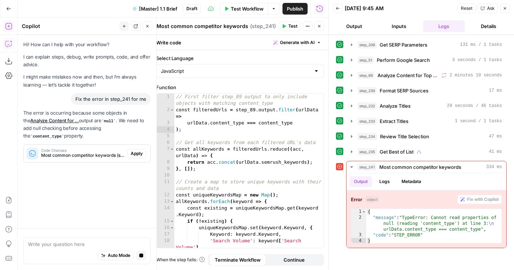
click at [139, 154] on span "Apply" at bounding box center [137, 153] width 12 height 7
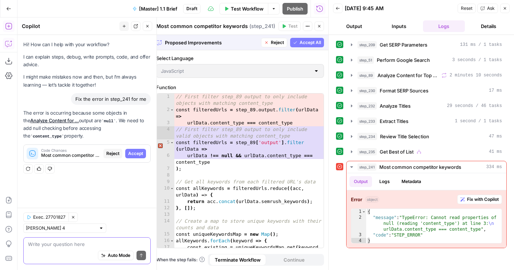
click at [77, 248] on div "Auto Mode Send" at bounding box center [87, 256] width 118 height 16
type textarea "can you remove all"
click at [350, 149] on icon "button" at bounding box center [352, 152] width 6 height 6
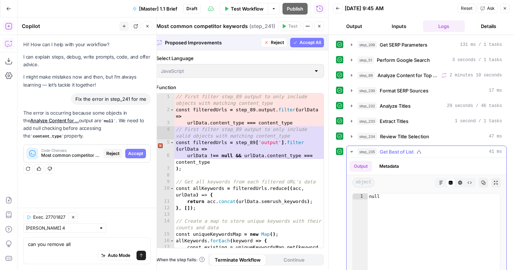
click at [350, 149] on icon "button" at bounding box center [352, 152] width 6 height 6
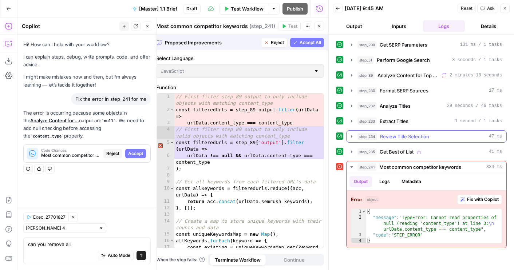
click at [350, 136] on icon "button" at bounding box center [352, 137] width 6 height 6
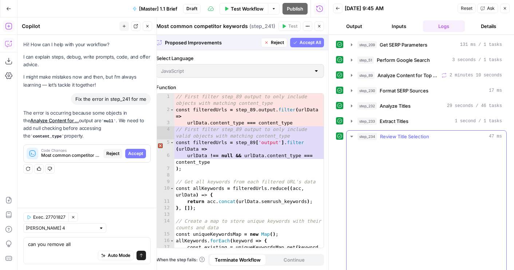
click at [350, 136] on icon "button" at bounding box center [352, 137] width 6 height 6
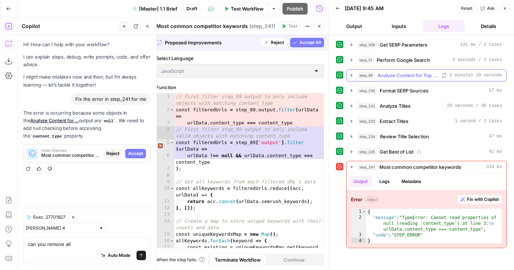
click at [348, 72] on button "step_89 Analyze Content for Top 10 Ranking Pages 2 minutes 10 seconds" at bounding box center [427, 76] width 160 height 12
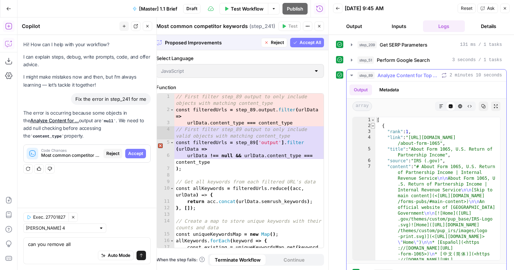
type textarea "*"
click at [373, 127] on span "Toggle code folding, rows 2 through 1022" at bounding box center [373, 126] width 4 height 6
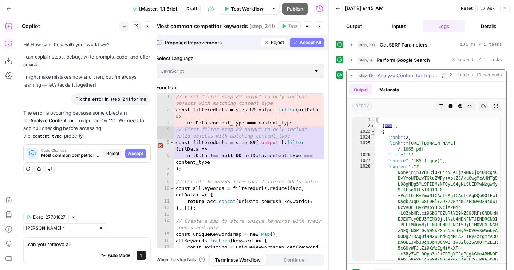
click at [374, 130] on span "Toggle code folding, rows 1023 through 2025" at bounding box center [373, 132] width 4 height 6
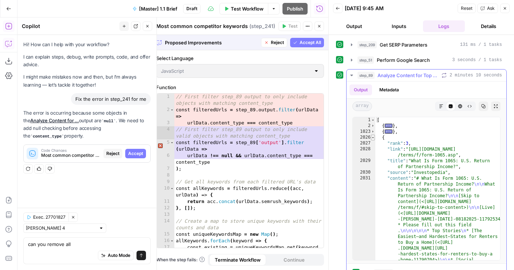
click at [374, 138] on span "Toggle code folding, rows 2026 through 3041" at bounding box center [373, 138] width 4 height 6
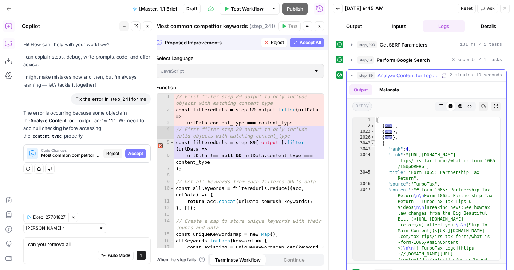
click at [373, 144] on span "Toggle code folding, rows 3042 through 4085" at bounding box center [373, 144] width 4 height 6
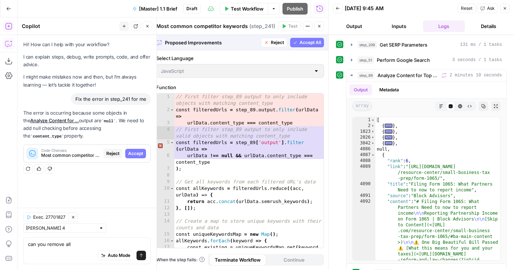
click at [83, 248] on div "Auto Mode Send" at bounding box center [87, 256] width 118 height 16
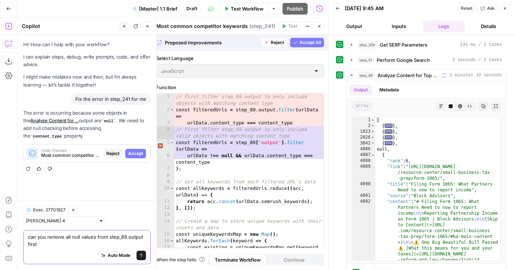
type textarea "can you remove all null values from step_89.output first"
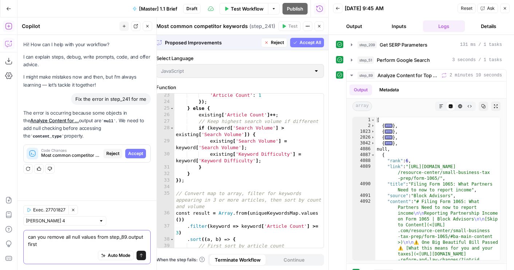
scroll to position [278, 0]
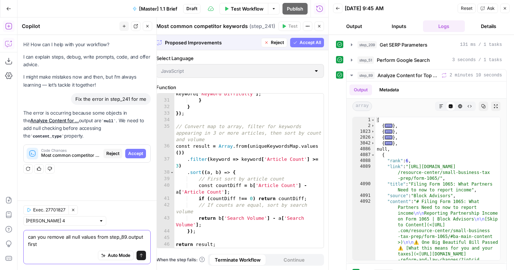
click at [82, 246] on textarea "can you remove all null values from step_89.output first" at bounding box center [87, 241] width 118 height 15
click at [80, 245] on textarea "can you remove all null values from step_89.output first" at bounding box center [87, 241] width 118 height 15
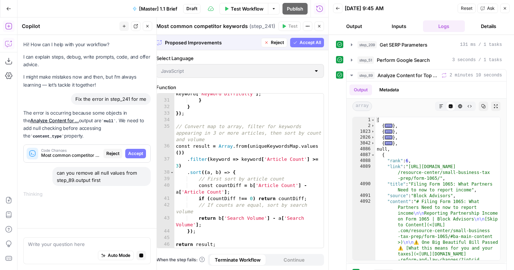
click at [269, 44] on button "Reject" at bounding box center [274, 42] width 26 height 9
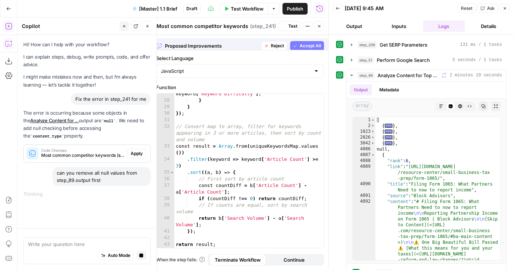
scroll to position [239, 0]
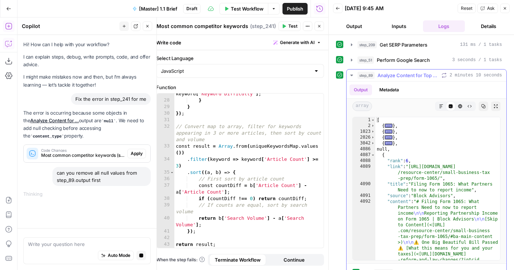
click at [352, 72] on button "step_89 Analyze Content for Top 10 Ranking Pages 2 minutes 10 seconds" at bounding box center [427, 76] width 160 height 12
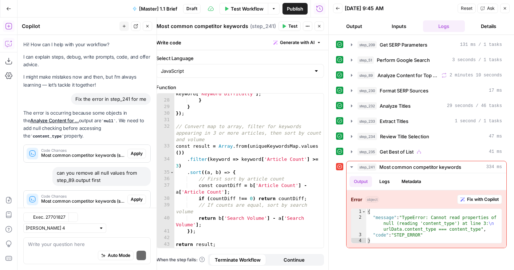
scroll to position [7, 0]
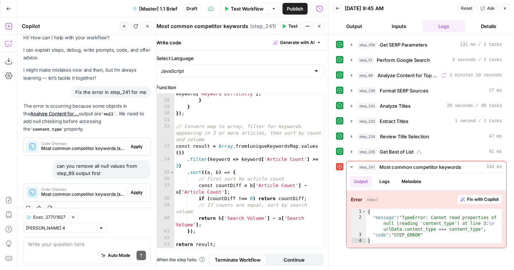
click at [139, 193] on span "Apply" at bounding box center [137, 192] width 12 height 7
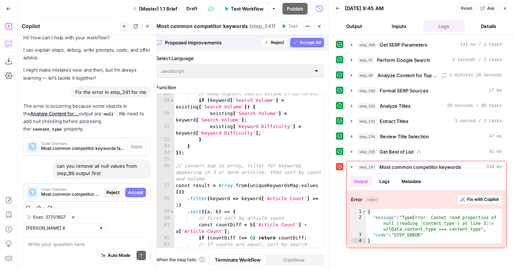
click at [305, 46] on button "Accept All" at bounding box center [307, 42] width 34 height 9
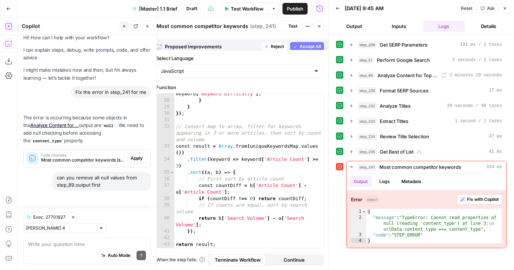
scroll to position [30, 0]
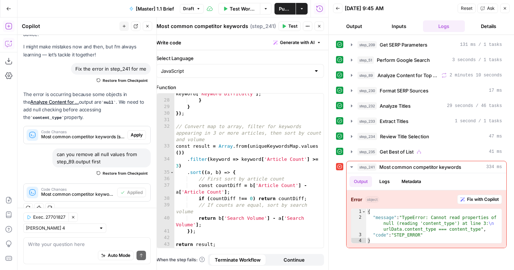
click at [289, 27] on span "Test" at bounding box center [293, 26] width 9 height 7
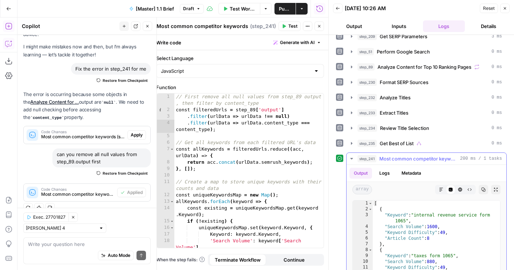
scroll to position [9, 0]
click at [320, 23] on button "Close" at bounding box center [319, 25] width 9 height 9
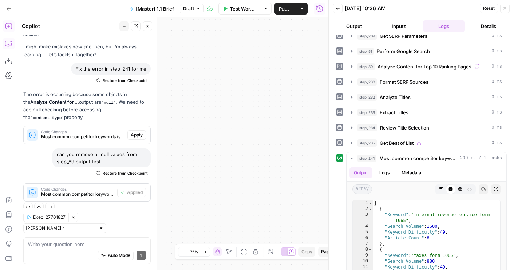
click at [281, 13] on button "Publish" at bounding box center [285, 9] width 21 height 12
click at [248, 252] on button "Fit to View" at bounding box center [244, 252] width 9 height 9
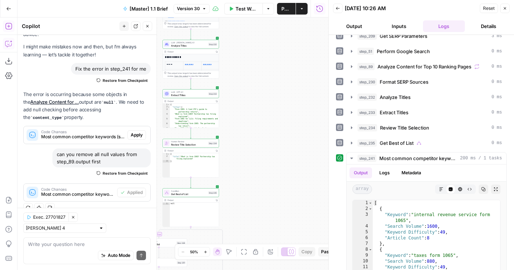
drag, startPoint x: 237, startPoint y: 175, endPoint x: 256, endPoint y: 43, distance: 133.3
click at [256, 43] on div "false true true false Workflow Set Inputs Inputs Run Code · Python Get SERP Par…" at bounding box center [172, 143] width 311 height 253
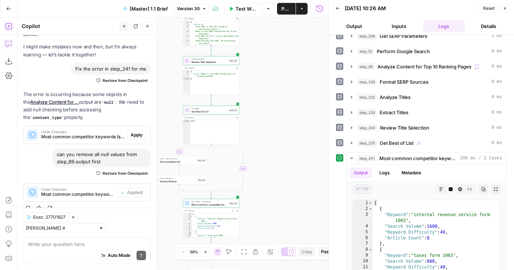
drag, startPoint x: 256, startPoint y: 43, endPoint x: 276, endPoint y: -31, distance: 77.2
click at [276, 0] on html "AirOps Builders New Home Browse Your Data Usage Flightpath Settings Recent Grid…" at bounding box center [257, 135] width 514 height 270
drag, startPoint x: 276, startPoint y: 97, endPoint x: 306, endPoint y: 32, distance: 71.1
click at [306, 34] on div "false true true false Workflow Set Inputs Inputs Run Code · Python Get SERP Par…" at bounding box center [172, 143] width 311 height 253
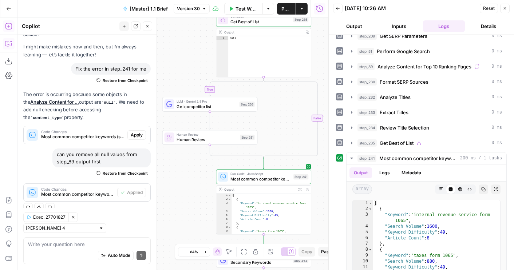
click at [192, 102] on span "LLM · Gemini 2.5 Pro" at bounding box center [207, 101] width 60 height 5
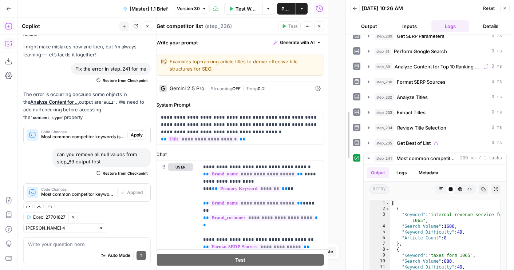
drag, startPoint x: 327, startPoint y: 123, endPoint x: 348, endPoint y: 123, distance: 20.8
click at [348, 123] on div at bounding box center [345, 135] width 7 height 270
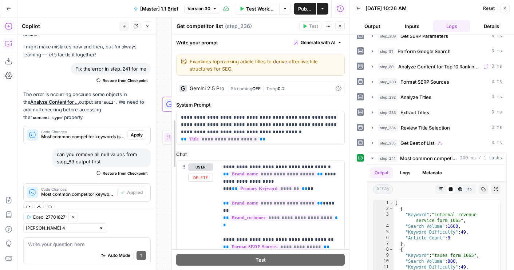
drag, startPoint x: 173, startPoint y: 163, endPoint x: 152, endPoint y: 163, distance: 21.9
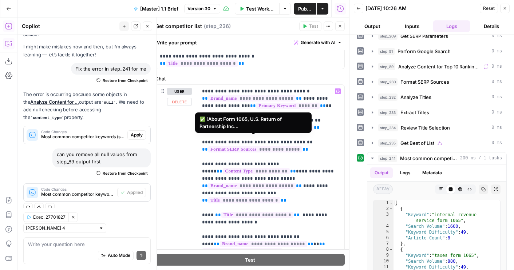
scroll to position [186, 0]
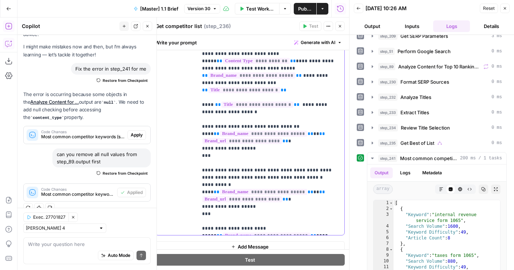
drag, startPoint x: 304, startPoint y: 223, endPoint x: 352, endPoint y: 217, distance: 48.0
click at [352, 217] on body "AirOps Builders New Home Browse Your Data Usage Flightpath Settings Recent Grid…" at bounding box center [257, 135] width 514 height 270
click at [333, 217] on p "**********" at bounding box center [271, 104] width 138 height 255
drag, startPoint x: 339, startPoint y: 220, endPoint x: 184, endPoint y: 216, distance: 154.9
click at [184, 216] on div "**********" at bounding box center [250, 104] width 189 height 261
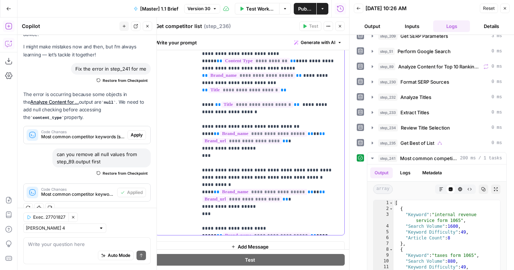
copy p "**********"
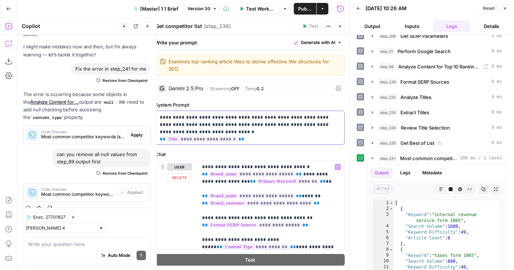
click at [298, 128] on p "**********" at bounding box center [250, 125] width 180 height 22
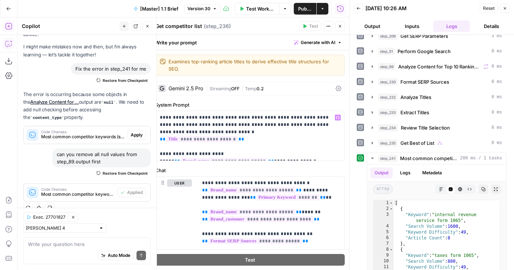
click at [343, 25] on button "Close" at bounding box center [340, 25] width 9 height 9
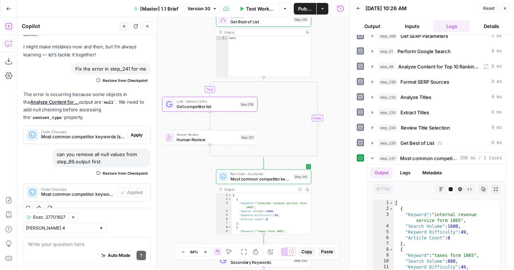
click at [302, 12] on button "Publish" at bounding box center [305, 9] width 23 height 12
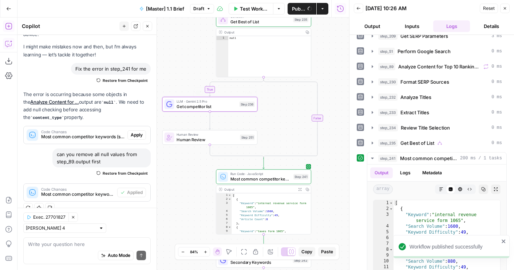
drag, startPoint x: 196, startPoint y: 193, endPoint x: 196, endPoint y: 121, distance: 72.1
click at [196, 121] on div "false true true false Workflow Set Inputs Inputs Run Code · Python Get SERP Par…" at bounding box center [183, 143] width 332 height 253
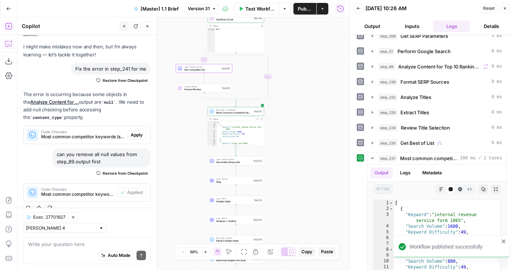
drag, startPoint x: 191, startPoint y: 177, endPoint x: 191, endPoint y: 78, distance: 98.7
click at [191, 78] on div "false true true false Workflow Set Inputs Inputs Run Code · Python Get SERP Par…" at bounding box center [183, 143] width 332 height 253
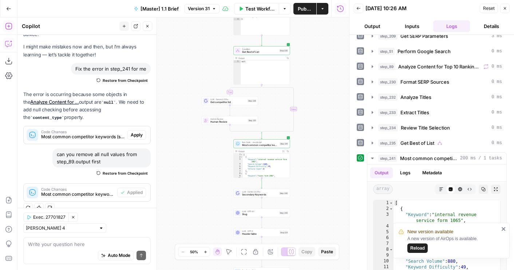
click at [9, 8] on icon "button" at bounding box center [8, 8] width 5 height 5
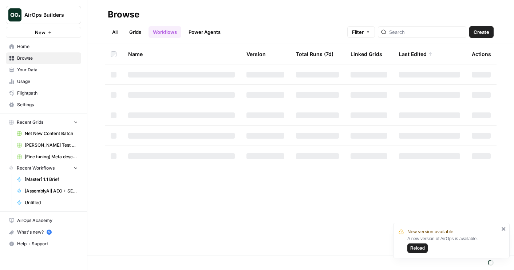
click at [50, 71] on span "Your Data" at bounding box center [47, 70] width 61 height 7
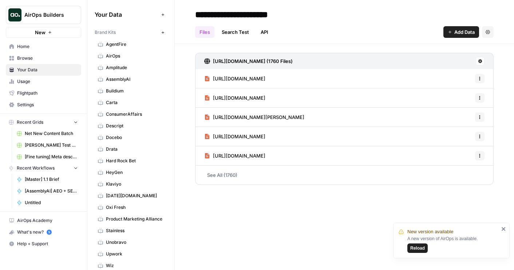
click at [114, 140] on span "Docebo" at bounding box center [135, 137] width 58 height 7
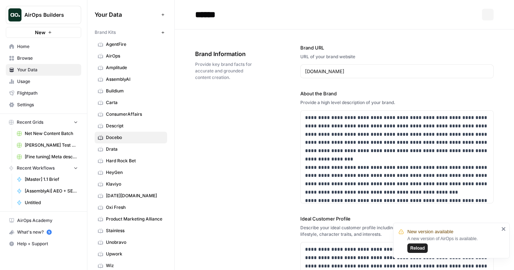
click at [115, 125] on span "Descript" at bounding box center [135, 126] width 58 height 7
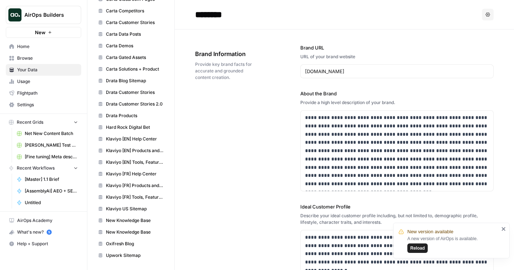
scroll to position [225, 0]
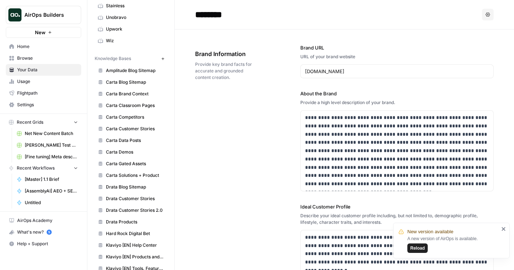
click at [129, 130] on span "Carta Customer Stories" at bounding box center [135, 129] width 58 height 7
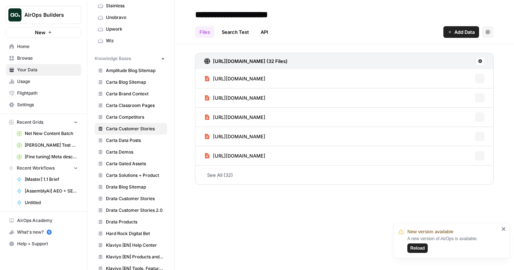
click at [129, 104] on span "Carta Classroom Pages" at bounding box center [135, 105] width 58 height 7
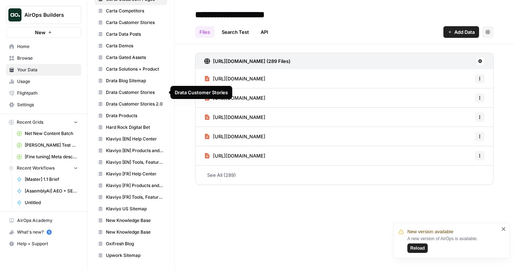
click at [125, 253] on span "Upwork Sitemap" at bounding box center [135, 255] width 58 height 7
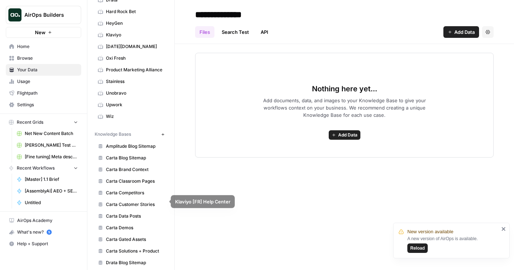
scroll to position [95, 0]
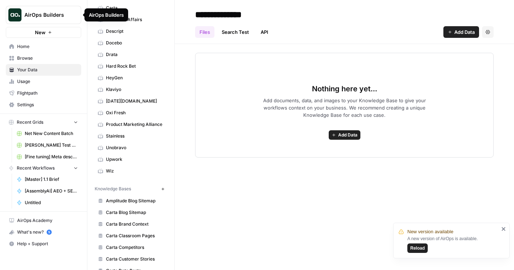
click at [74, 13] on icon "Workspace: AirOps Builders" at bounding box center [75, 14] width 3 height 5
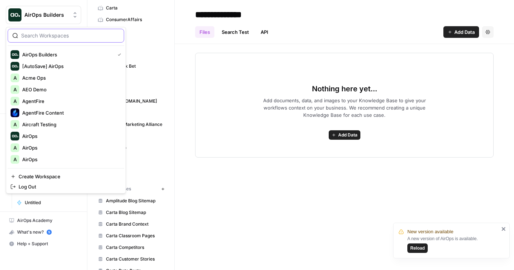
click at [52, 34] on input "search" at bounding box center [70, 35] width 98 height 7
type input "gong"
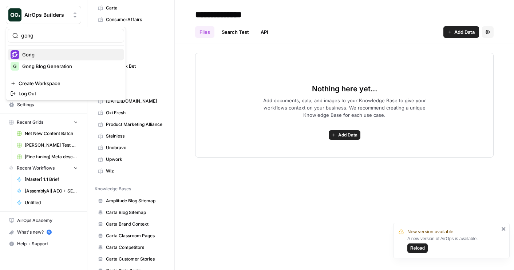
click at [47, 55] on span "Gong" at bounding box center [70, 54] width 96 height 7
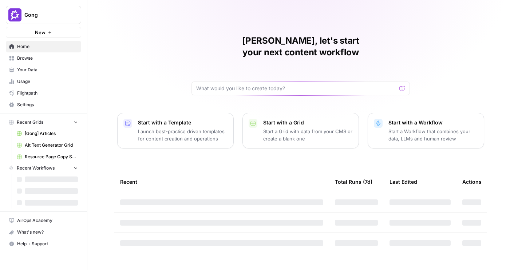
click at [30, 72] on span "Your Data" at bounding box center [47, 70] width 61 height 7
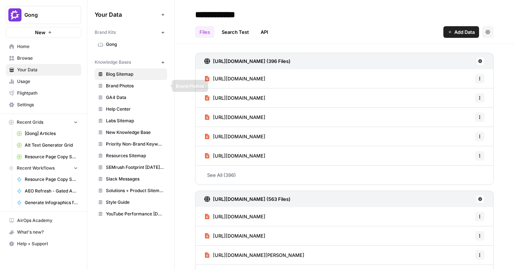
click at [124, 97] on span "GA4 Data" at bounding box center [135, 97] width 58 height 7
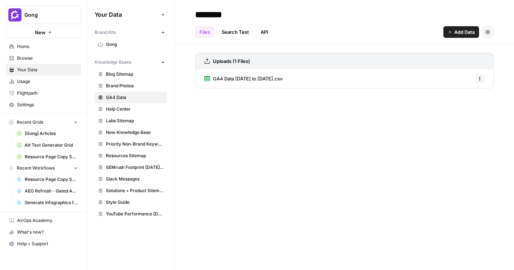
click at [126, 110] on span "Help Center" at bounding box center [135, 109] width 58 height 7
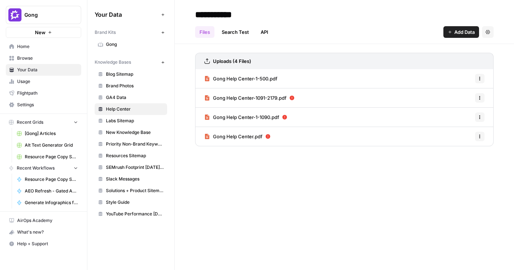
click at [254, 99] on span "Gong Help Center-1091-2179.pdf" at bounding box center [250, 97] width 74 height 7
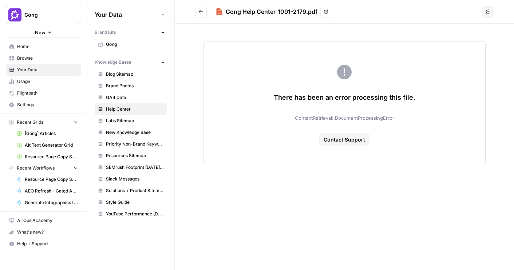
click at [206, 11] on button "Go back" at bounding box center [201, 12] width 12 height 12
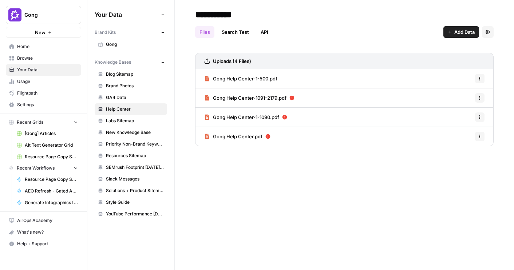
click at [230, 75] on link "Gong Help Center-1-500.pdf" at bounding box center [240, 78] width 73 height 19
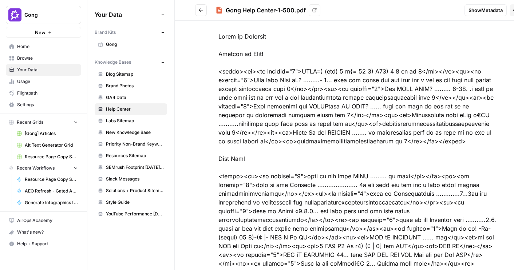
scroll to position [19, 0]
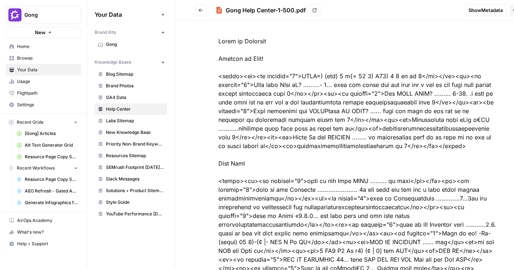
click at [202, 12] on icon "Go back" at bounding box center [201, 10] width 5 height 5
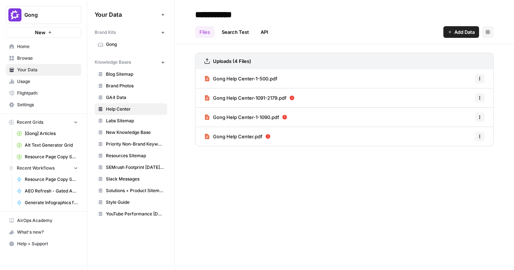
click at [3, 166] on nav "Recent Workflows Resource Page Copy Scrape AEO Refresh - Gated Asset LPs Genera…" at bounding box center [43, 186] width 87 height 46
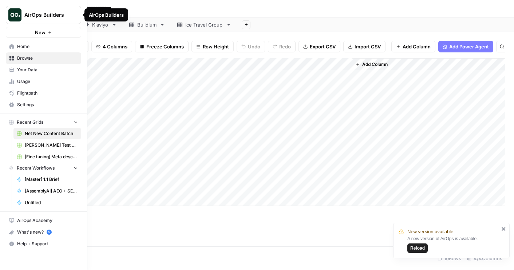
click at [76, 16] on icon "Workspace: AirOps Builders" at bounding box center [74, 14] width 7 height 7
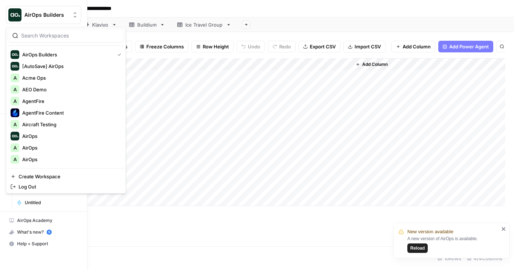
click at [59, 32] on input "search" at bounding box center [70, 35] width 98 height 7
type input "build"
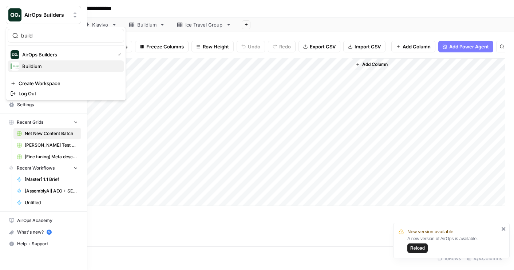
click at [42, 63] on span "Buildium" at bounding box center [70, 66] width 96 height 7
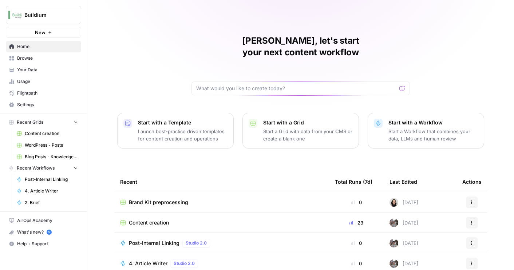
click at [29, 73] on span "Your Data" at bounding box center [47, 70] width 61 height 7
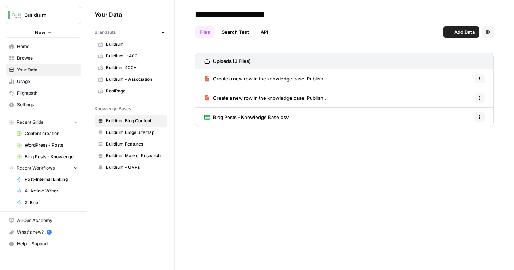
click at [119, 61] on link "Buildium 1-400" at bounding box center [131, 56] width 72 height 12
